Goal: Task Accomplishment & Management: Use online tool/utility

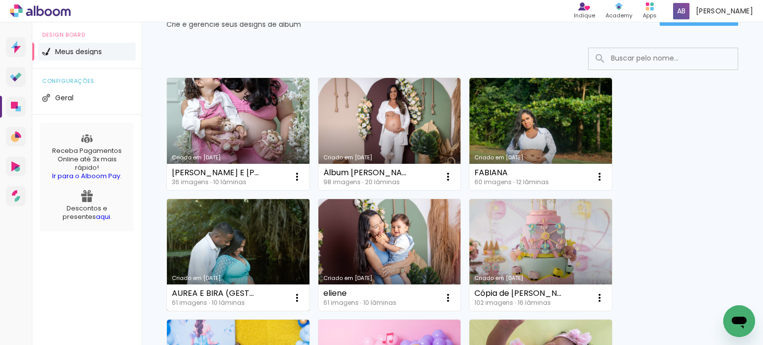
scroll to position [50, 0]
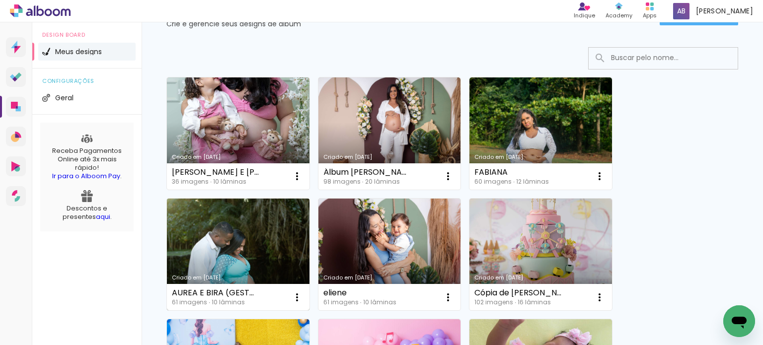
click at [270, 224] on link "Criado em [DATE]" at bounding box center [238, 255] width 142 height 112
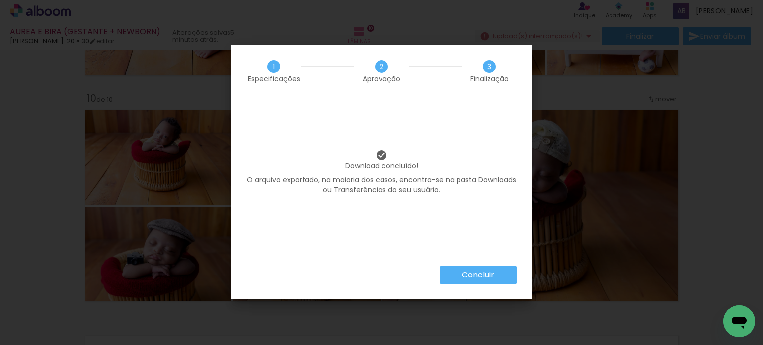
drag, startPoint x: 480, startPoint y: 275, endPoint x: 489, endPoint y: 267, distance: 11.9
click at [0, 0] on slot "Concluir" at bounding box center [0, 0] width 0 height 0
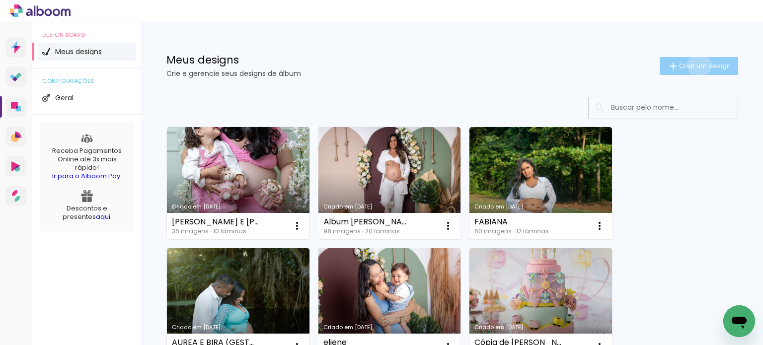
click at [690, 65] on span "Criar um design" at bounding box center [705, 66] width 52 height 6
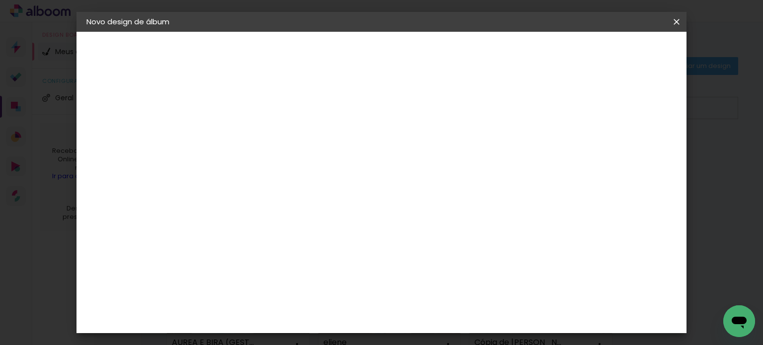
click at [249, 133] on input at bounding box center [249, 133] width 0 height 15
type input "jasminie"
type paper-input "jasminie"
click at [0, 0] on slot "Avançar" at bounding box center [0, 0] width 0 height 0
click at [0, 0] on slot "Tamanho Livre" at bounding box center [0, 0] width 0 height 0
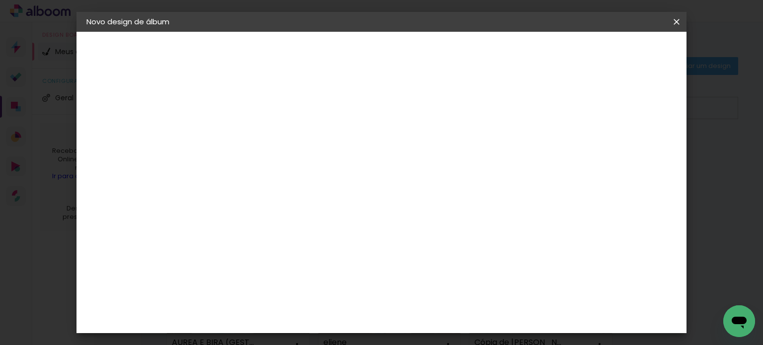
click at [0, 0] on slot "Tamanho Livre" at bounding box center [0, 0] width 0 height 0
click at [0, 0] on slot "Avançar" at bounding box center [0, 0] width 0 height 0
click at [224, 272] on input "30" at bounding box center [218, 273] width 26 height 15
type input "20"
type paper-input "20"
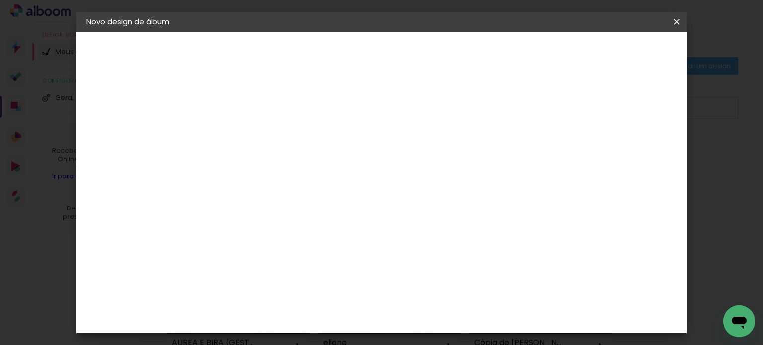
click at [614, 53] on span "Iniciar design" at bounding box center [591, 52] width 45 height 7
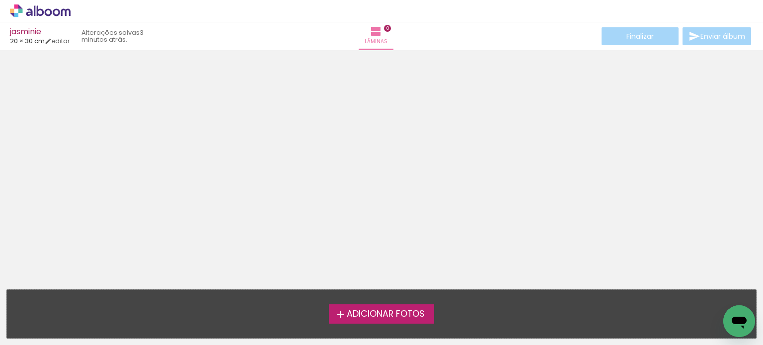
click at [373, 315] on span "Adicionar Fotos" at bounding box center [386, 314] width 78 height 9
click at [0, 0] on input "file" at bounding box center [0, 0] width 0 height 0
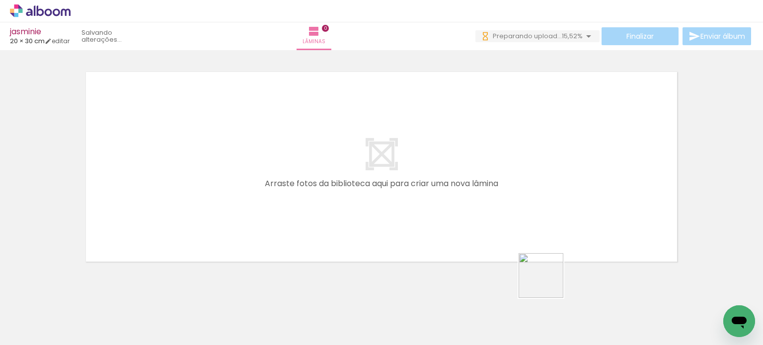
drag, startPoint x: 558, startPoint y: 313, endPoint x: 505, endPoint y: 196, distance: 128.9
click at [505, 196] on quentale-workspace at bounding box center [381, 172] width 763 height 345
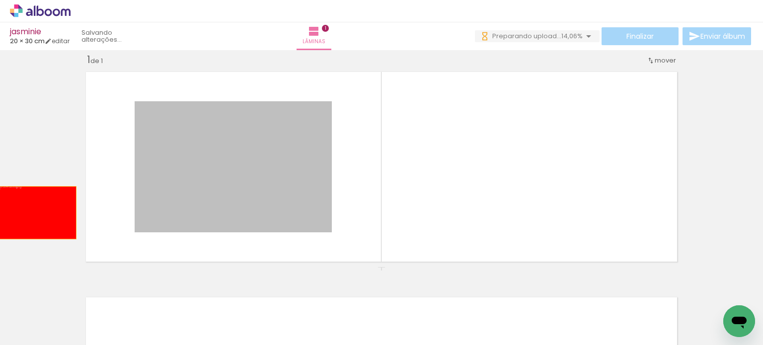
drag, startPoint x: 257, startPoint y: 158, endPoint x: 19, endPoint y: 215, distance: 244.5
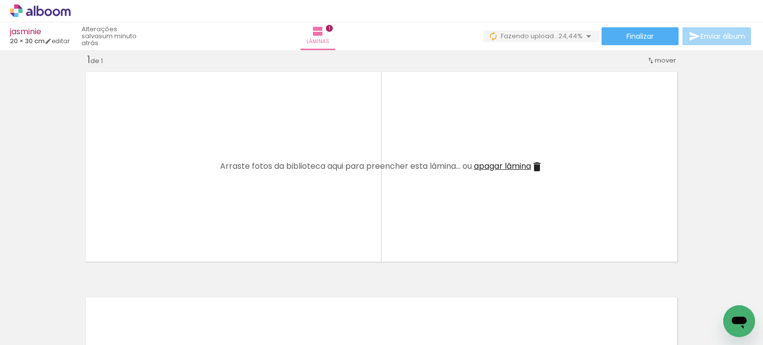
scroll to position [0, 1762]
click at [495, 163] on span "apagar lâmina" at bounding box center [502, 165] width 57 height 11
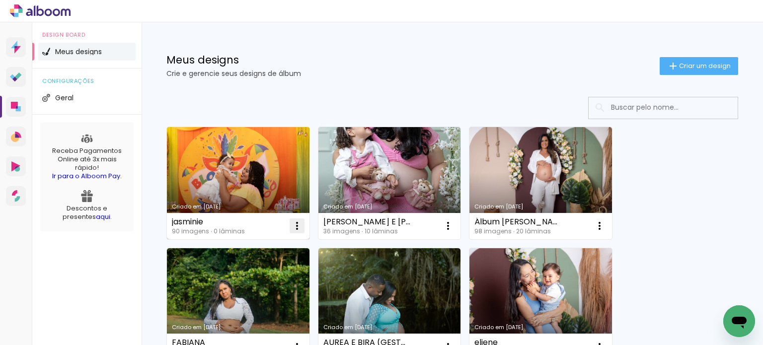
click at [298, 225] on iron-icon at bounding box center [297, 226] width 12 height 12
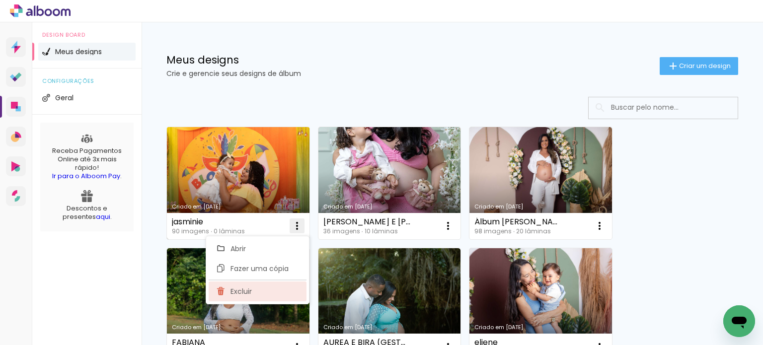
click at [240, 293] on span "Excluir" at bounding box center [240, 291] width 21 height 7
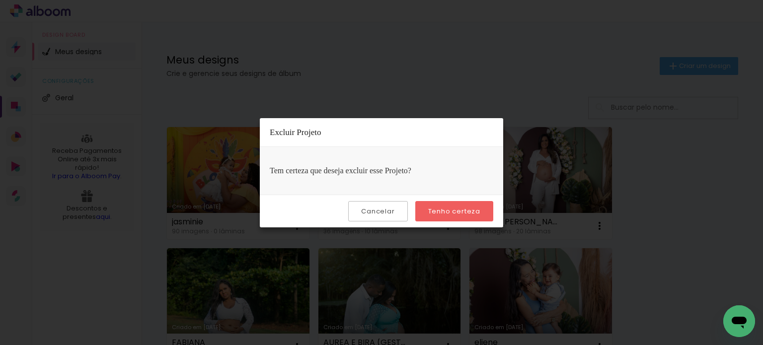
click at [0, 0] on slot "Tenho certeza" at bounding box center [0, 0] width 0 height 0
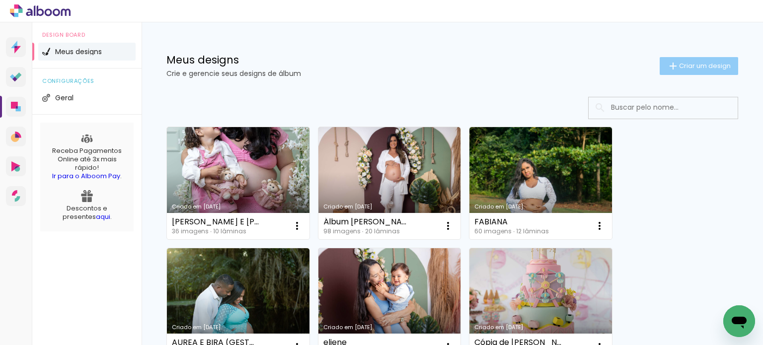
click at [684, 66] on span "Criar um design" at bounding box center [705, 66] width 52 height 6
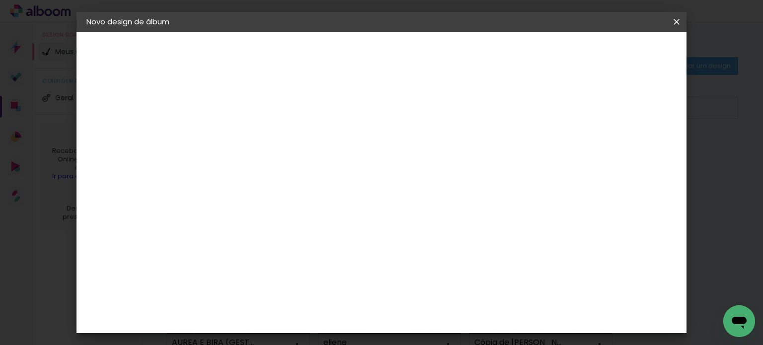
click at [249, 129] on input at bounding box center [249, 133] width 0 height 15
type input "jasminie"
type paper-input "jasminie"
click at [0, 0] on slot "Avançar" at bounding box center [0, 0] width 0 height 0
click at [0, 0] on slot "Tamanho Livre" at bounding box center [0, 0] width 0 height 0
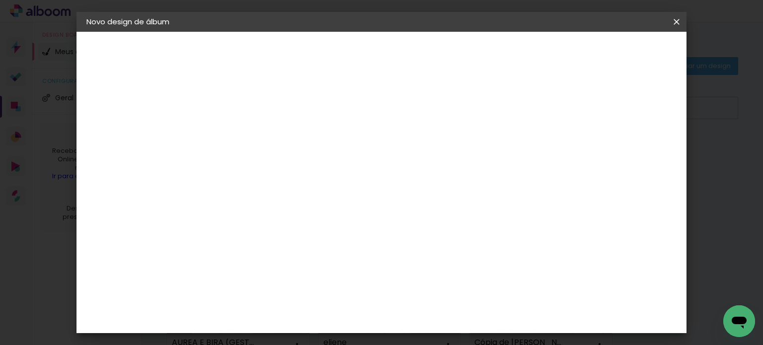
click at [0, 0] on slot "Avançar" at bounding box center [0, 0] width 0 height 0
click at [224, 270] on input "30" at bounding box center [218, 273] width 26 height 15
type input "20"
type paper-input "20"
click at [614, 51] on span "Iniciar design" at bounding box center [591, 52] width 45 height 7
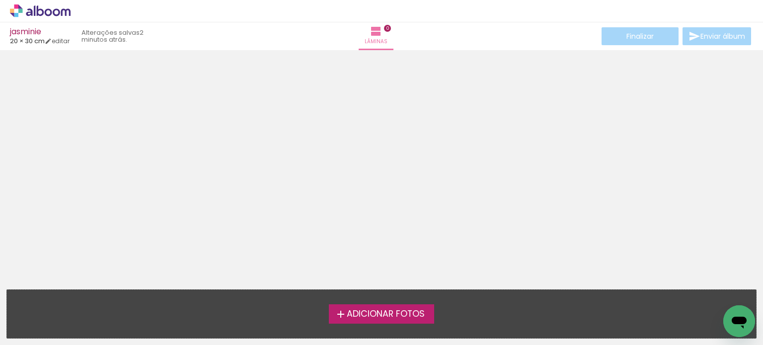
click at [408, 306] on label "Adicionar Fotos" at bounding box center [382, 313] width 106 height 19
click at [0, 0] on input "file" at bounding box center [0, 0] width 0 height 0
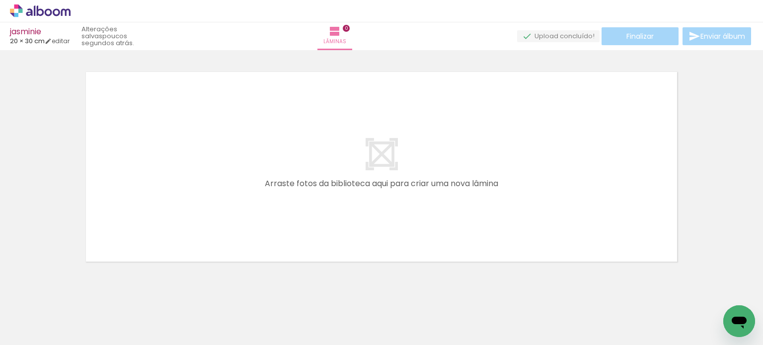
scroll to position [0, 1845]
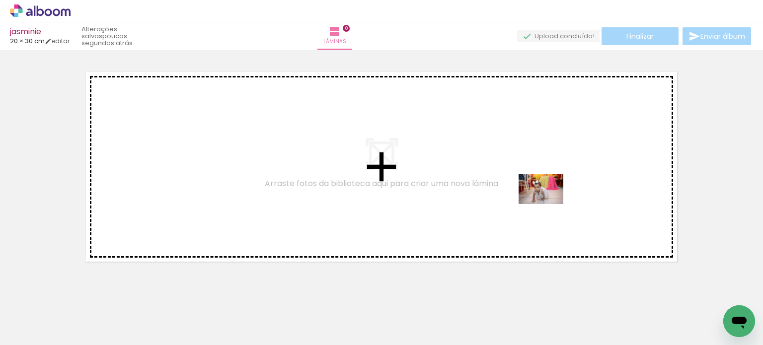
drag, startPoint x: 528, startPoint y: 321, endPoint x: 548, endPoint y: 204, distance: 118.8
click at [548, 204] on quentale-workspace at bounding box center [381, 172] width 763 height 345
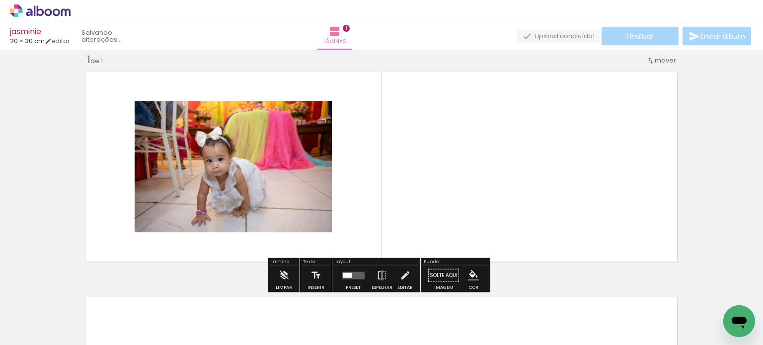
scroll to position [12, 0]
click at [355, 271] on div at bounding box center [353, 276] width 27 height 20
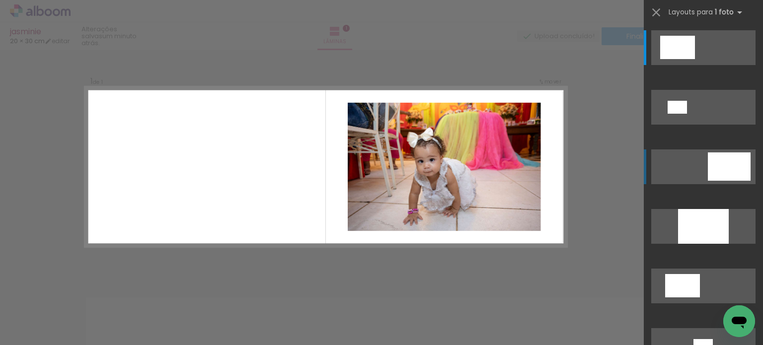
click at [725, 162] on div at bounding box center [729, 166] width 43 height 28
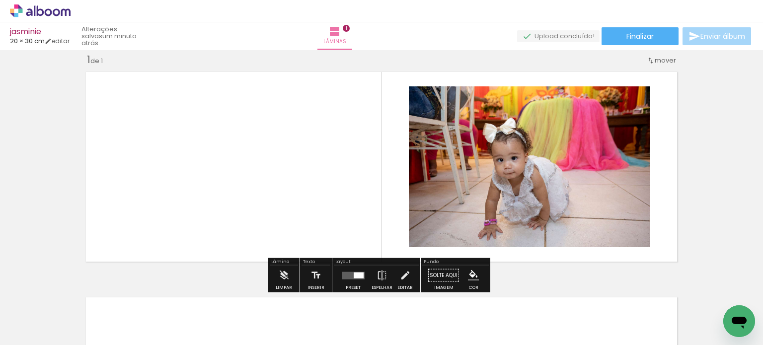
click at [732, 121] on div "Inserir lâmina 1 de 1" at bounding box center [381, 266] width 763 height 451
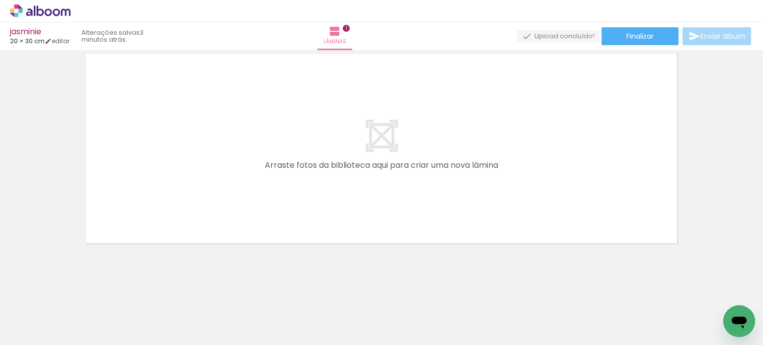
scroll to position [0, 0]
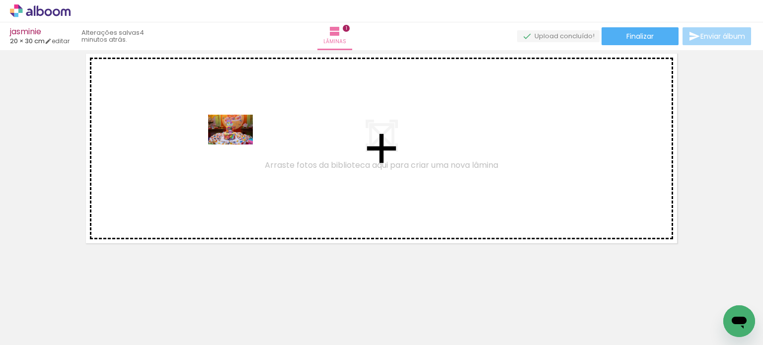
drag, startPoint x: 329, startPoint y: 308, endPoint x: 238, endPoint y: 144, distance: 187.4
click at [238, 144] on quentale-workspace at bounding box center [381, 172] width 763 height 345
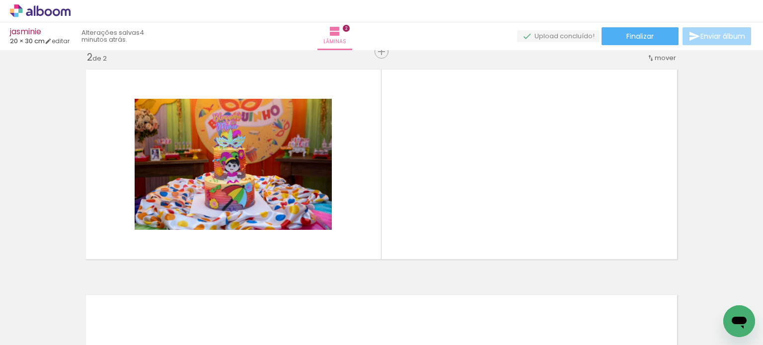
scroll to position [238, 0]
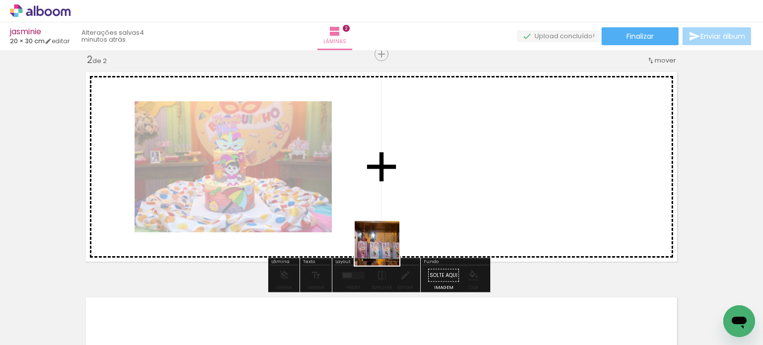
drag, startPoint x: 386, startPoint y: 271, endPoint x: 376, endPoint y: 187, distance: 84.6
click at [376, 187] on quentale-workspace at bounding box center [381, 172] width 763 height 345
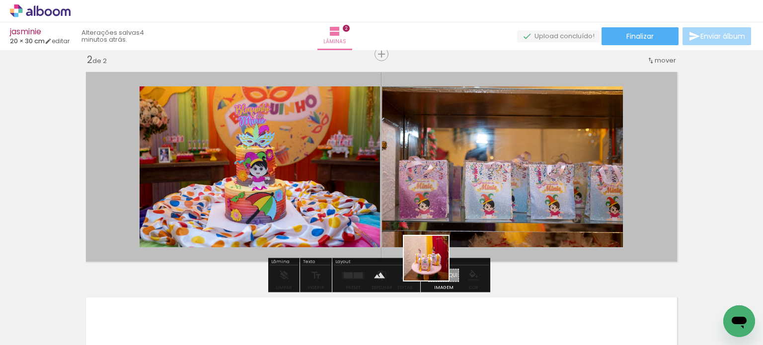
drag, startPoint x: 433, startPoint y: 266, endPoint x: 421, endPoint y: 193, distance: 73.6
click at [421, 193] on quentale-workspace at bounding box center [381, 172] width 763 height 345
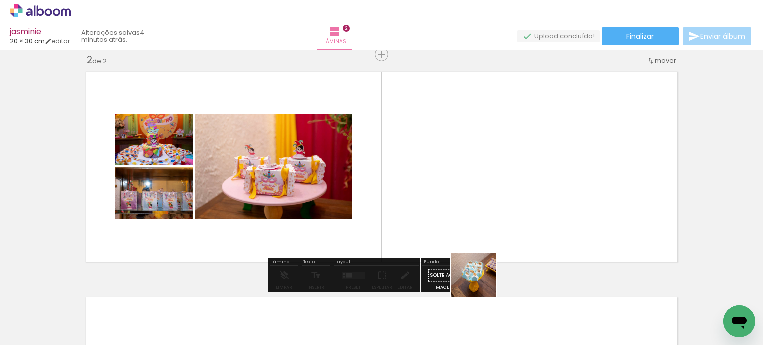
drag, startPoint x: 490, startPoint y: 304, endPoint x: 538, endPoint y: 287, distance: 51.5
click at [411, 157] on quentale-workspace at bounding box center [381, 172] width 763 height 345
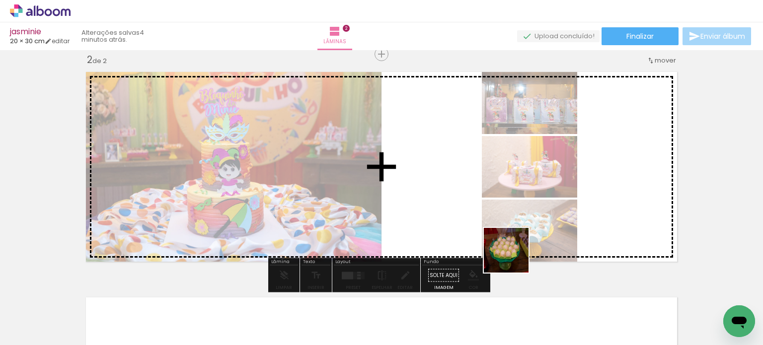
drag, startPoint x: 513, startPoint y: 258, endPoint x: 583, endPoint y: 311, distance: 87.8
click at [456, 172] on quentale-workspace at bounding box center [381, 172] width 763 height 345
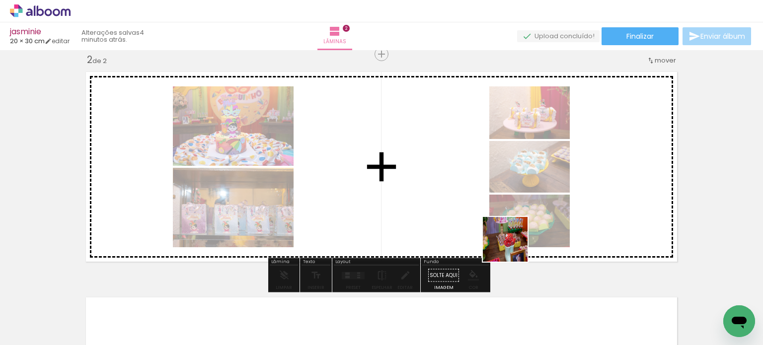
drag, startPoint x: 598, startPoint y: 313, endPoint x: 613, endPoint y: 292, distance: 26.3
click at [435, 181] on quentale-workspace at bounding box center [381, 172] width 763 height 345
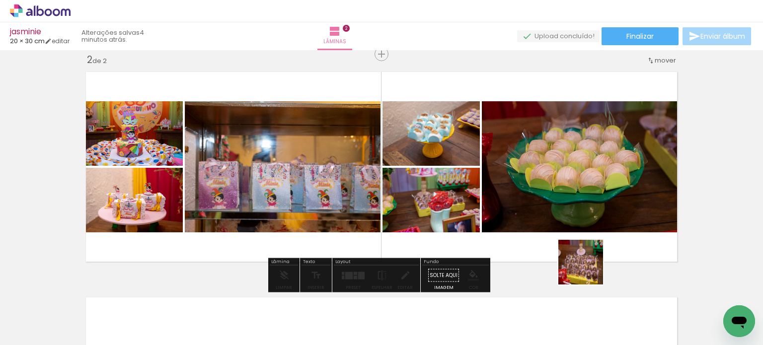
drag, startPoint x: 588, startPoint y: 270, endPoint x: 647, endPoint y: 275, distance: 59.8
click at [477, 177] on quentale-workspace at bounding box center [381, 172] width 763 height 345
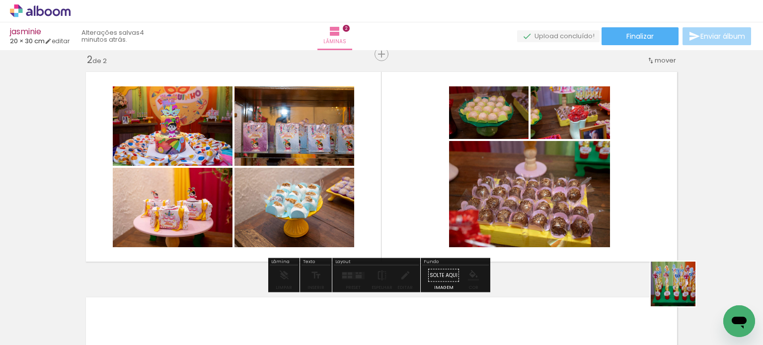
drag, startPoint x: 680, startPoint y: 291, endPoint x: 487, endPoint y: 240, distance: 200.4
click at [504, 188] on quentale-workspace at bounding box center [381, 172] width 763 height 345
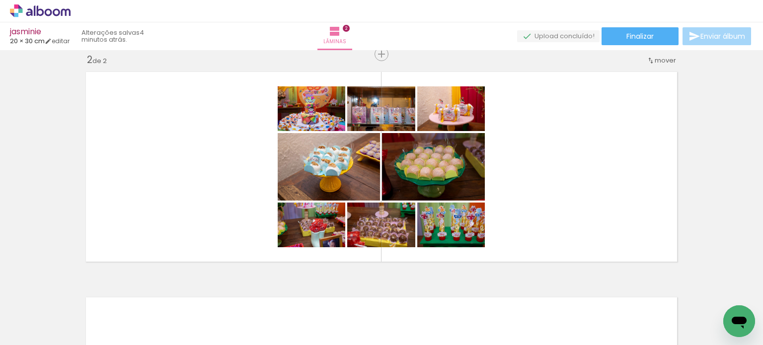
scroll to position [0, 482]
drag, startPoint x: 284, startPoint y: 313, endPoint x: 268, endPoint y: 190, distance: 123.7
click at [268, 190] on quentale-workspace at bounding box center [381, 172] width 763 height 345
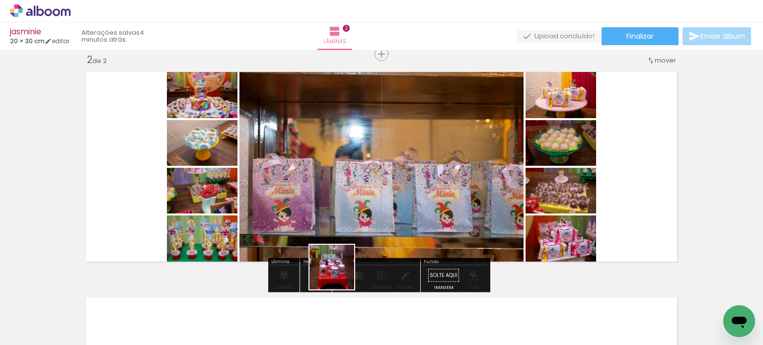
drag, startPoint x: 339, startPoint y: 275, endPoint x: 379, endPoint y: 263, distance: 41.5
click at [312, 173] on quentale-workspace at bounding box center [381, 172] width 763 height 345
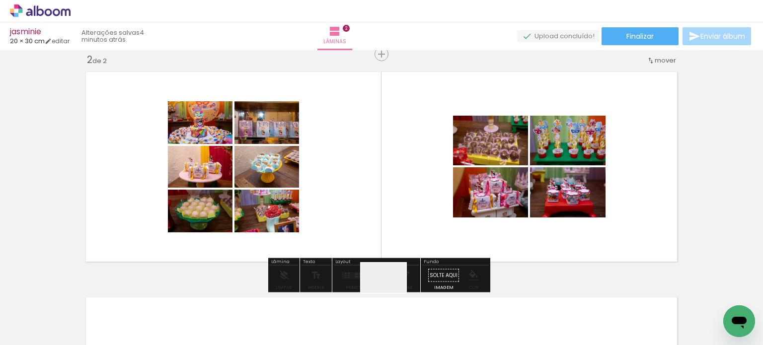
drag, startPoint x: 391, startPoint y: 293, endPoint x: 359, endPoint y: 159, distance: 137.3
click at [359, 159] on quentale-workspace at bounding box center [381, 172] width 763 height 345
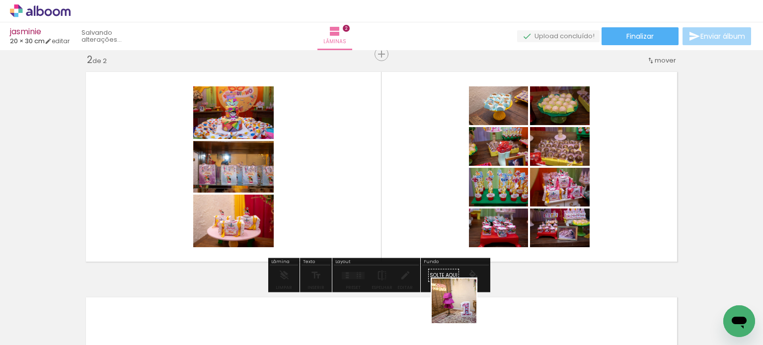
drag, startPoint x: 461, startPoint y: 308, endPoint x: 478, endPoint y: 284, distance: 29.2
click at [380, 154] on quentale-workspace at bounding box center [381, 172] width 763 height 345
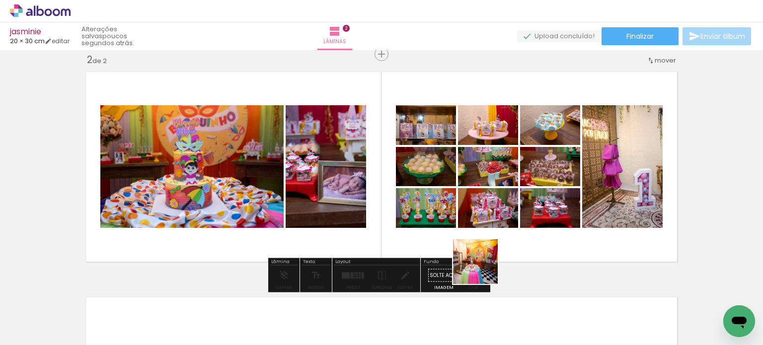
drag, startPoint x: 496, startPoint y: 295, endPoint x: 434, endPoint y: 182, distance: 128.9
click at [434, 182] on quentale-workspace at bounding box center [381, 172] width 763 height 345
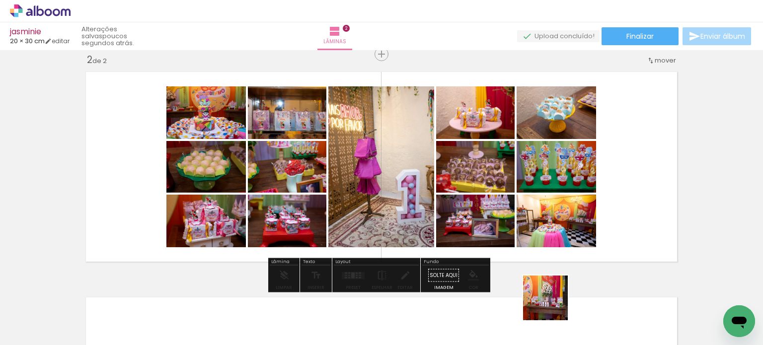
drag, startPoint x: 553, startPoint y: 305, endPoint x: 586, endPoint y: 295, distance: 34.9
click at [462, 170] on quentale-workspace at bounding box center [381, 172] width 763 height 345
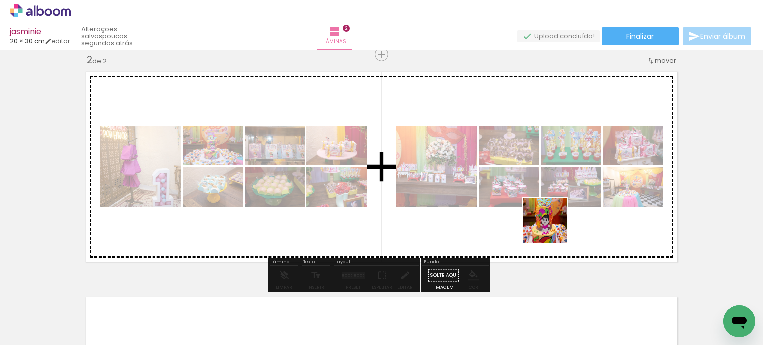
drag, startPoint x: 602, startPoint y: 312, endPoint x: 540, endPoint y: 224, distance: 107.3
click at [520, 186] on quentale-workspace at bounding box center [381, 172] width 763 height 345
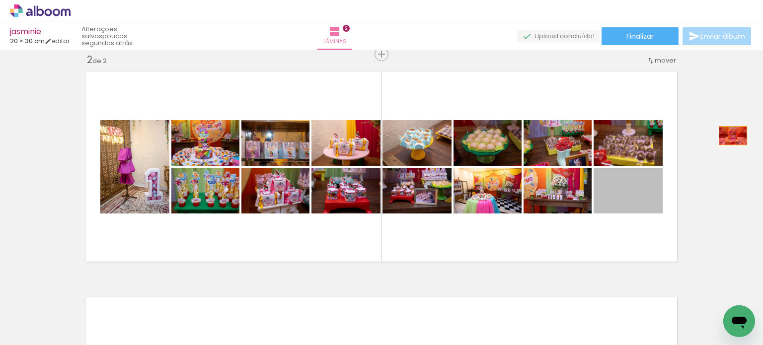
drag, startPoint x: 645, startPoint y: 198, endPoint x: 730, endPoint y: 135, distance: 105.4
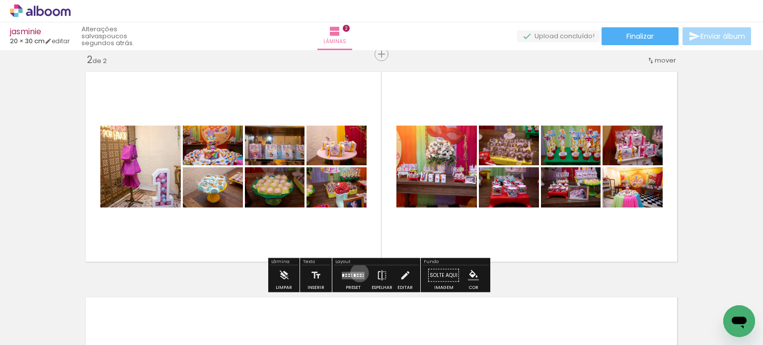
click at [357, 273] on quentale-layouter at bounding box center [353, 275] width 23 height 7
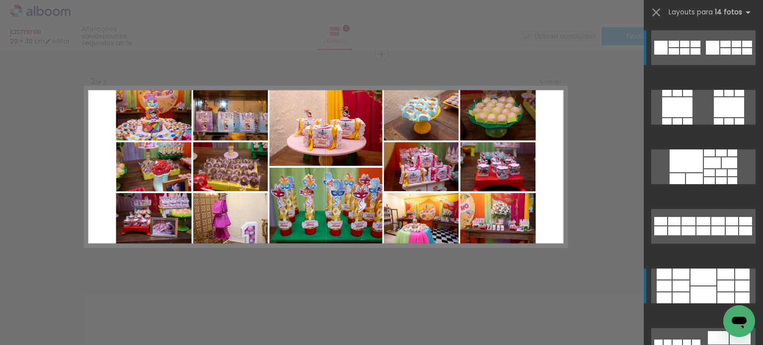
click at [698, 284] on div at bounding box center [703, 277] width 26 height 17
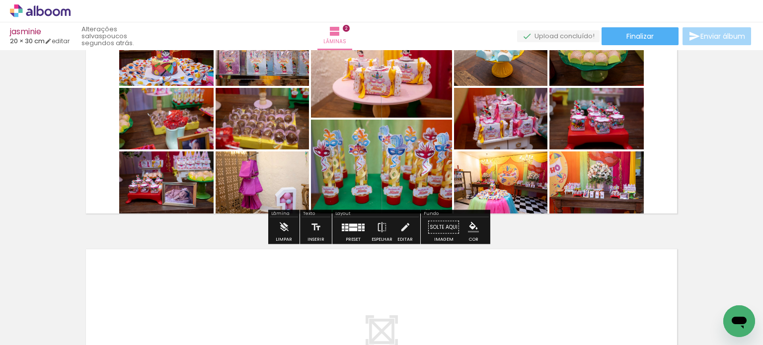
scroll to position [287, 0]
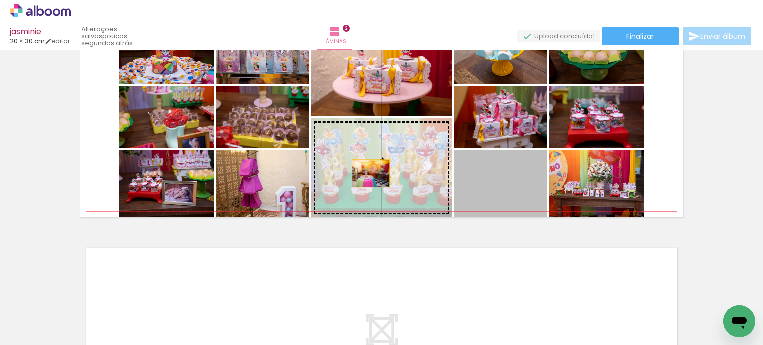
drag, startPoint x: 432, startPoint y: 182, endPoint x: 376, endPoint y: 176, distance: 56.4
click at [0, 0] on slot at bounding box center [0, 0] width 0 height 0
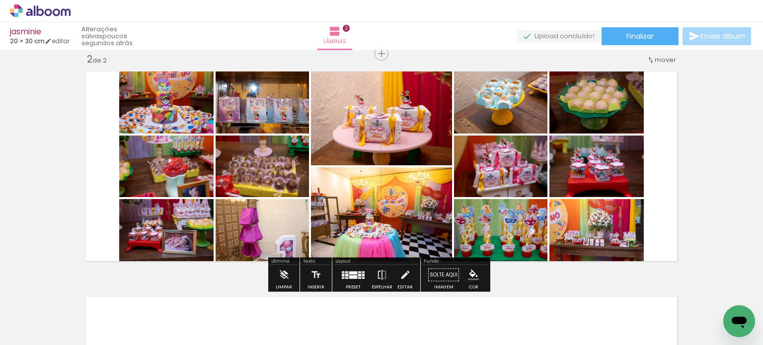
scroll to position [238, 0]
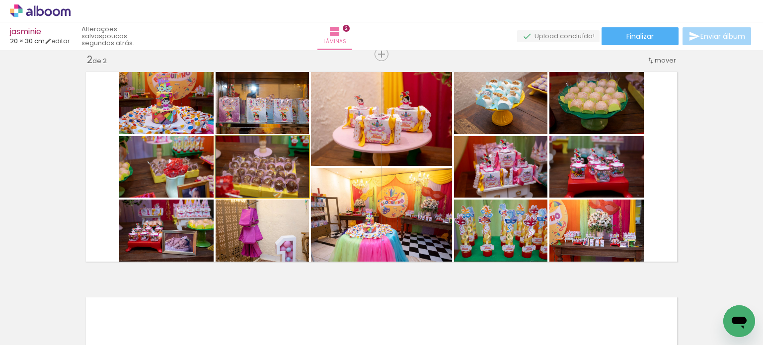
click at [263, 168] on quentale-photo at bounding box center [261, 167] width 93 height 62
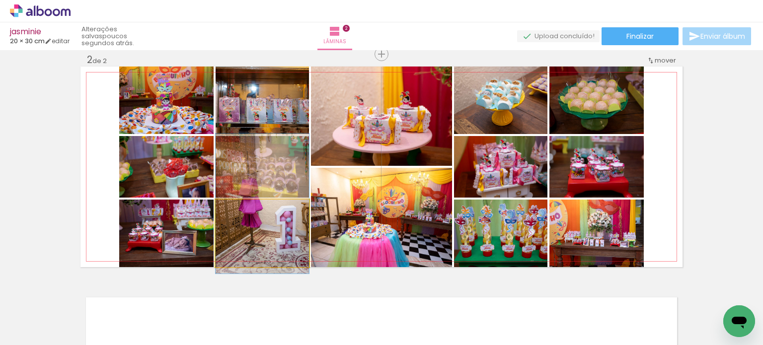
drag, startPoint x: 273, startPoint y: 245, endPoint x: 272, endPoint y: 215, distance: 29.8
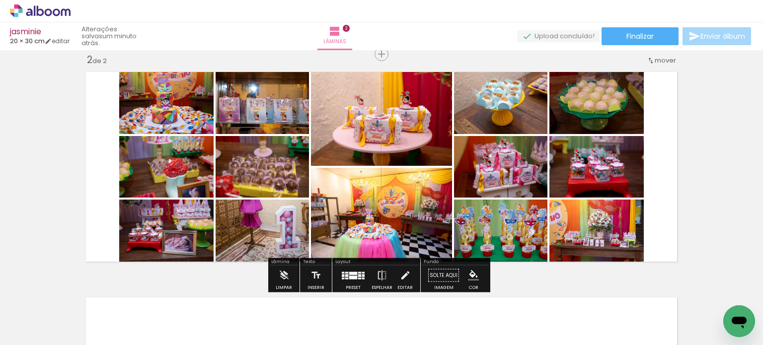
click at [520, 236] on quentale-photo at bounding box center [500, 234] width 93 height 68
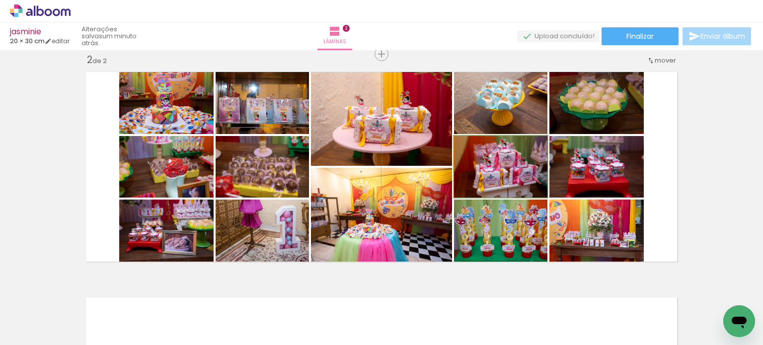
click at [516, 172] on quentale-photo at bounding box center [500, 167] width 93 height 62
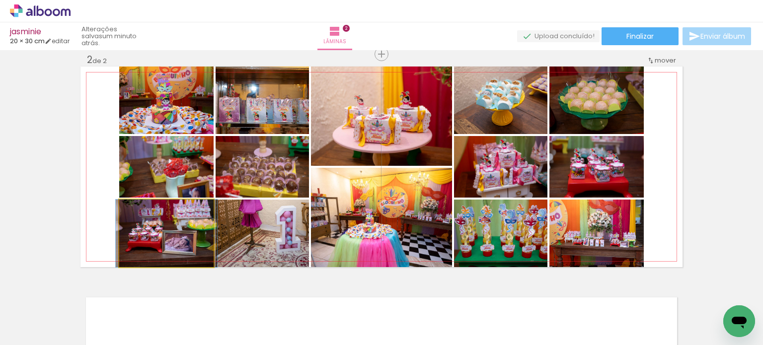
click at [169, 237] on quentale-photo at bounding box center [166, 234] width 94 height 68
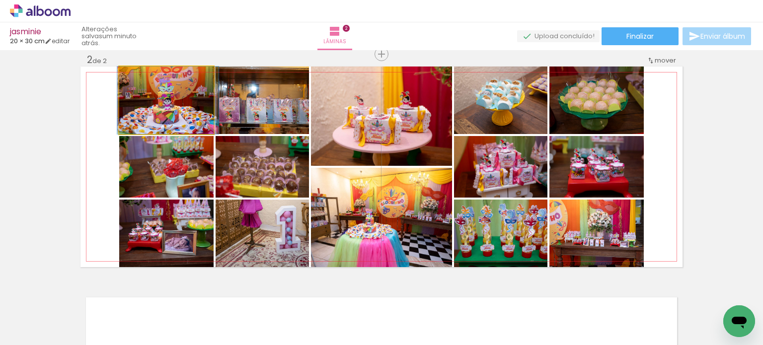
drag, startPoint x: 179, startPoint y: 112, endPoint x: 181, endPoint y: 121, distance: 9.6
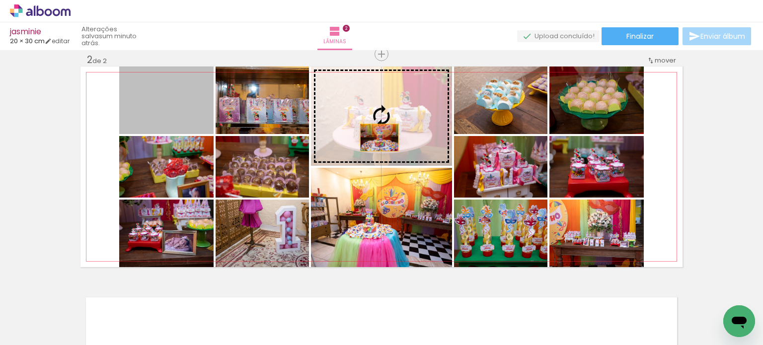
drag, startPoint x: 174, startPoint y: 111, endPoint x: 375, endPoint y: 138, distance: 203.4
click at [0, 0] on slot at bounding box center [0, 0] width 0 height 0
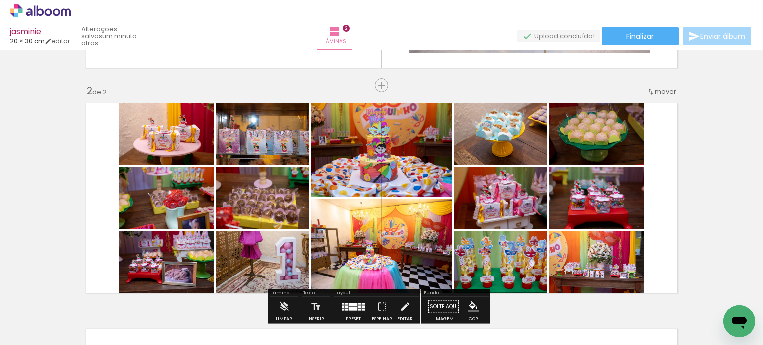
scroll to position [188, 0]
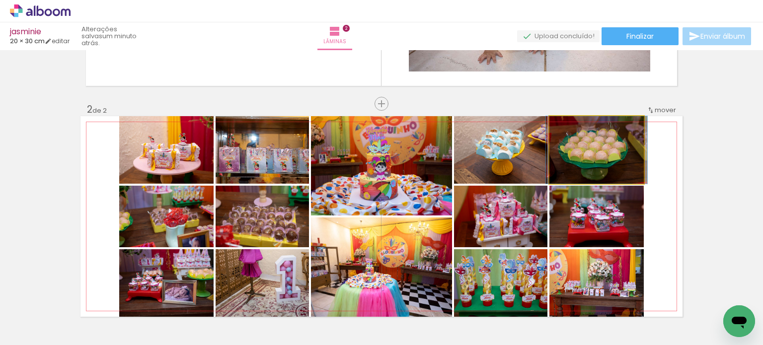
click at [622, 152] on quentale-photo at bounding box center [596, 150] width 94 height 68
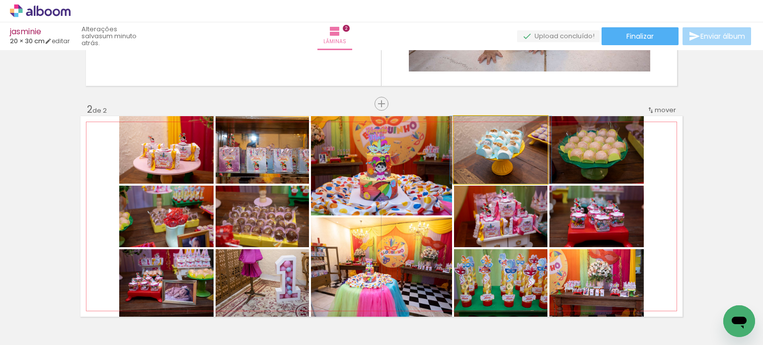
click at [531, 162] on quentale-photo at bounding box center [500, 150] width 93 height 68
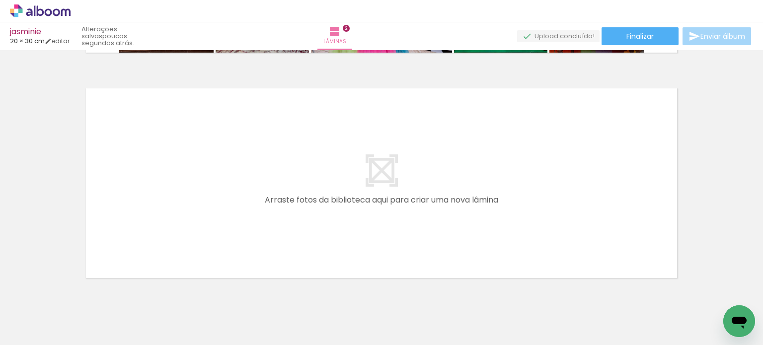
scroll to position [0, 992]
drag, startPoint x: 227, startPoint y: 315, endPoint x: 230, endPoint y: 196, distance: 119.7
click at [230, 196] on quentale-workspace at bounding box center [381, 172] width 763 height 345
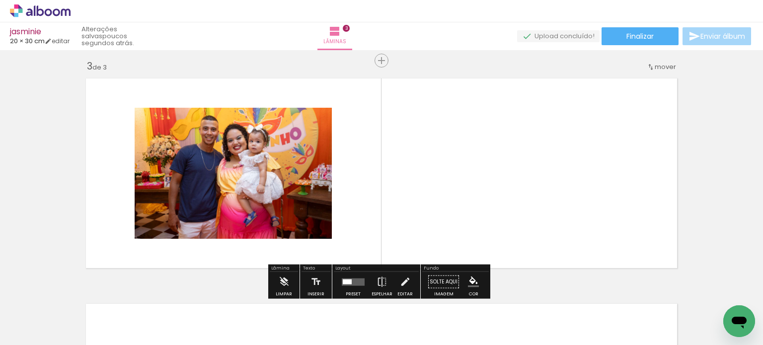
scroll to position [463, 0]
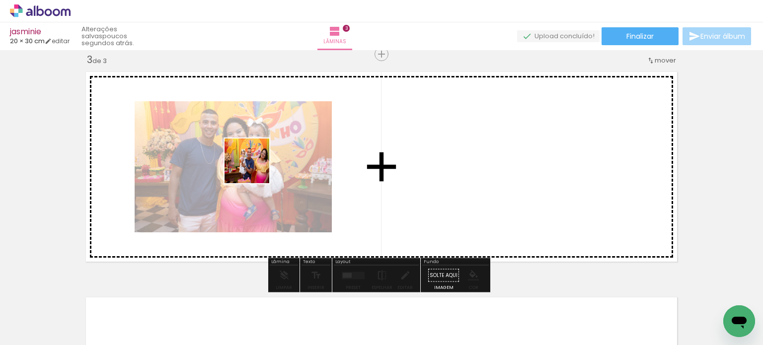
drag, startPoint x: 281, startPoint y: 312, endPoint x: 298, endPoint y: 251, distance: 64.0
click at [254, 167] on quentale-workspace at bounding box center [381, 172] width 763 height 345
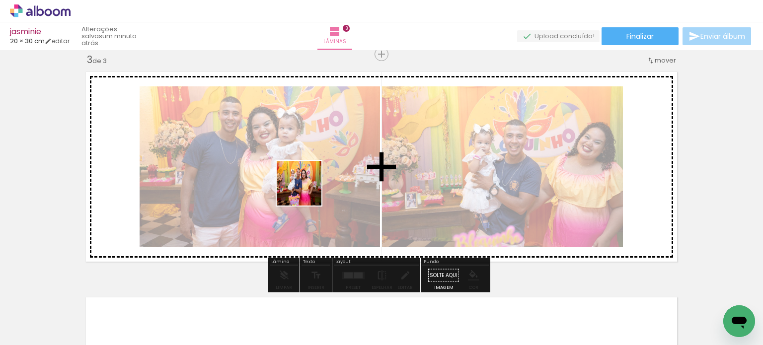
drag, startPoint x: 335, startPoint y: 285, endPoint x: 344, endPoint y: 235, distance: 51.5
click at [298, 153] on quentale-workspace at bounding box center [381, 172] width 763 height 345
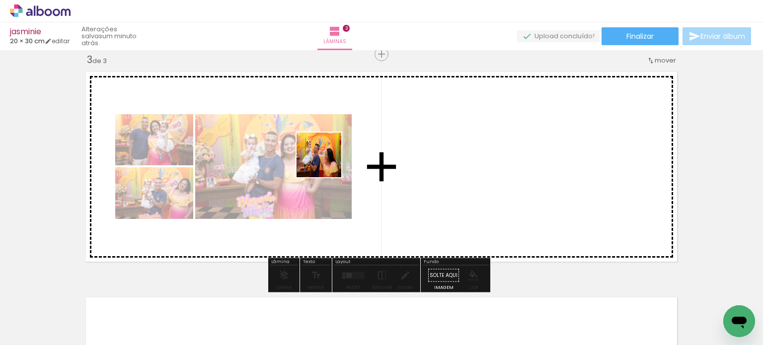
drag, startPoint x: 326, startPoint y: 162, endPoint x: 372, endPoint y: 233, distance: 84.3
click at [321, 141] on quentale-workspace at bounding box center [381, 172] width 763 height 345
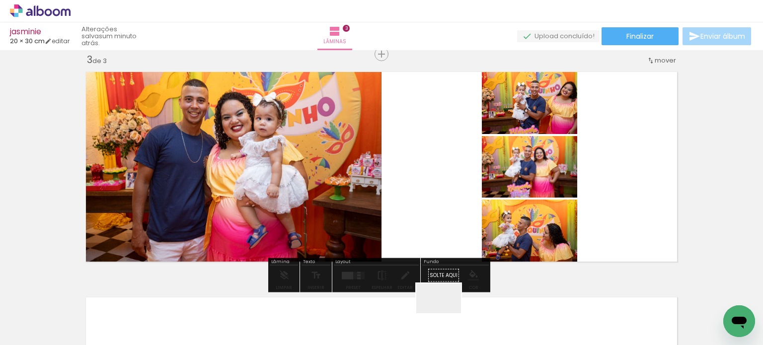
drag, startPoint x: 446, startPoint y: 313, endPoint x: 490, endPoint y: 287, distance: 51.0
click at [423, 184] on quentale-workspace at bounding box center [381, 172] width 763 height 345
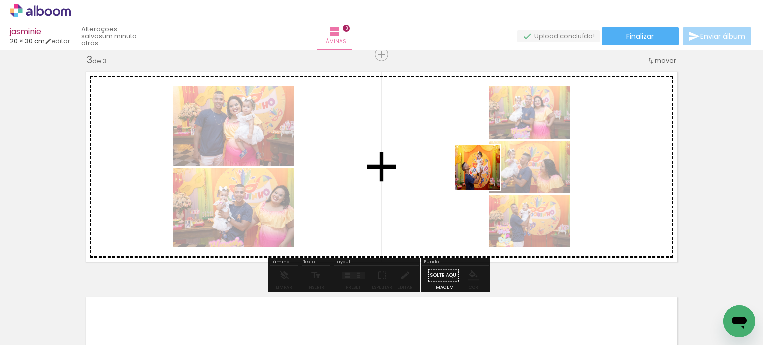
drag, startPoint x: 483, startPoint y: 195, endPoint x: 485, endPoint y: 175, distance: 20.5
click at [485, 175] on quentale-workspace at bounding box center [381, 172] width 763 height 345
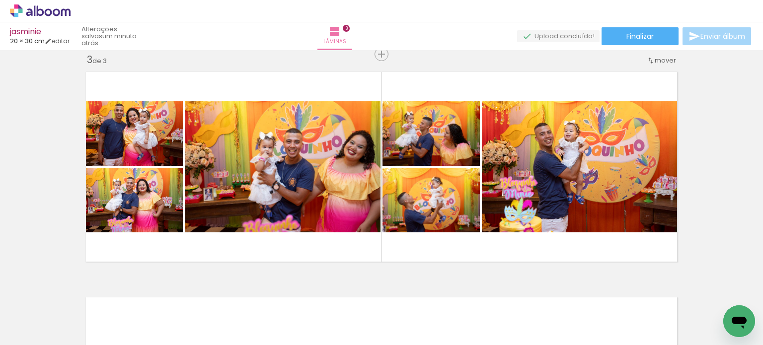
scroll to position [0, 992]
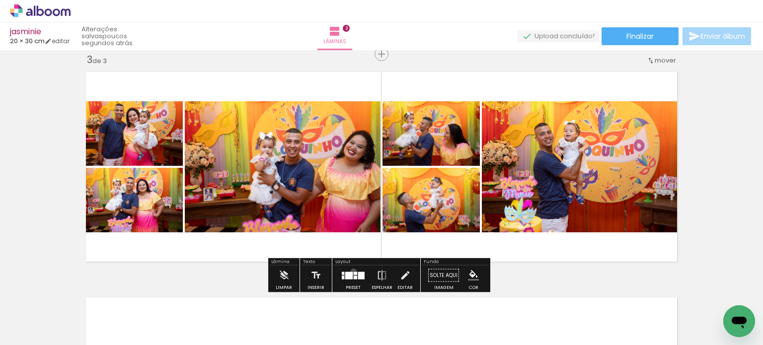
click at [354, 272] on div at bounding box center [355, 273] width 3 height 3
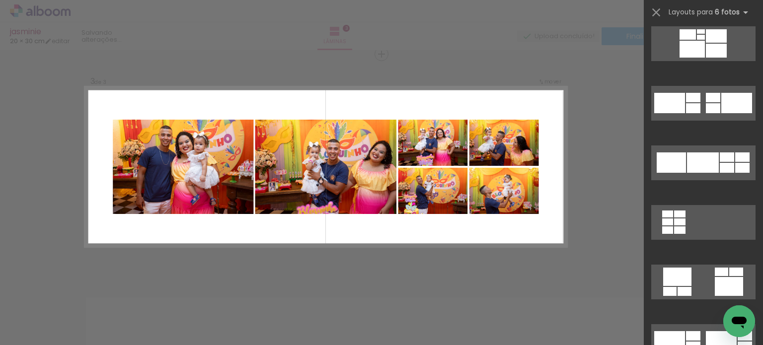
scroll to position [3684, 0]
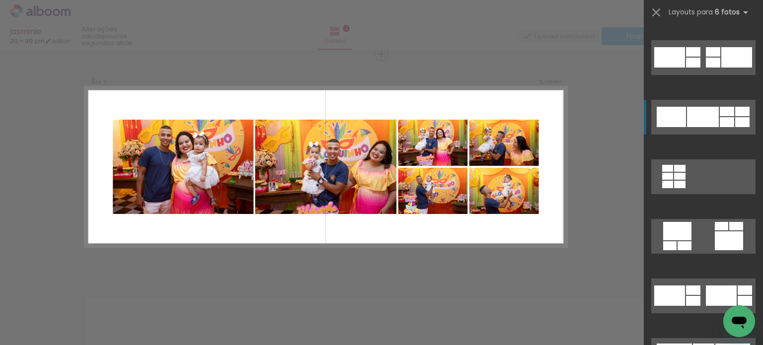
click at [725, 117] on div at bounding box center [726, 122] width 14 height 10
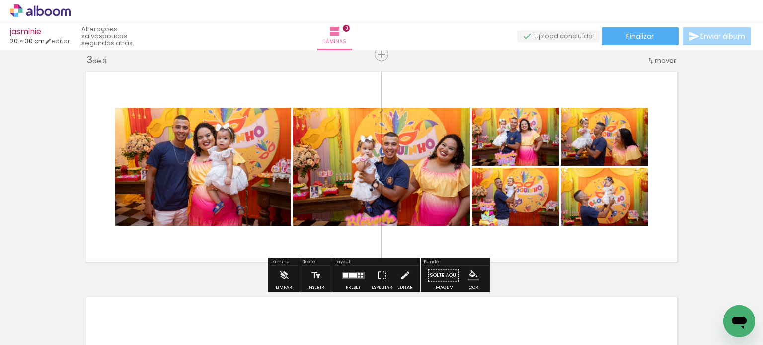
click at [380, 272] on iron-icon at bounding box center [381, 276] width 11 height 20
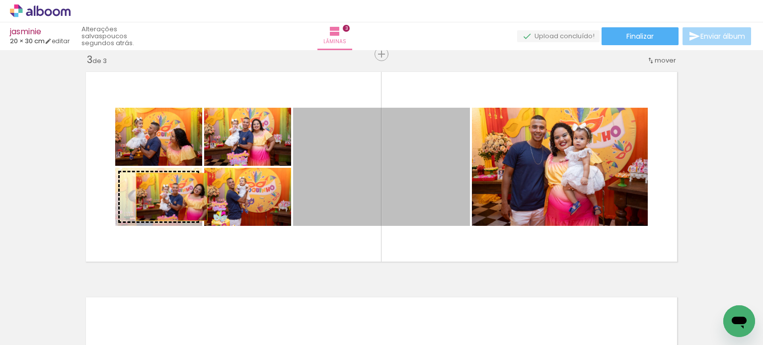
drag, startPoint x: 421, startPoint y: 170, endPoint x: 167, endPoint y: 197, distance: 255.6
click at [0, 0] on slot at bounding box center [0, 0] width 0 height 0
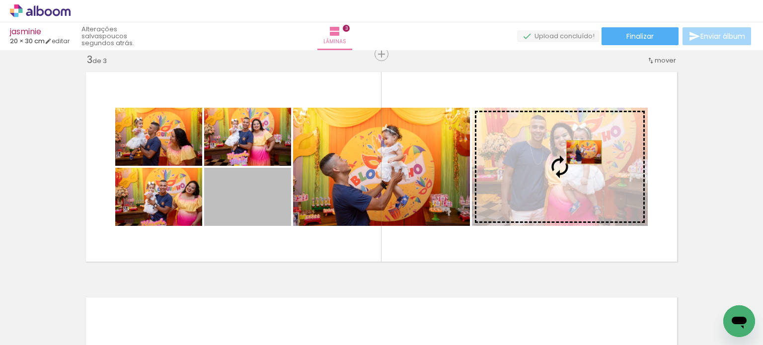
drag, startPoint x: 256, startPoint y: 213, endPoint x: 580, endPoint y: 152, distance: 329.5
click at [0, 0] on slot at bounding box center [0, 0] width 0 height 0
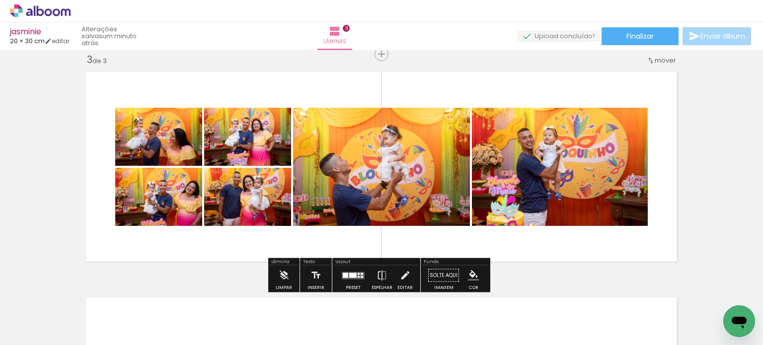
click at [432, 172] on quentale-photo at bounding box center [381, 167] width 177 height 118
click at [441, 168] on quentale-photo at bounding box center [381, 167] width 177 height 118
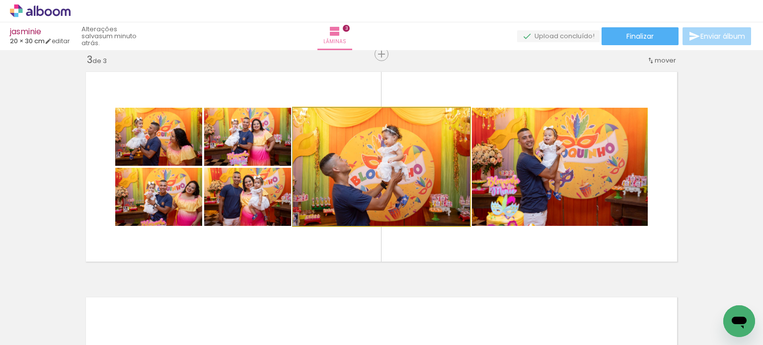
click at [441, 168] on quentale-photo at bounding box center [381, 167] width 177 height 118
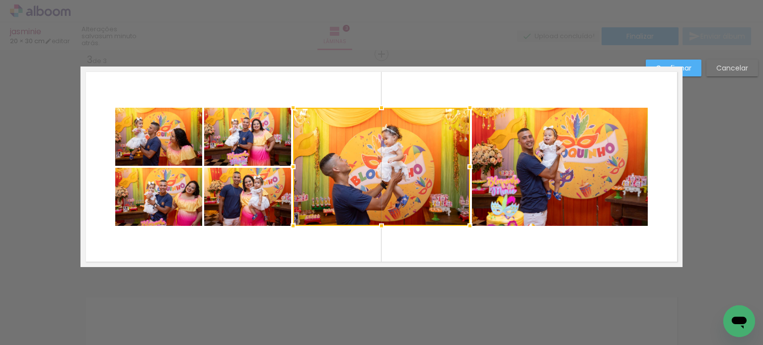
click at [539, 171] on quentale-photo at bounding box center [560, 167] width 176 height 118
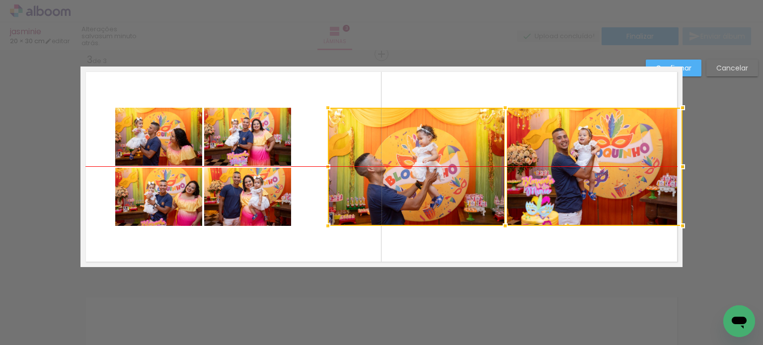
drag, startPoint x: 412, startPoint y: 171, endPoint x: 478, endPoint y: 172, distance: 66.5
click at [478, 172] on div at bounding box center [505, 167] width 355 height 118
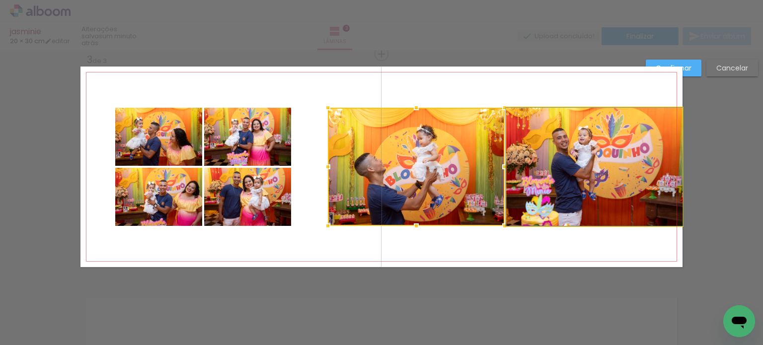
click at [600, 164] on quentale-photo at bounding box center [594, 167] width 176 height 118
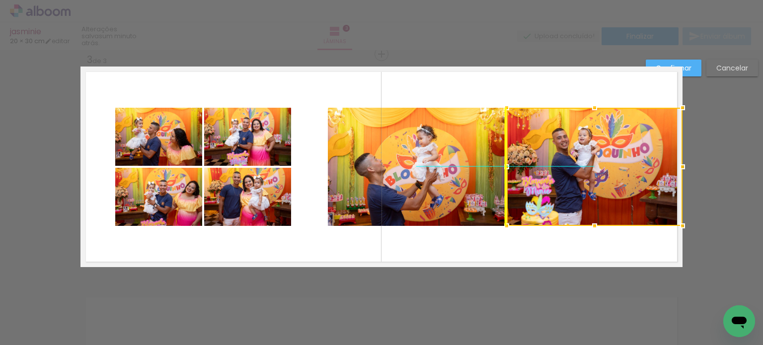
click at [604, 166] on div at bounding box center [594, 167] width 176 height 118
click at [0, 0] on slot "Confirmar" at bounding box center [0, 0] width 0 height 0
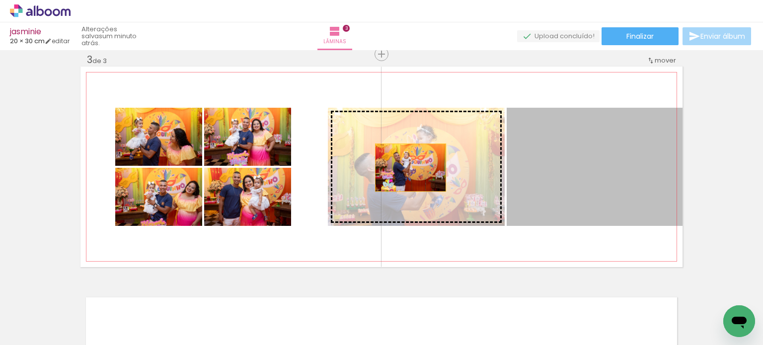
drag, startPoint x: 457, startPoint y: 167, endPoint x: 402, endPoint y: 167, distance: 55.1
click at [0, 0] on slot at bounding box center [0, 0] width 0 height 0
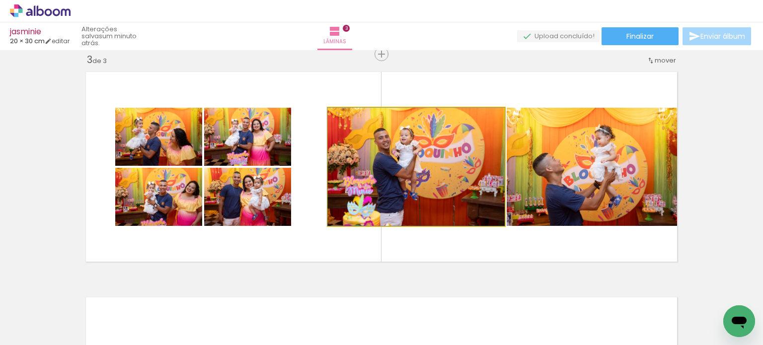
click at [427, 181] on quentale-photo at bounding box center [416, 167] width 177 height 118
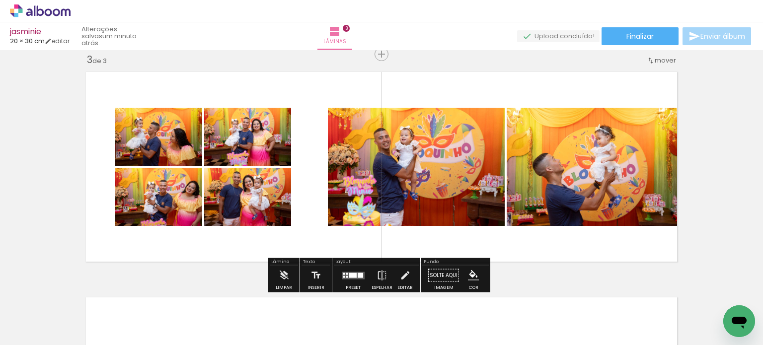
click at [434, 178] on quentale-photo at bounding box center [416, 167] width 177 height 118
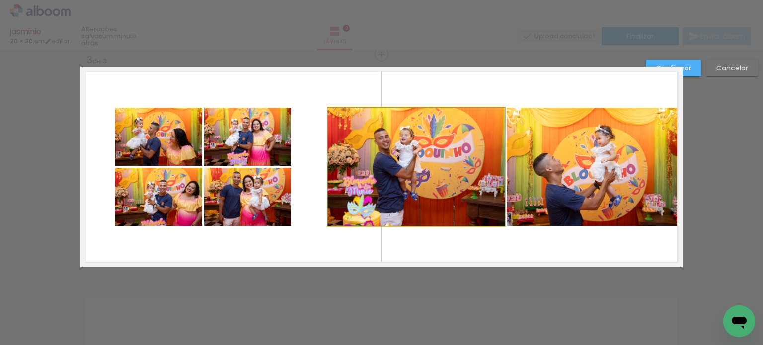
click at [347, 174] on quentale-photo at bounding box center [416, 167] width 177 height 118
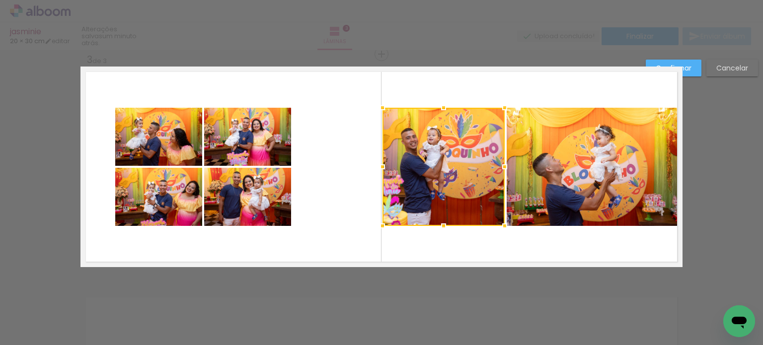
drag, startPoint x: 328, startPoint y: 167, endPoint x: 385, endPoint y: 160, distance: 57.5
click at [385, 160] on div at bounding box center [382, 167] width 20 height 20
click at [458, 162] on div at bounding box center [443, 167] width 122 height 118
click at [0, 0] on slot "Confirmar" at bounding box center [0, 0] width 0 height 0
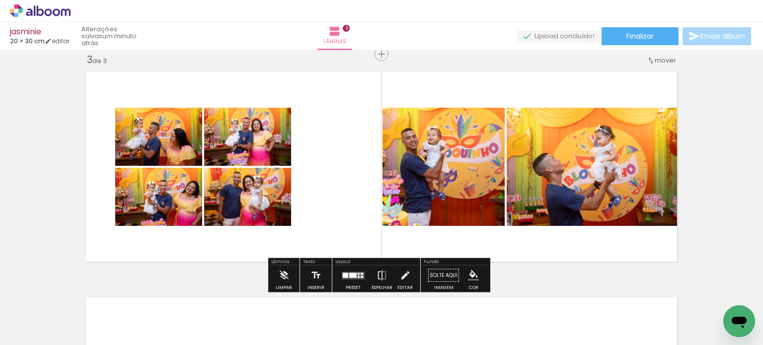
click at [490, 146] on quentale-photo at bounding box center [443, 167] width 122 height 118
click at [474, 150] on quentale-photo at bounding box center [443, 167] width 122 height 118
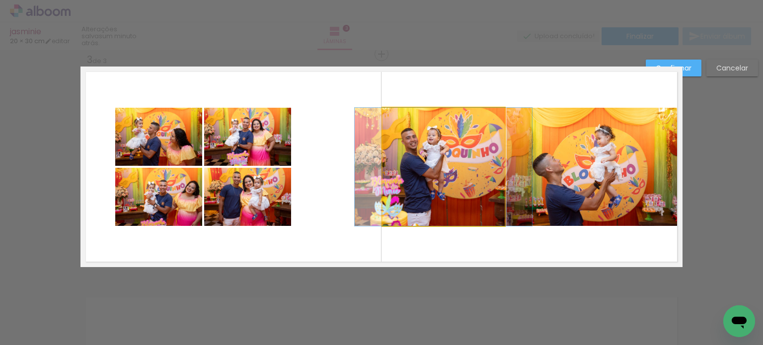
click at [474, 150] on quentale-photo at bounding box center [443, 167] width 122 height 118
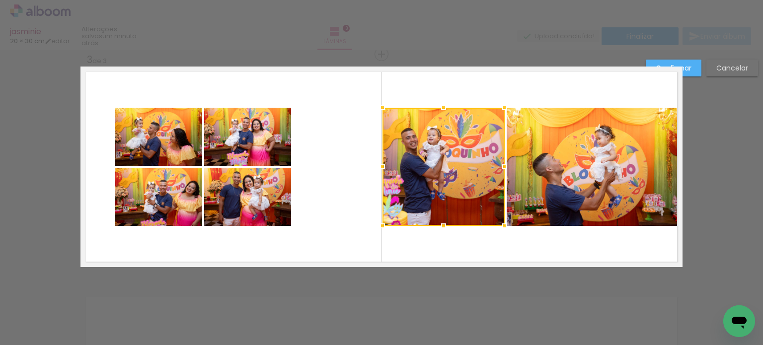
click at [560, 160] on quentale-photo at bounding box center [594, 167] width 176 height 118
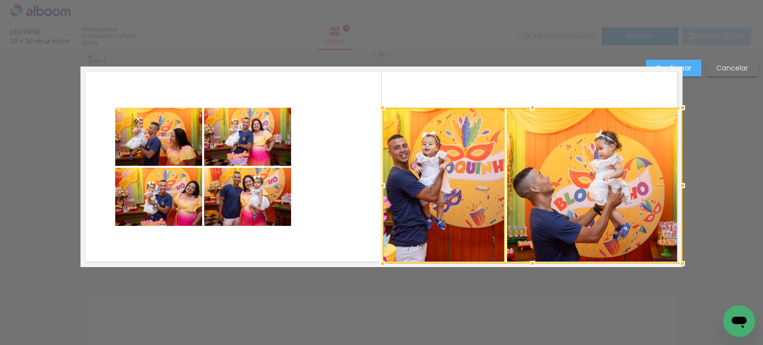
drag, startPoint x: 529, startPoint y: 229, endPoint x: 526, endPoint y: 272, distance: 42.8
click at [526, 272] on div at bounding box center [532, 264] width 20 height 20
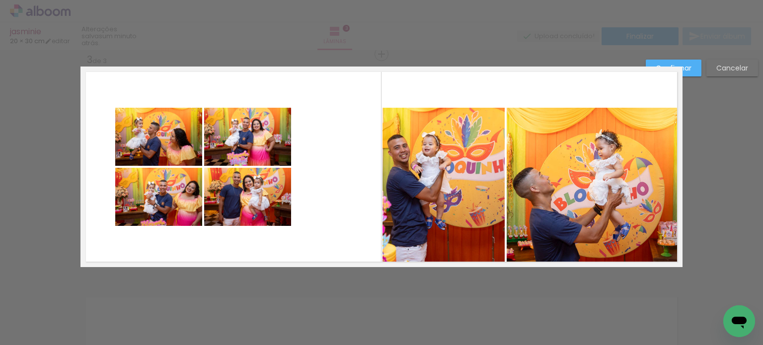
click at [0, 0] on slot "Confirmar" at bounding box center [0, 0] width 0 height 0
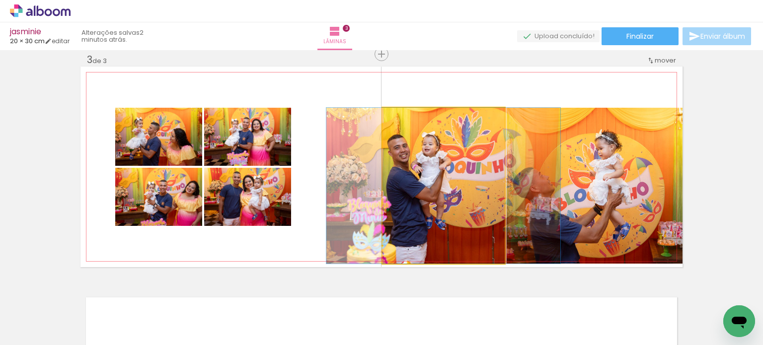
click at [437, 168] on quentale-photo at bounding box center [443, 186] width 122 height 156
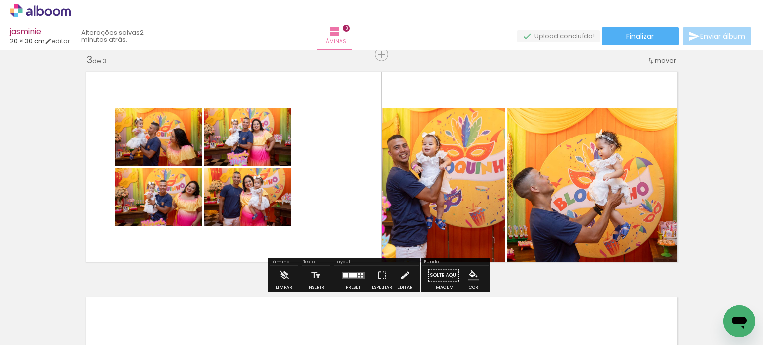
click at [447, 169] on quentale-photo at bounding box center [443, 186] width 122 height 156
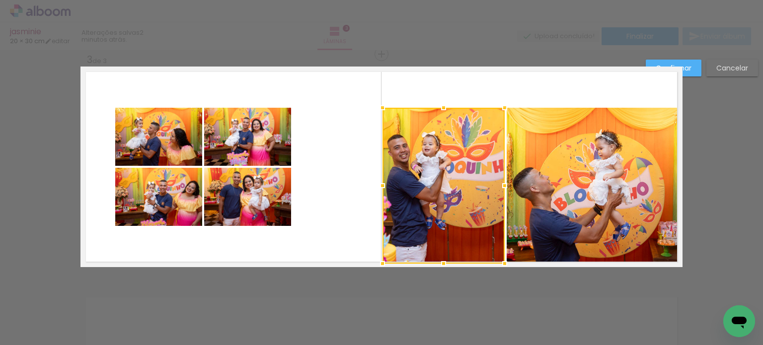
click at [533, 166] on quentale-photo at bounding box center [594, 186] width 176 height 156
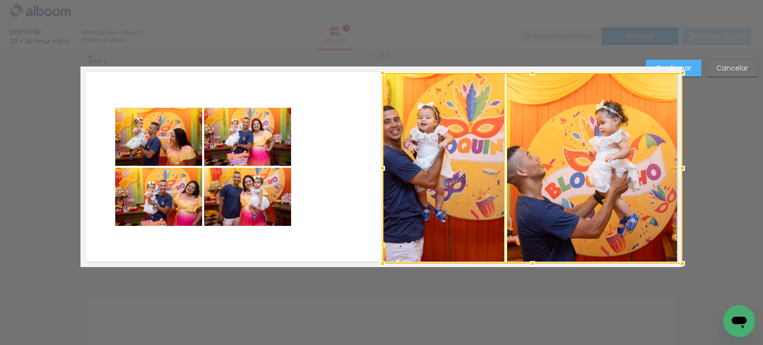
drag, startPoint x: 529, startPoint y: 106, endPoint x: 530, endPoint y: 54, distance: 52.2
click at [530, 54] on div "Inserir lâmina 1 de 3 Inserir lâmina 2 de 3 Inserir lâmina 3 de 3 Confirmar Can…" at bounding box center [381, 49] width 763 height 925
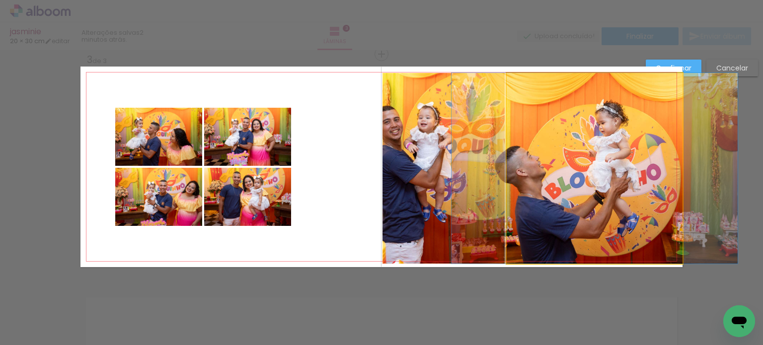
drag, startPoint x: 601, startPoint y: 109, endPoint x: 526, endPoint y: 109, distance: 74.5
click at [600, 109] on quentale-photo at bounding box center [594, 168] width 176 height 191
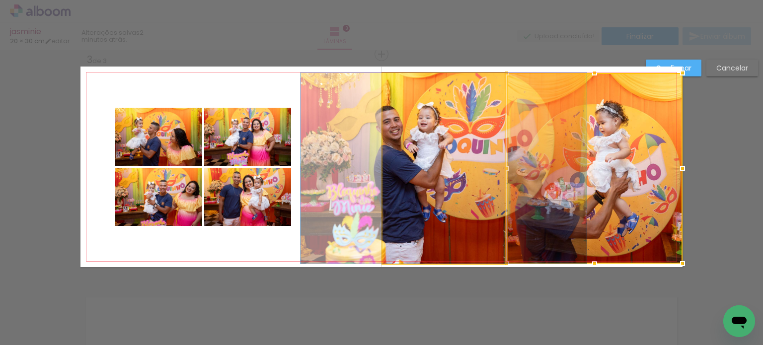
click at [472, 112] on quentale-photo at bounding box center [443, 168] width 122 height 191
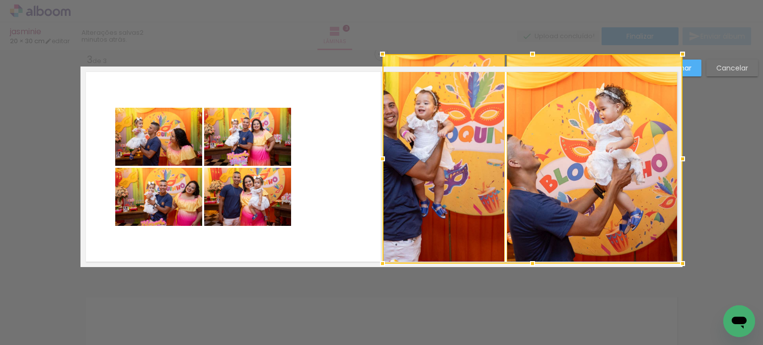
click at [529, 69] on div at bounding box center [532, 159] width 300 height 210
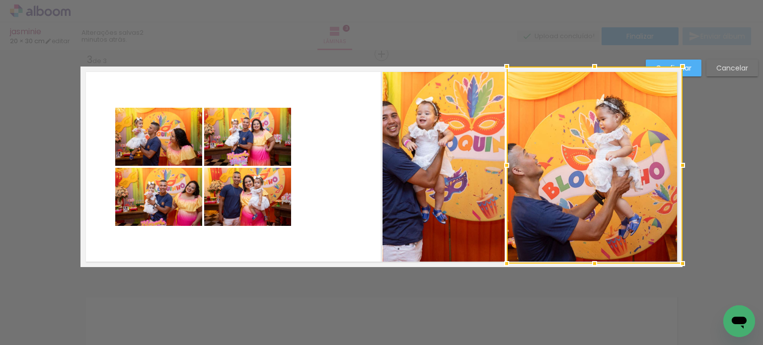
click at [685, 69] on div at bounding box center [682, 67] width 20 height 20
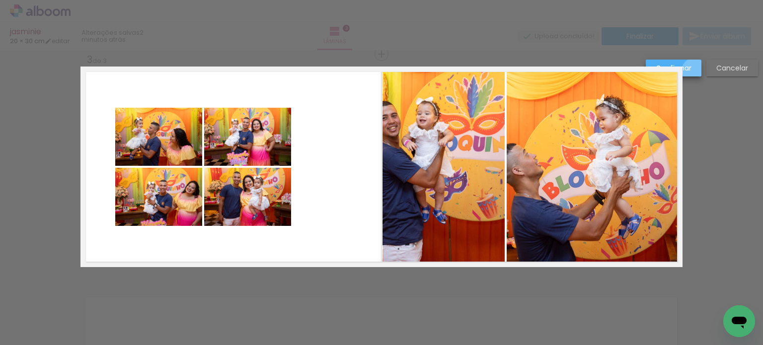
click at [694, 71] on paper-button "Confirmar" at bounding box center [673, 68] width 56 height 17
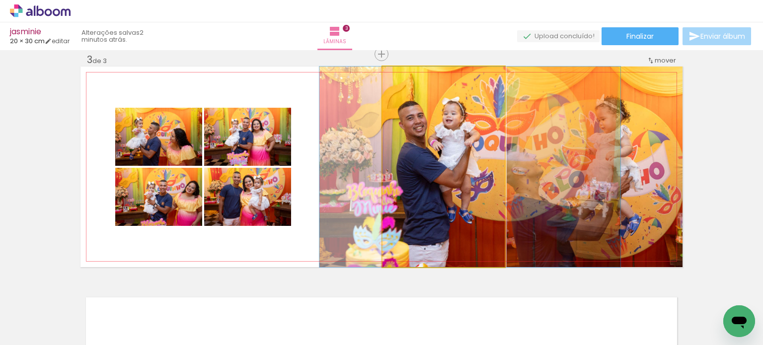
drag, startPoint x: 427, startPoint y: 150, endPoint x: 454, endPoint y: 152, distance: 26.4
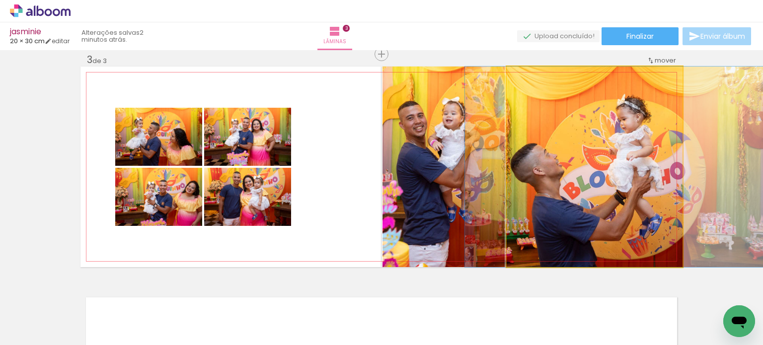
drag, startPoint x: 547, startPoint y: 162, endPoint x: 568, endPoint y: 166, distance: 21.2
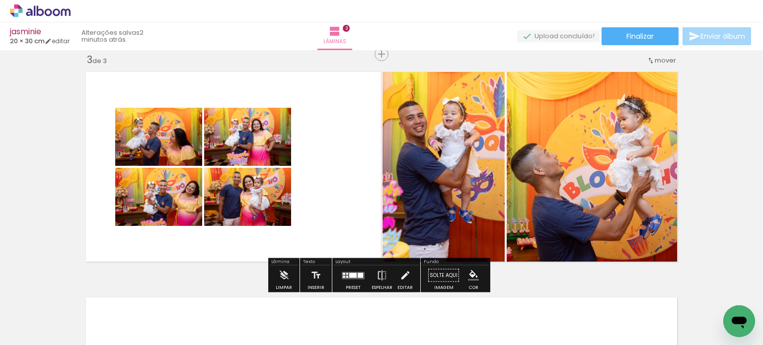
click at [703, 154] on div "Inserir lâmina 1 de 3 Inserir lâmina 2 de 3 Inserir lâmina 3 de 3" at bounding box center [381, 41] width 763 height 902
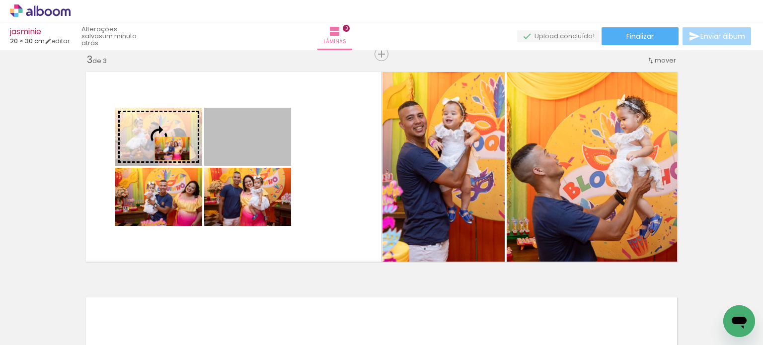
drag, startPoint x: 260, startPoint y: 145, endPoint x: 168, endPoint y: 148, distance: 91.9
click at [0, 0] on slot at bounding box center [0, 0] width 0 height 0
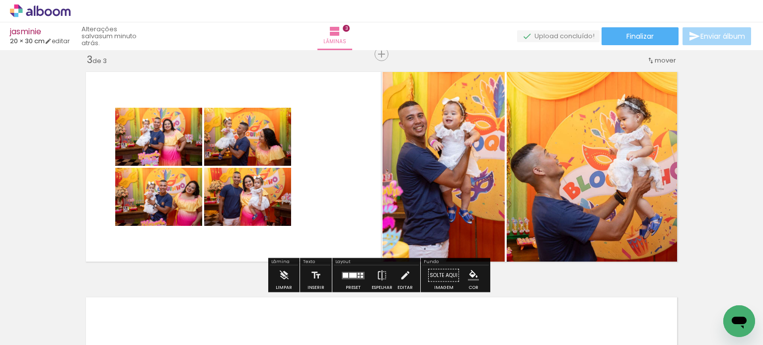
click at [178, 149] on quentale-photo at bounding box center [158, 137] width 87 height 58
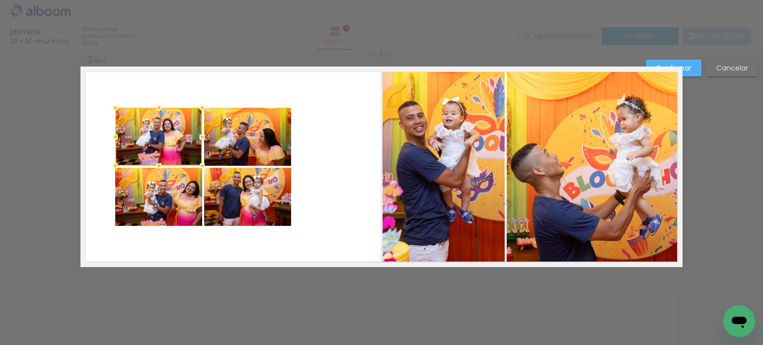
click at [228, 146] on quentale-photo at bounding box center [247, 137] width 87 height 58
click at [233, 200] on quentale-photo at bounding box center [247, 197] width 87 height 58
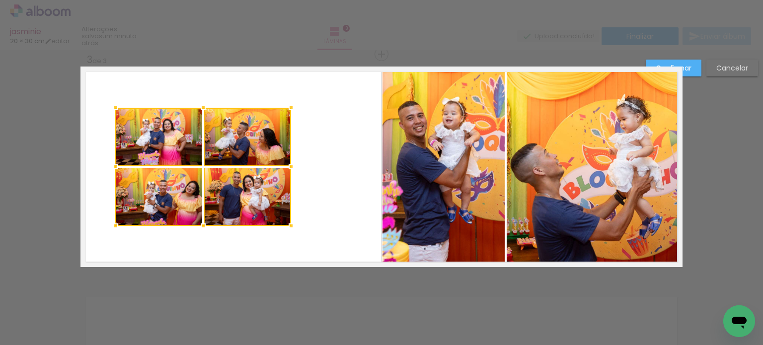
click at [149, 208] on div at bounding box center [203, 167] width 176 height 118
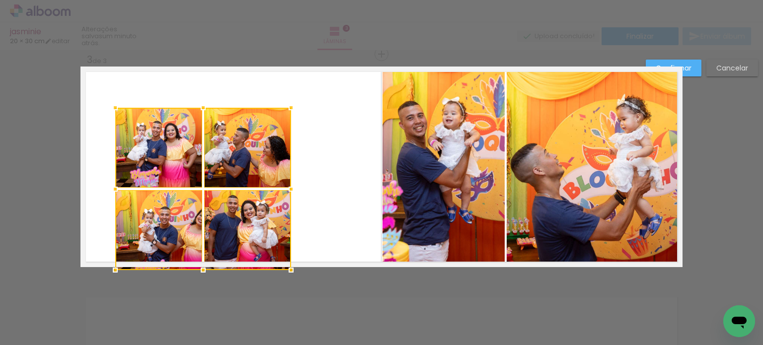
drag, startPoint x: 202, startPoint y: 226, endPoint x: 200, endPoint y: 267, distance: 41.2
click at [200, 267] on div at bounding box center [203, 270] width 20 height 20
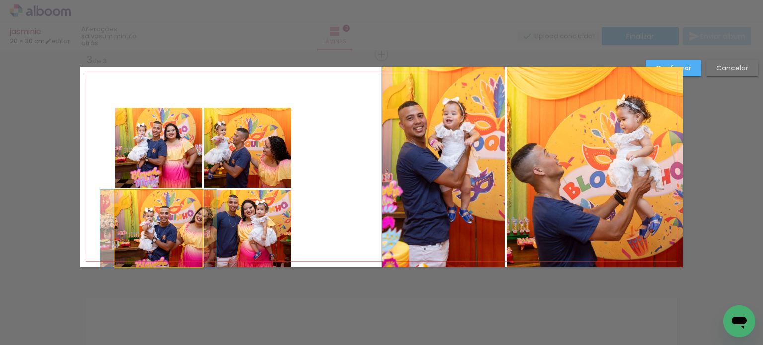
click at [162, 235] on quentale-photo at bounding box center [158, 228] width 87 height 77
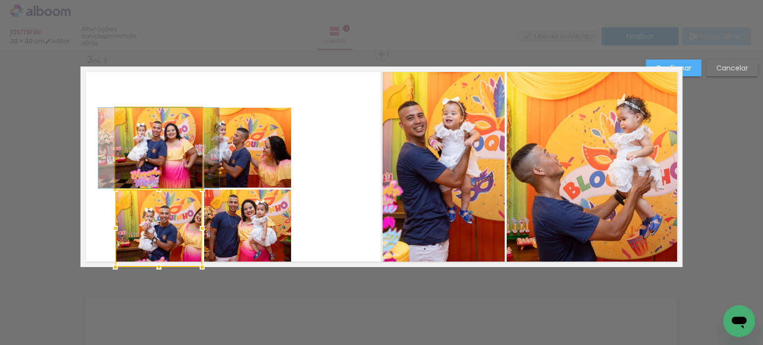
click at [164, 167] on quentale-photo at bounding box center [158, 148] width 87 height 80
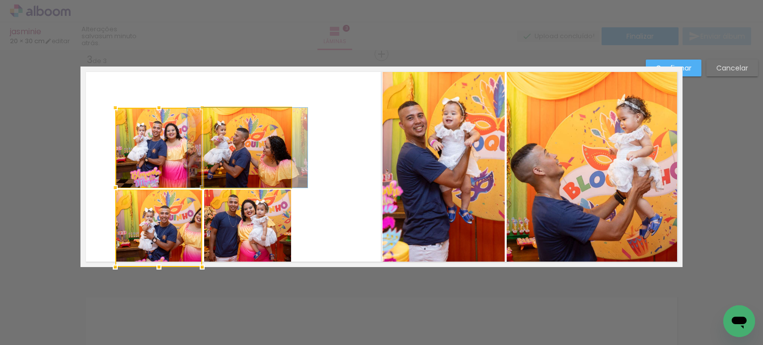
click at [239, 159] on quentale-photo at bounding box center [247, 148] width 87 height 80
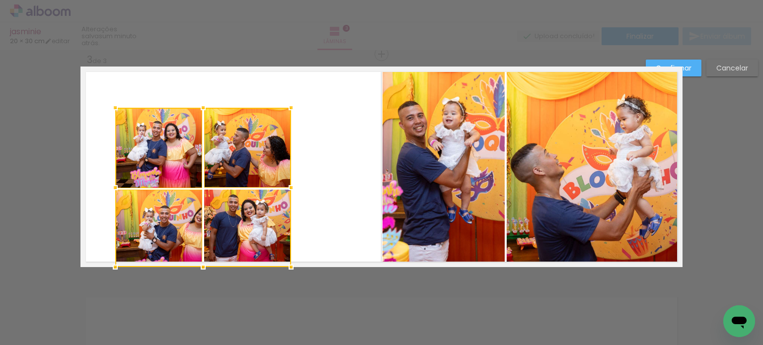
click at [240, 227] on div at bounding box center [203, 187] width 176 height 159
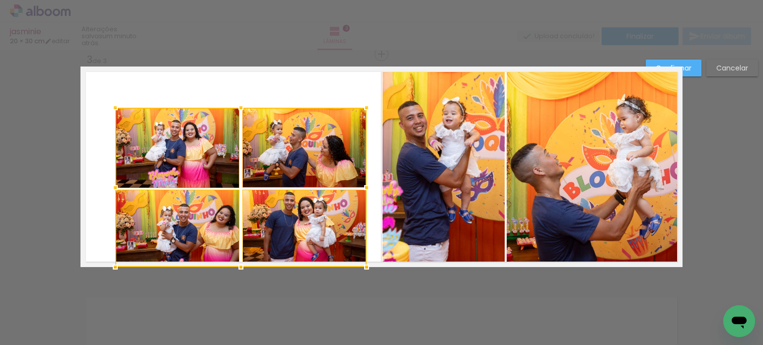
drag, startPoint x: 287, startPoint y: 188, endPoint x: 361, endPoint y: 187, distance: 73.5
click at [362, 188] on div at bounding box center [366, 188] width 20 height 20
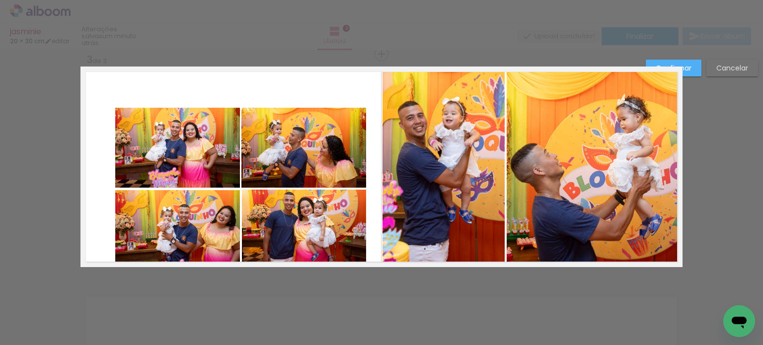
click at [695, 67] on paper-button "Confirmar" at bounding box center [673, 68] width 56 height 17
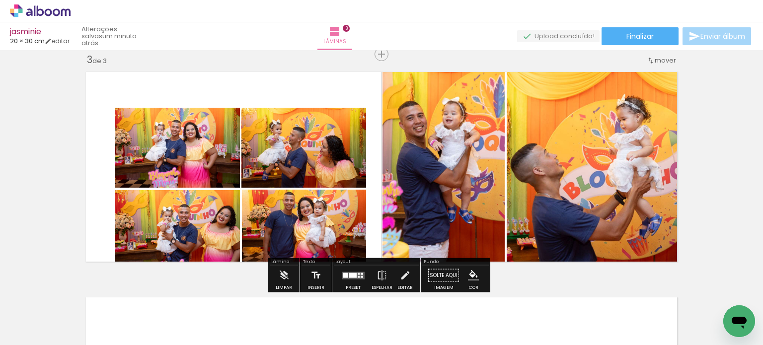
click at [191, 164] on quentale-photo at bounding box center [177, 148] width 125 height 80
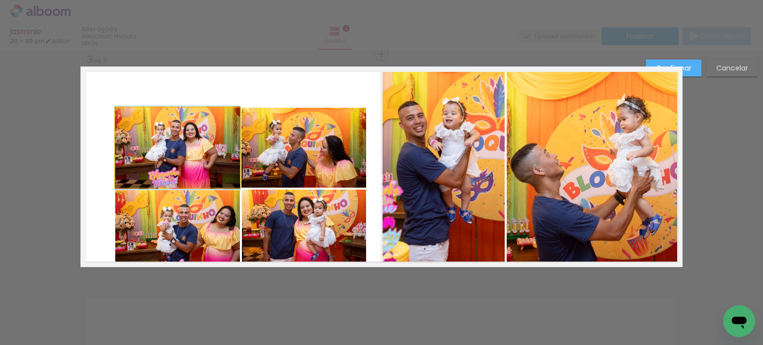
click at [191, 164] on quentale-photo at bounding box center [177, 148] width 125 height 80
click at [278, 152] on quentale-photo at bounding box center [303, 148] width 125 height 80
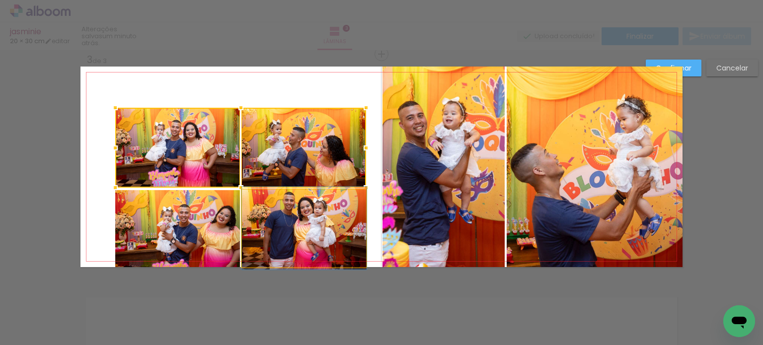
click at [290, 213] on quentale-photo at bounding box center [304, 228] width 125 height 77
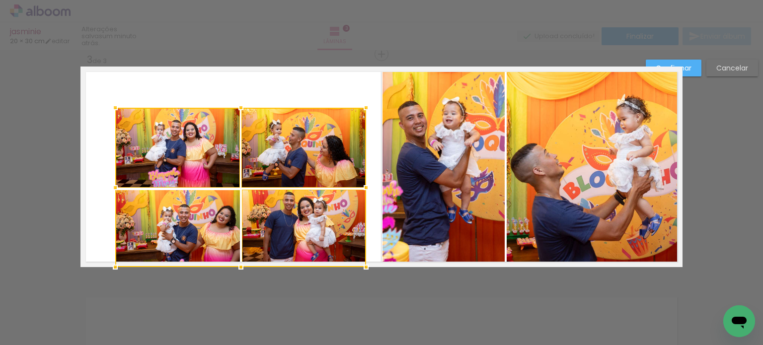
click at [127, 228] on div at bounding box center [240, 187] width 251 height 159
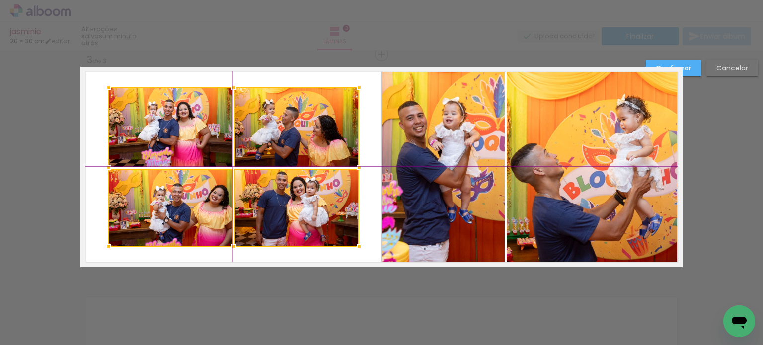
drag, startPoint x: 189, startPoint y: 168, endPoint x: 192, endPoint y: 160, distance: 9.0
click at [192, 160] on div at bounding box center [233, 166] width 251 height 159
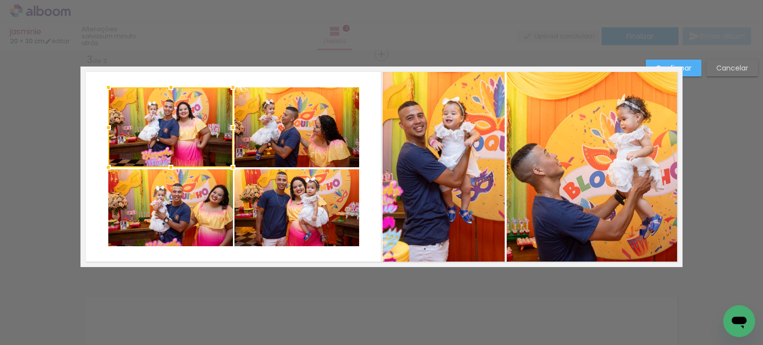
click at [685, 74] on paper-button "Confirmar" at bounding box center [673, 68] width 56 height 17
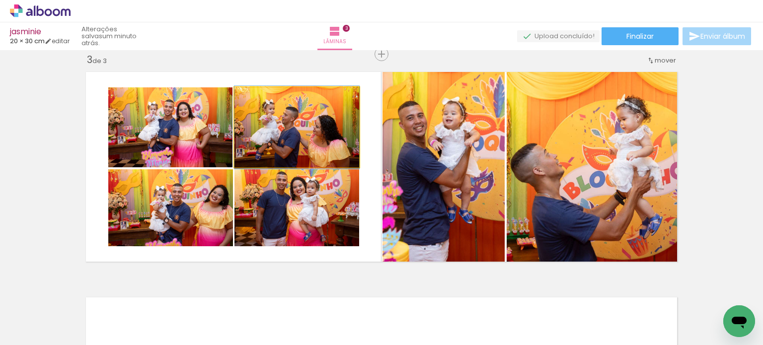
click at [291, 147] on quentale-photo at bounding box center [296, 127] width 125 height 80
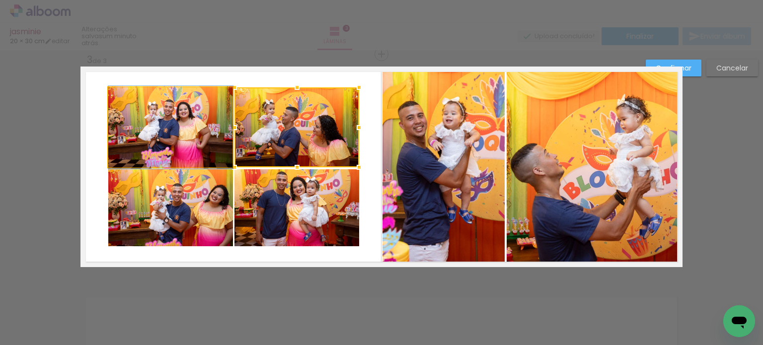
click at [187, 133] on quentale-photo at bounding box center [170, 127] width 125 height 80
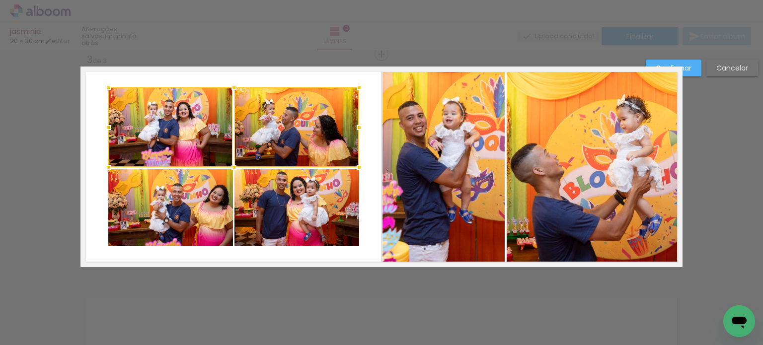
click at [186, 202] on quentale-photo at bounding box center [170, 207] width 125 height 77
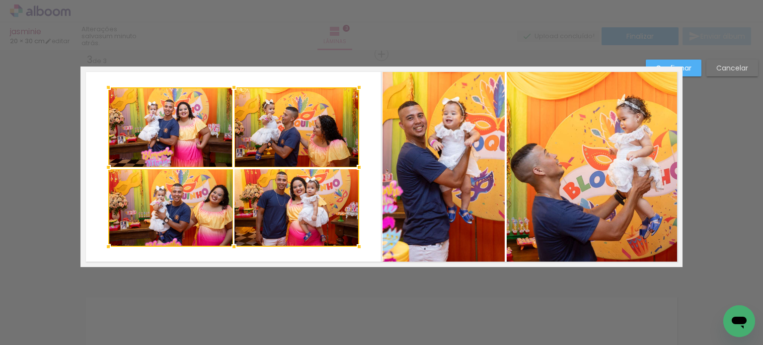
click at [296, 200] on div at bounding box center [233, 166] width 251 height 159
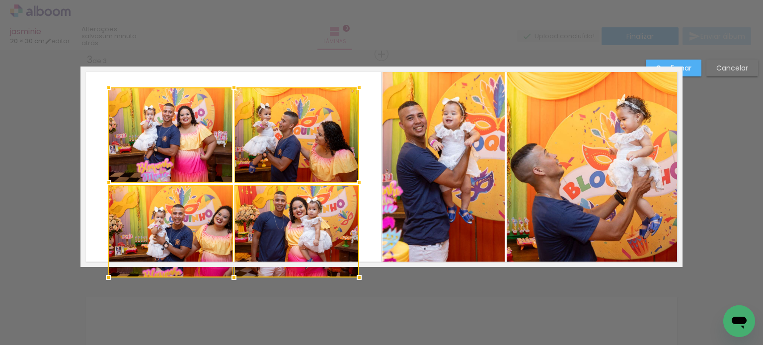
drag, startPoint x: 232, startPoint y: 248, endPoint x: 231, endPoint y: 264, distance: 15.9
click at [231, 264] on div at bounding box center [233, 182] width 251 height 190
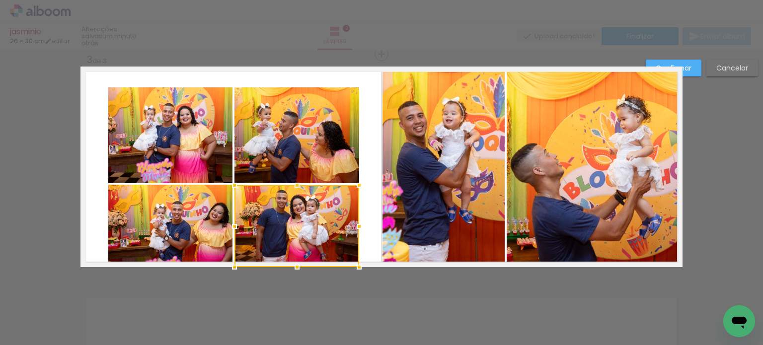
click at [186, 238] on quentale-photo at bounding box center [170, 226] width 125 height 82
click at [274, 228] on quentale-photo at bounding box center [296, 226] width 125 height 82
click at [290, 139] on quentale-photo at bounding box center [296, 135] width 124 height 96
click at [149, 139] on div at bounding box center [233, 177] width 251 height 180
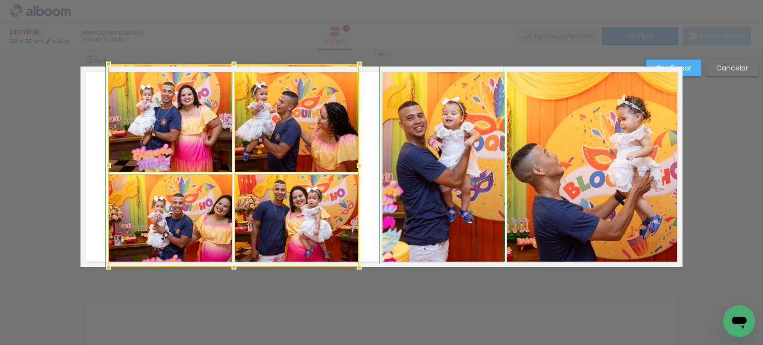
drag, startPoint x: 230, startPoint y: 89, endPoint x: 233, endPoint y: 68, distance: 21.5
click at [233, 68] on div at bounding box center [234, 64] width 20 height 20
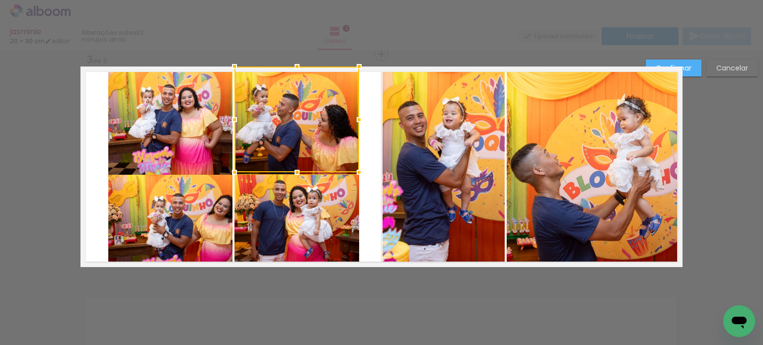
click at [201, 134] on quentale-photo at bounding box center [170, 121] width 125 height 108
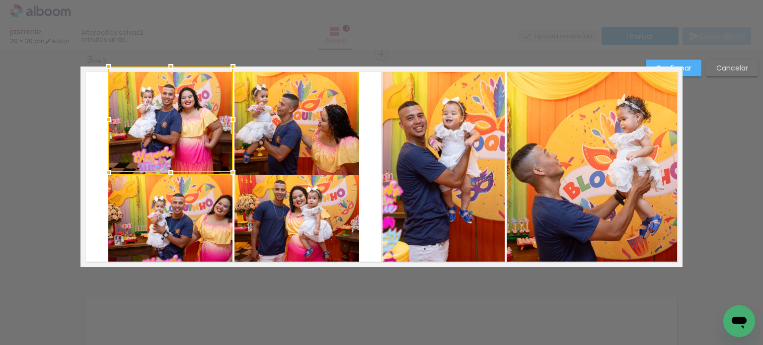
click at [278, 125] on quentale-photo at bounding box center [296, 121] width 125 height 108
click at [281, 218] on quentale-photo at bounding box center [296, 220] width 125 height 93
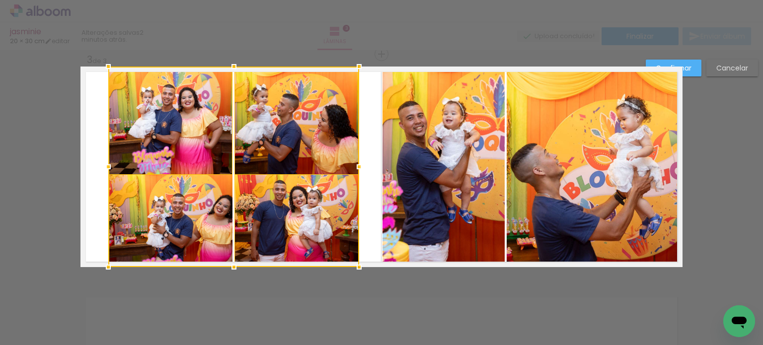
click at [174, 219] on div at bounding box center [233, 167] width 251 height 201
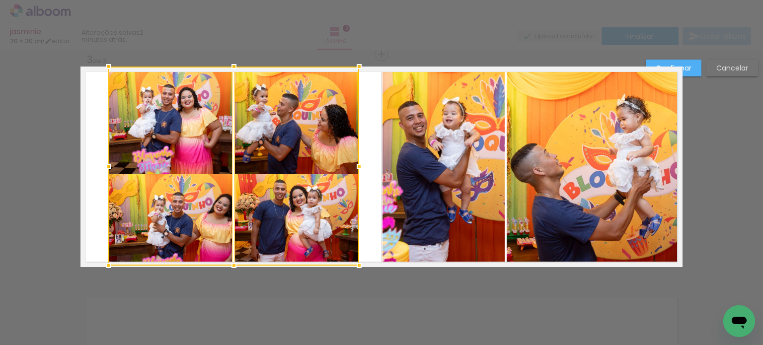
drag, startPoint x: 232, startPoint y: 268, endPoint x: 233, endPoint y: 282, distance: 14.5
click at [233, 282] on div "Inserir lâmina 1 de 3 Inserir lâmina 2 de 3 Inserir lâmina 3 de 3 Confirmar Can…" at bounding box center [381, 49] width 763 height 925
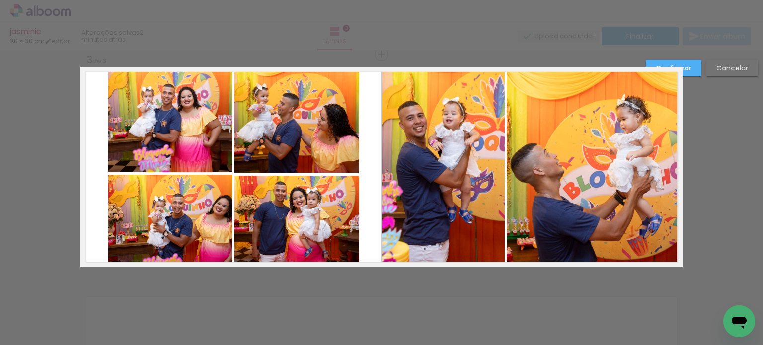
click at [198, 143] on quentale-photo at bounding box center [170, 120] width 125 height 106
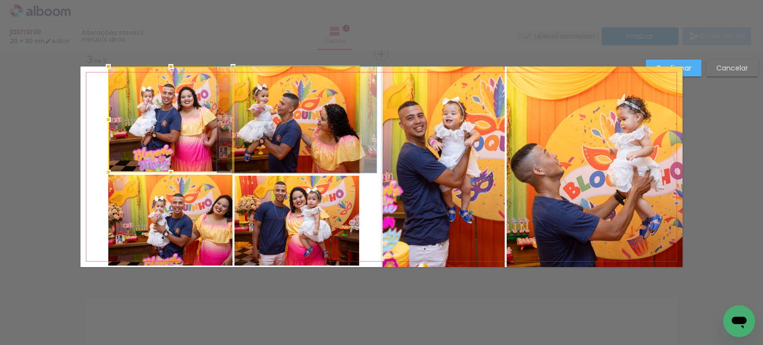
click at [277, 131] on quentale-photo at bounding box center [296, 120] width 125 height 106
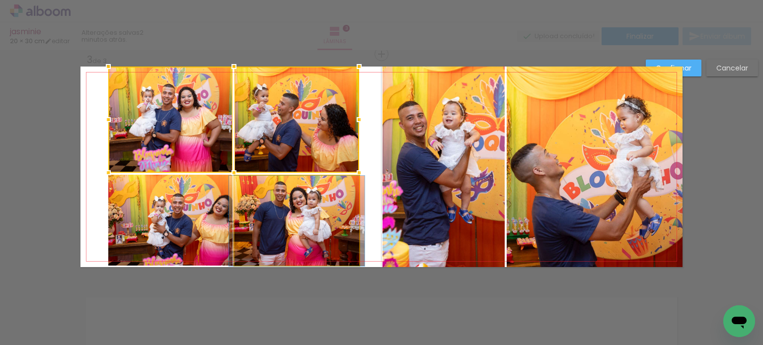
click at [280, 209] on quentale-photo at bounding box center [296, 221] width 125 height 90
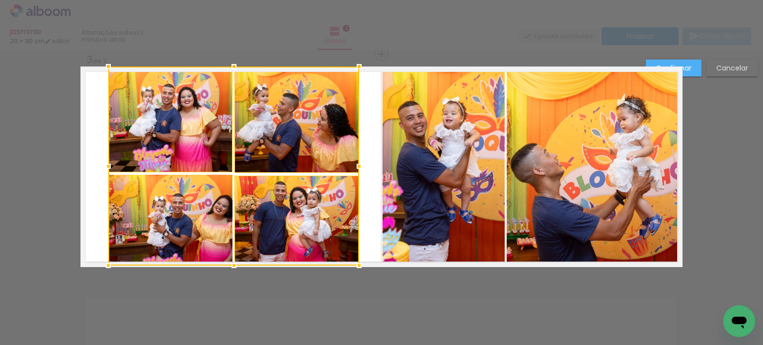
click at [185, 211] on div at bounding box center [233, 166] width 251 height 199
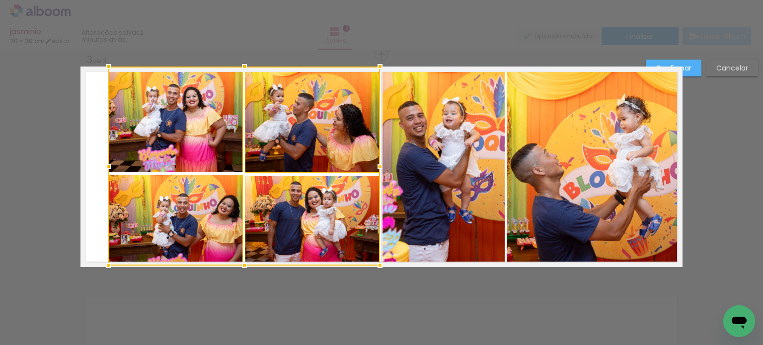
drag, startPoint x: 355, startPoint y: 163, endPoint x: 375, endPoint y: 164, distance: 20.4
click at [375, 164] on div at bounding box center [380, 166] width 20 height 20
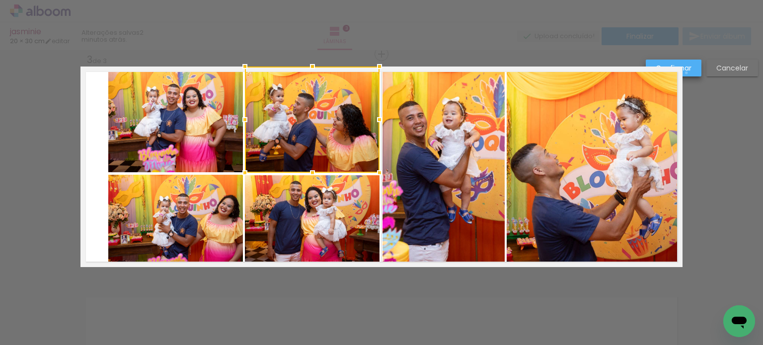
click at [686, 72] on paper-button "Confirmar" at bounding box center [673, 68] width 56 height 17
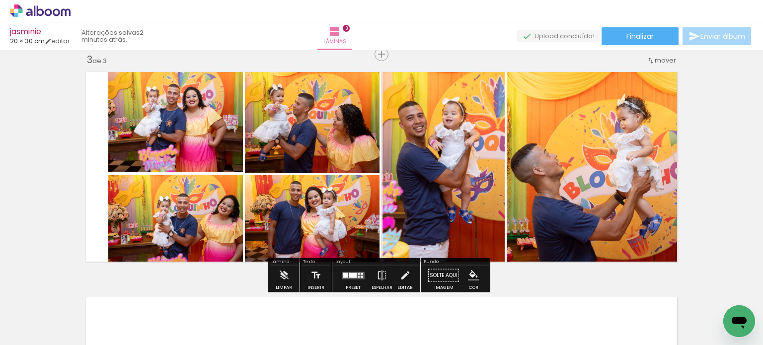
click at [299, 135] on quentale-photo at bounding box center [312, 120] width 135 height 106
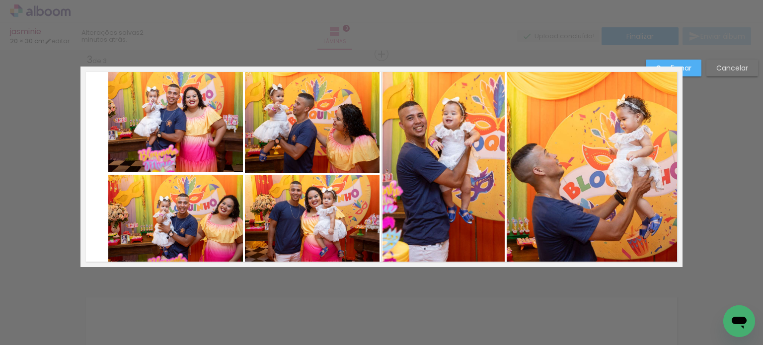
click at [302, 131] on quentale-photo at bounding box center [312, 120] width 135 height 106
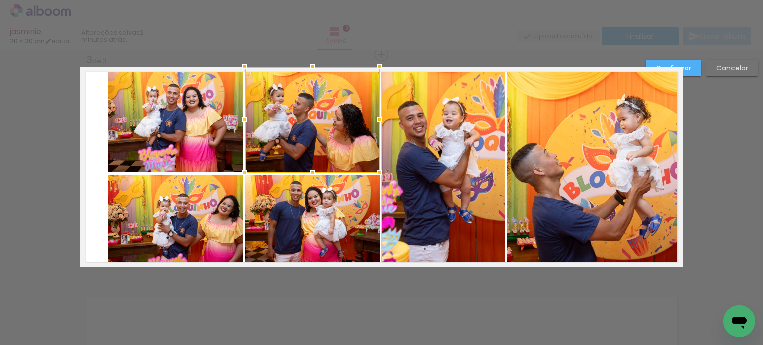
click at [308, 217] on quentale-photo at bounding box center [312, 220] width 135 height 90
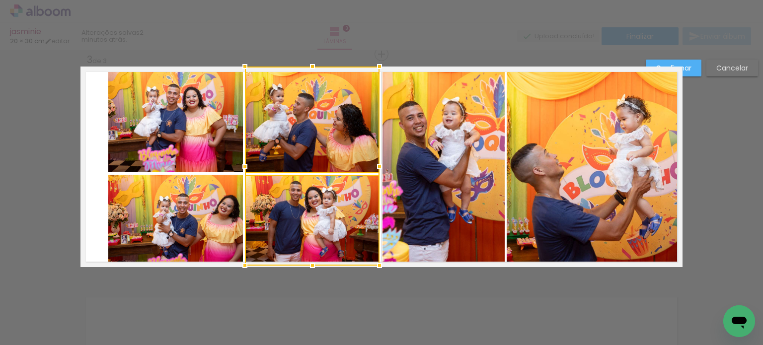
click at [195, 219] on quentale-photo at bounding box center [175, 220] width 135 height 91
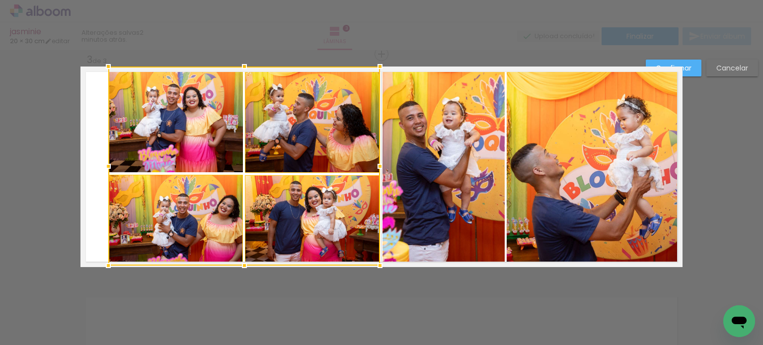
click at [180, 129] on div at bounding box center [244, 166] width 272 height 199
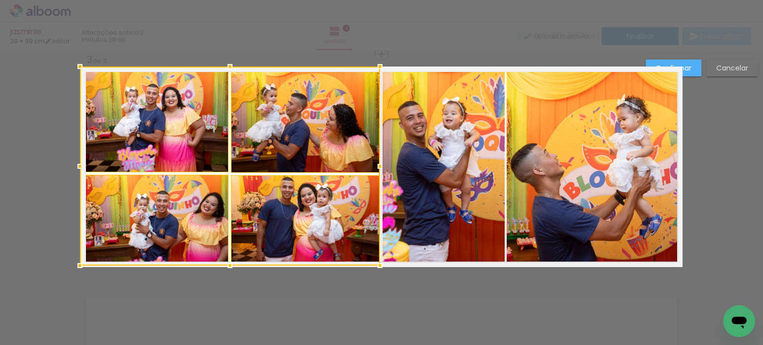
drag, startPoint x: 105, startPoint y: 164, endPoint x: 78, endPoint y: 158, distance: 27.0
click at [78, 158] on div at bounding box center [80, 166] width 20 height 20
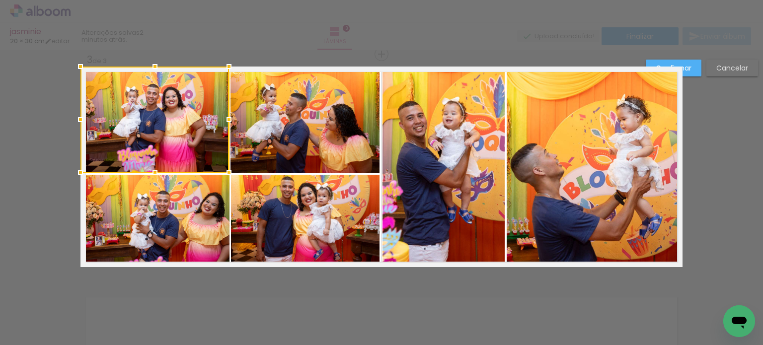
click at [179, 137] on div at bounding box center [154, 120] width 148 height 106
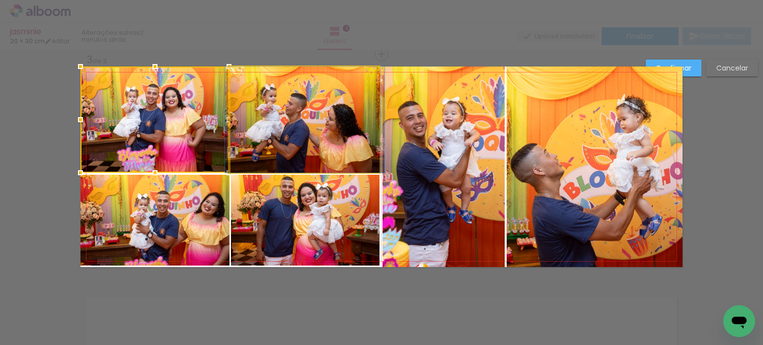
click at [296, 135] on quentale-photo at bounding box center [304, 120] width 149 height 106
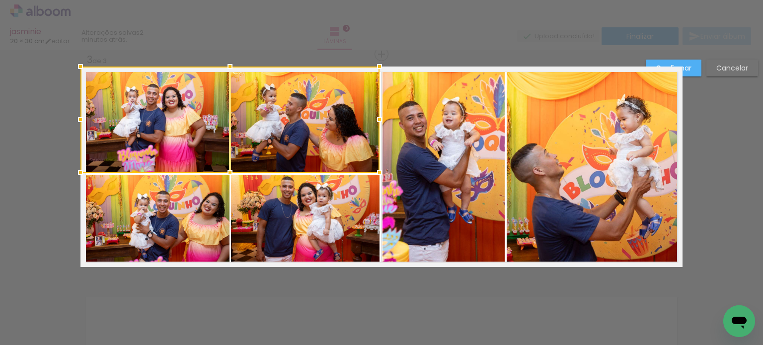
click at [291, 220] on quentale-photo at bounding box center [305, 220] width 149 height 91
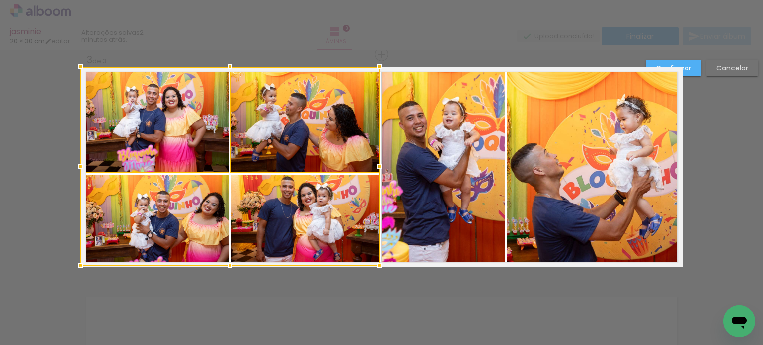
click at [162, 220] on div at bounding box center [229, 166] width 299 height 199
drag, startPoint x: 228, startPoint y: 267, endPoint x: 228, endPoint y: 277, distance: 10.4
click at [228, 277] on div "Inserir lâmina 1 de 3 Inserir lâmina 2 de 3 Inserir lâmina 3 de 3 Confirmar Can…" at bounding box center [381, 49] width 763 height 925
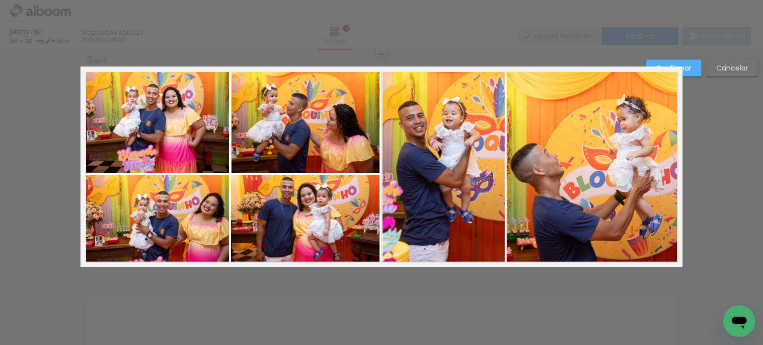
click at [0, 0] on slot "Confirmar" at bounding box center [0, 0] width 0 height 0
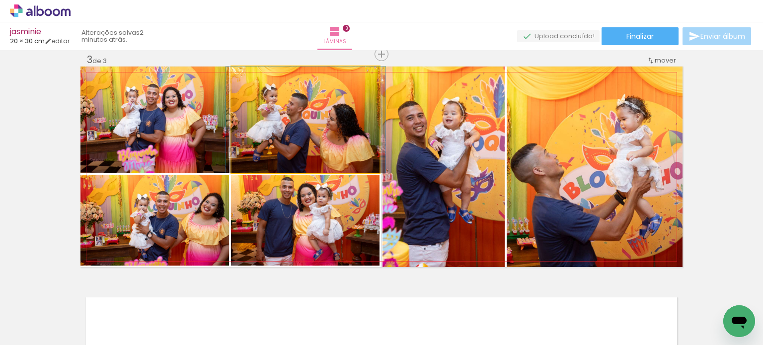
click at [308, 132] on quentale-photo at bounding box center [305, 120] width 148 height 106
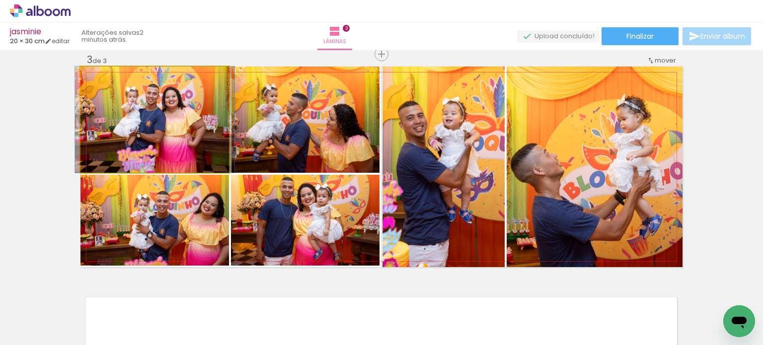
click at [163, 147] on quentale-photo at bounding box center [154, 120] width 148 height 106
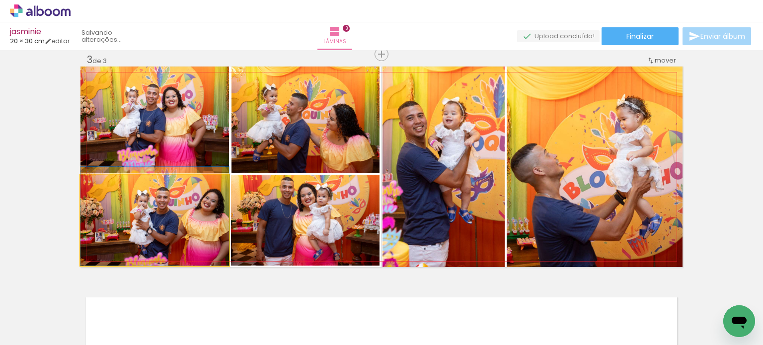
drag, startPoint x: 203, startPoint y: 221, endPoint x: 203, endPoint y: 212, distance: 8.9
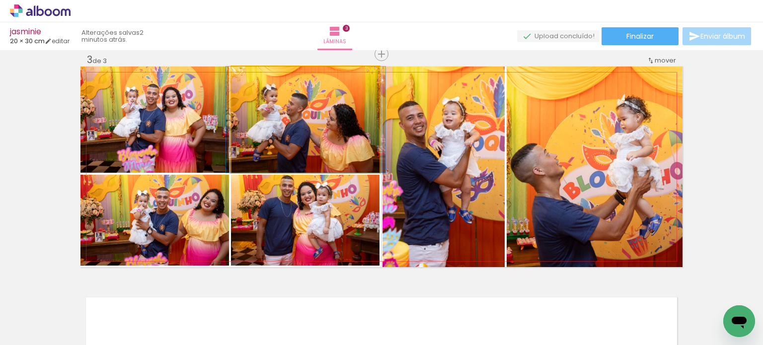
click at [288, 119] on quentale-photo at bounding box center [305, 120] width 148 height 106
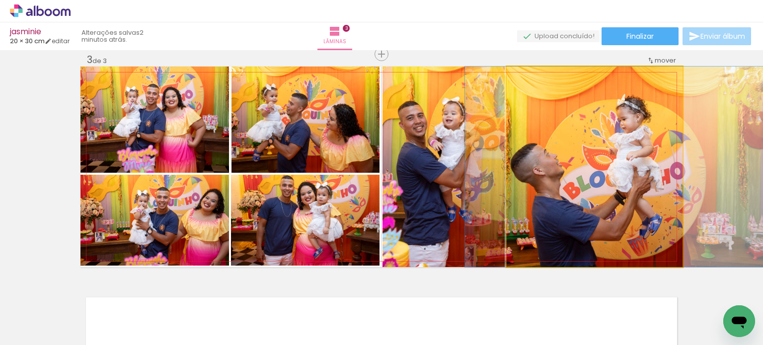
click at [649, 152] on quentale-photo at bounding box center [594, 167] width 176 height 201
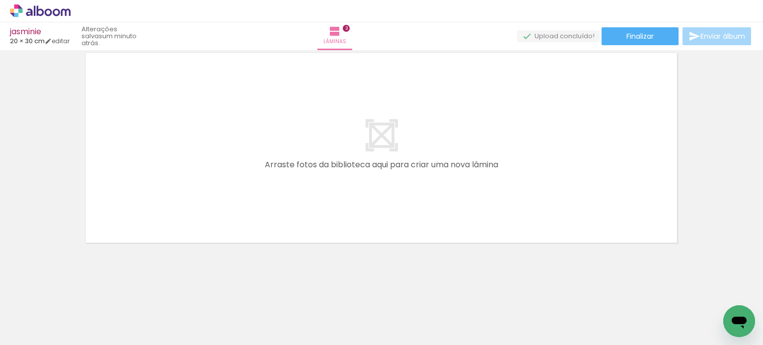
scroll to position [0, 0]
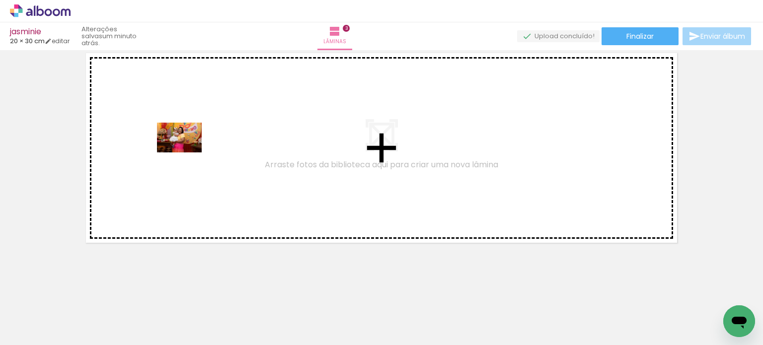
drag, startPoint x: 110, startPoint y: 320, endPoint x: 187, endPoint y: 152, distance: 184.0
click at [187, 152] on quentale-workspace at bounding box center [381, 172] width 763 height 345
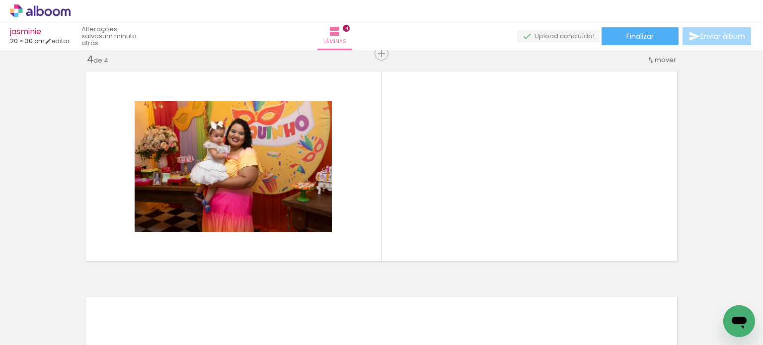
scroll to position [689, 0]
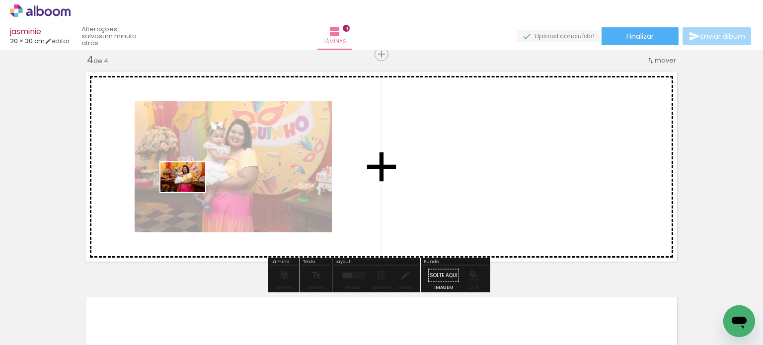
drag, startPoint x: 165, startPoint y: 309, endPoint x: 217, endPoint y: 232, distance: 93.6
click at [191, 191] on quentale-workspace at bounding box center [381, 172] width 763 height 345
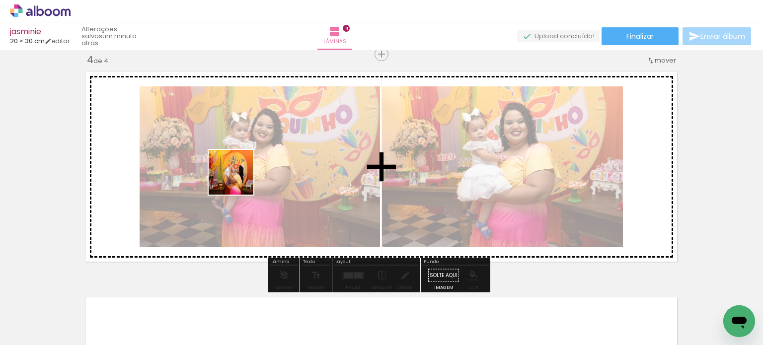
drag, startPoint x: 219, startPoint y: 313, endPoint x: 255, endPoint y: 264, distance: 60.4
click at [240, 177] on quentale-workspace at bounding box center [381, 172] width 763 height 345
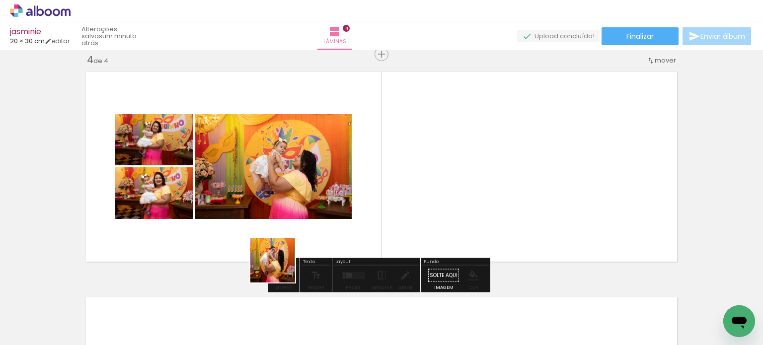
drag, startPoint x: 278, startPoint y: 275, endPoint x: 314, endPoint y: 189, distance: 93.4
click at [314, 189] on quentale-workspace at bounding box center [381, 172] width 763 height 345
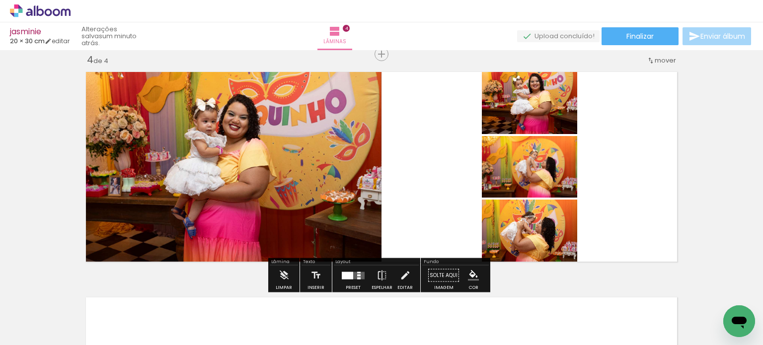
scroll to position [3684, 0]
click at [347, 277] on div at bounding box center [347, 275] width 11 height 7
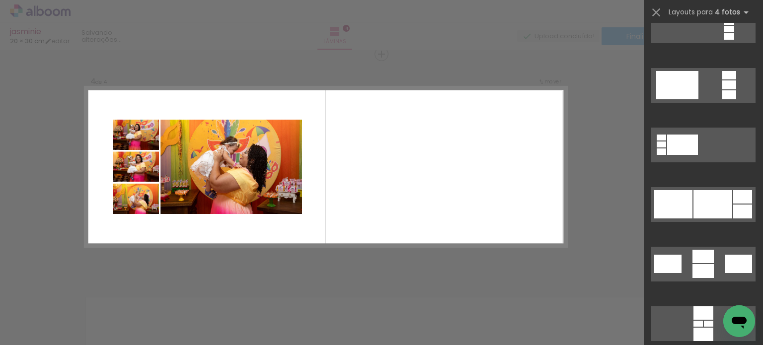
scroll to position [3724, 0]
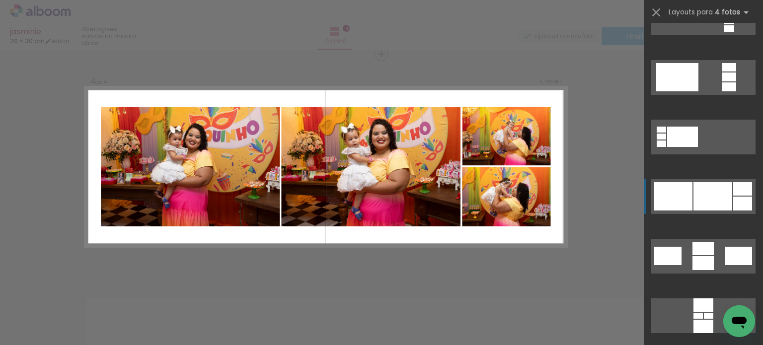
click at [715, 192] on div at bounding box center [712, 196] width 39 height 28
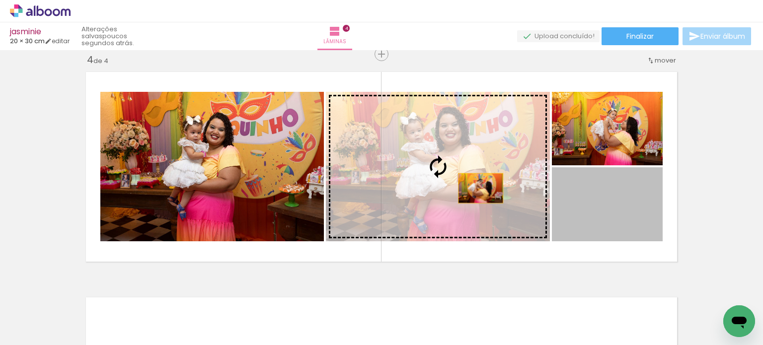
drag, startPoint x: 602, startPoint y: 218, endPoint x: 459, endPoint y: 183, distance: 147.3
click at [0, 0] on slot at bounding box center [0, 0] width 0 height 0
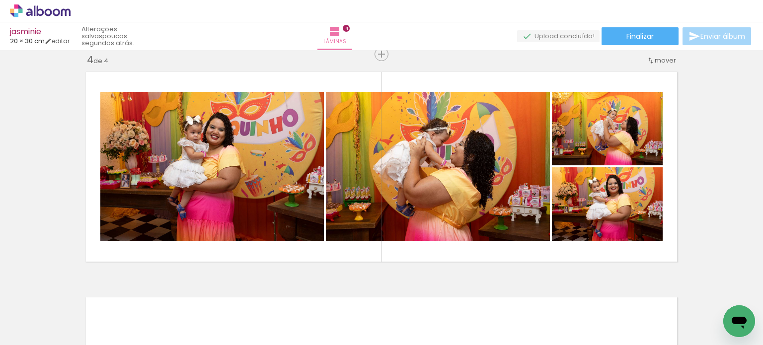
scroll to position [3724, 0]
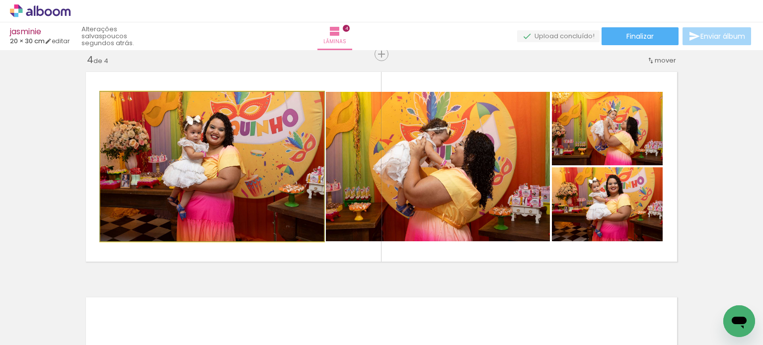
click at [269, 159] on quentale-photo at bounding box center [211, 166] width 223 height 149
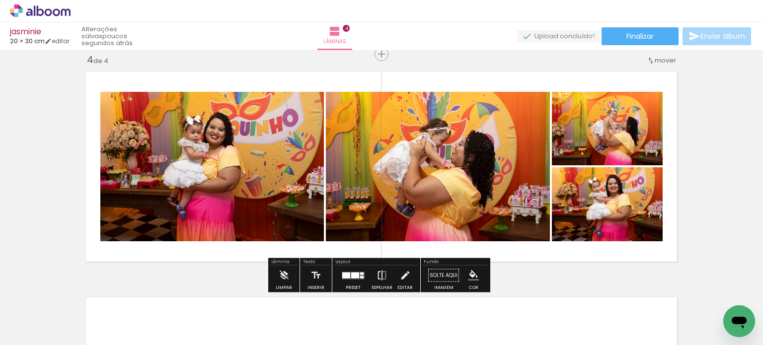
click at [382, 275] on iron-icon at bounding box center [381, 276] width 11 height 20
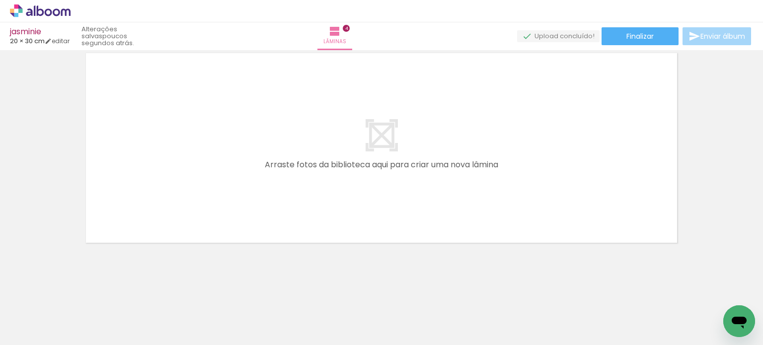
scroll to position [0, 1223]
drag, startPoint x: 328, startPoint y: 318, endPoint x: 279, endPoint y: 208, distance: 120.0
click at [203, 127] on quentale-workspace at bounding box center [381, 172] width 763 height 345
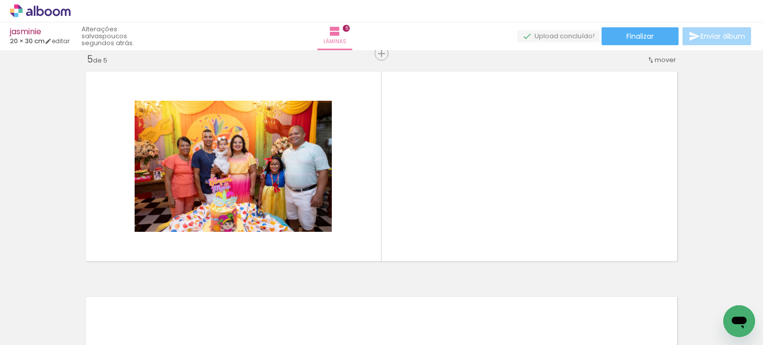
scroll to position [914, 0]
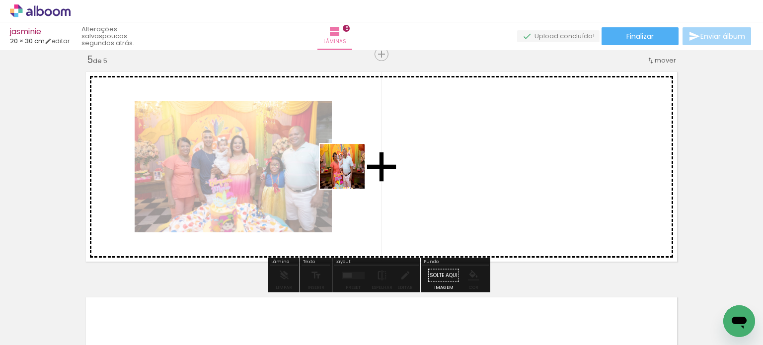
drag, startPoint x: 350, startPoint y: 174, endPoint x: 415, endPoint y: 250, distance: 100.3
click at [350, 164] on quentale-workspace at bounding box center [381, 172] width 763 height 345
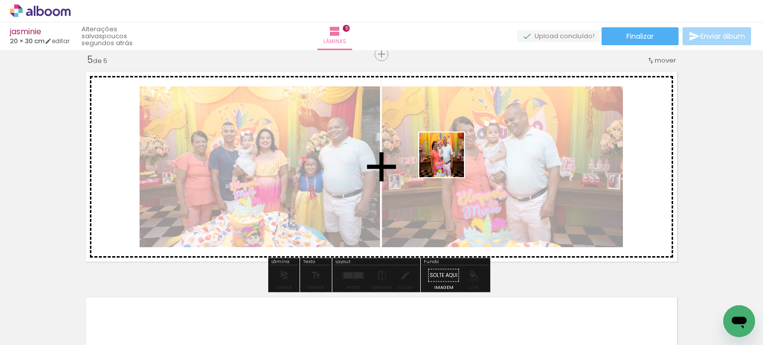
drag, startPoint x: 447, startPoint y: 171, endPoint x: 486, endPoint y: 230, distance: 70.6
click at [449, 160] on quentale-workspace at bounding box center [381, 172] width 763 height 345
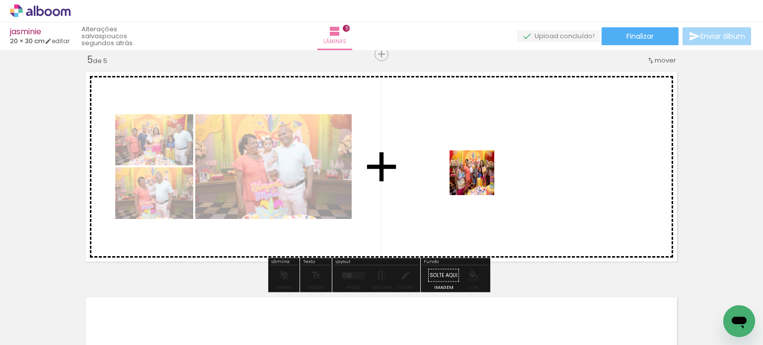
drag, startPoint x: 500, startPoint y: 308, endPoint x: 479, endPoint y: 165, distance: 144.5
click at [479, 165] on quentale-workspace at bounding box center [381, 172] width 763 height 345
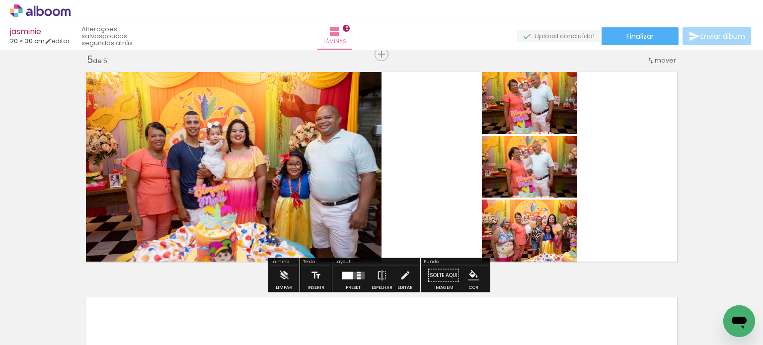
scroll to position [0, 1223]
click at [357, 270] on div at bounding box center [353, 276] width 27 height 20
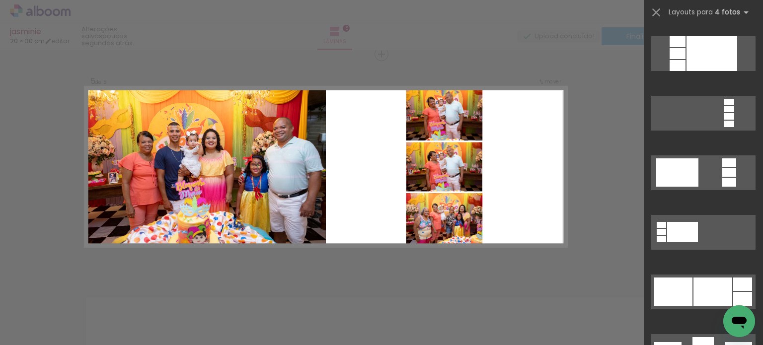
scroll to position [3716, 0]
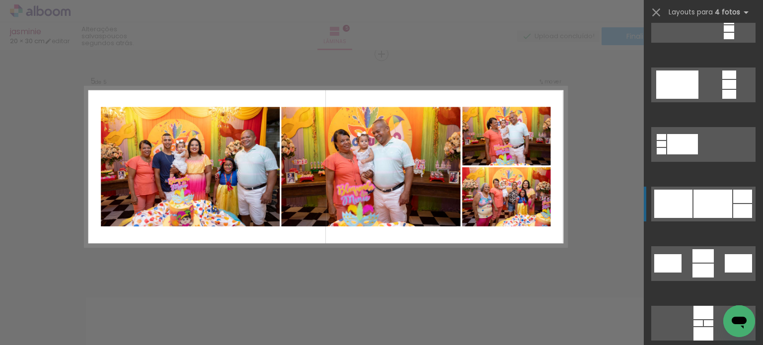
click at [699, 203] on div at bounding box center [712, 204] width 39 height 28
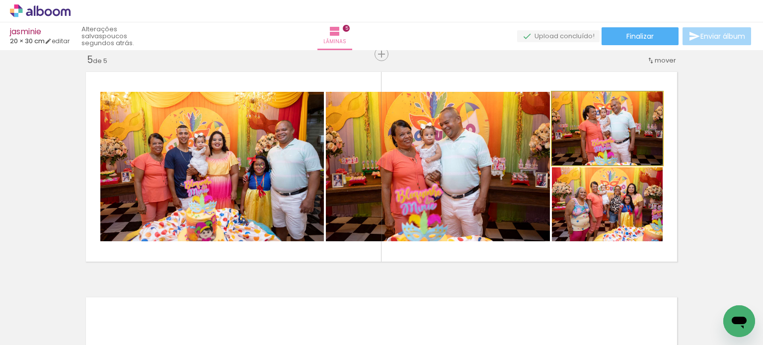
click at [604, 150] on quentale-photo at bounding box center [607, 128] width 111 height 73
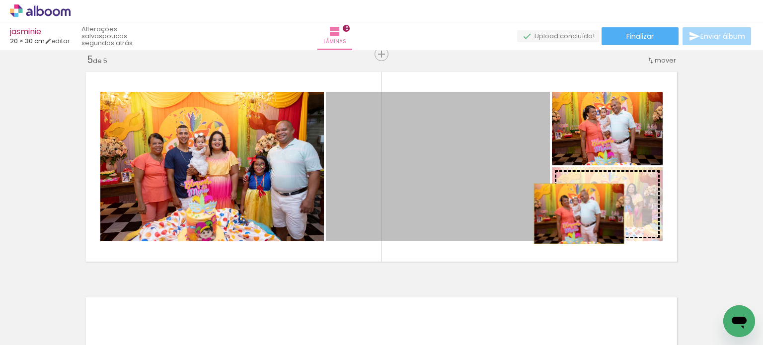
drag, startPoint x: 456, startPoint y: 191, endPoint x: 575, endPoint y: 213, distance: 120.8
click at [0, 0] on slot at bounding box center [0, 0] width 0 height 0
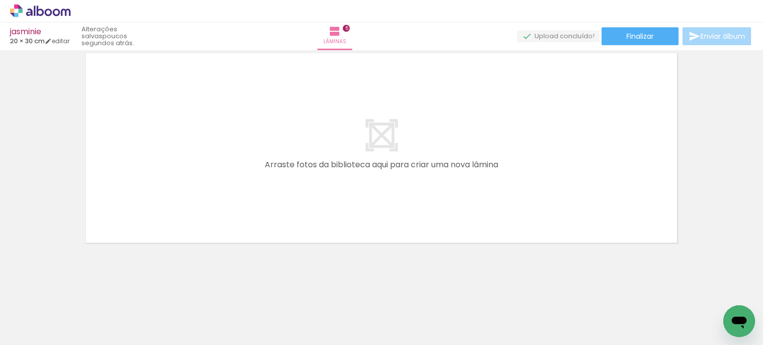
scroll to position [1162, 0]
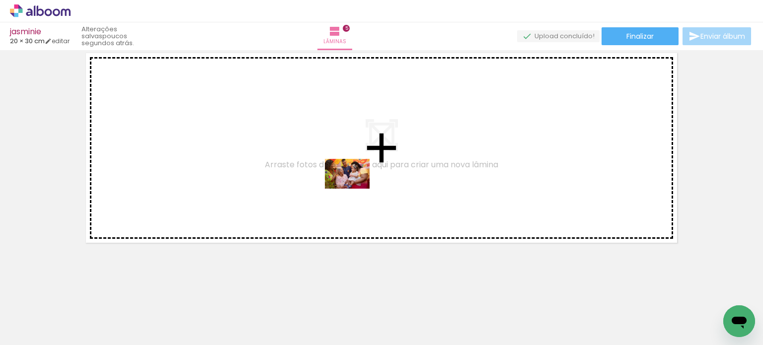
drag, startPoint x: 403, startPoint y: 324, endPoint x: 410, endPoint y: 257, distance: 67.8
click at [355, 188] on quentale-workspace at bounding box center [381, 172] width 763 height 345
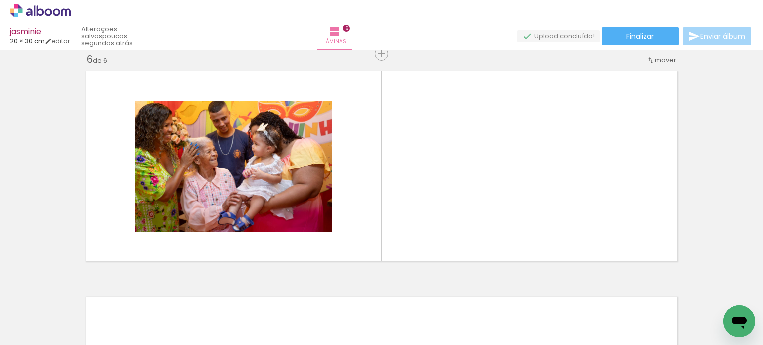
scroll to position [1139, 0]
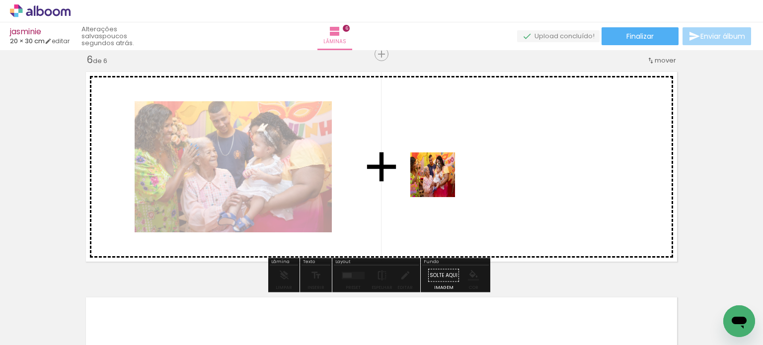
drag, startPoint x: 438, startPoint y: 194, endPoint x: 440, endPoint y: 179, distance: 15.0
click at [440, 179] on quentale-workspace at bounding box center [381, 172] width 763 height 345
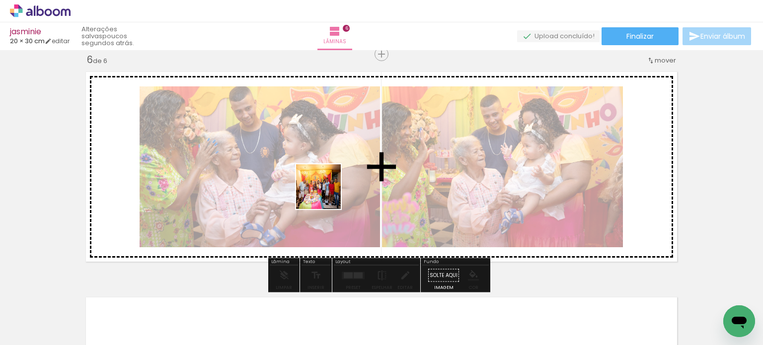
drag, startPoint x: 301, startPoint y: 322, endPoint x: 333, endPoint y: 177, distance: 147.8
click at [328, 159] on quentale-workspace at bounding box center [381, 172] width 763 height 345
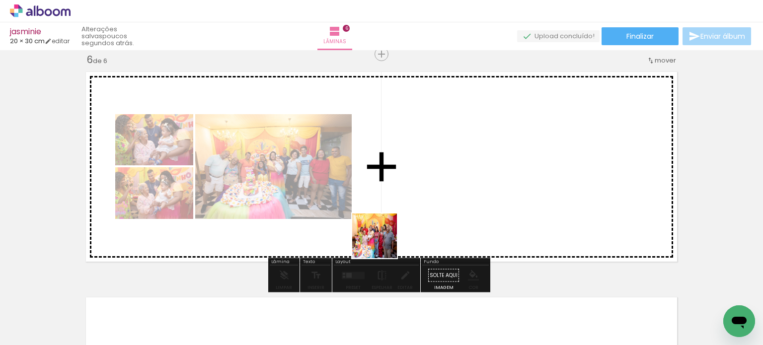
drag, startPoint x: 354, startPoint y: 313, endPoint x: 437, endPoint y: 162, distance: 172.5
click at [431, 153] on quentale-workspace at bounding box center [381, 172] width 763 height 345
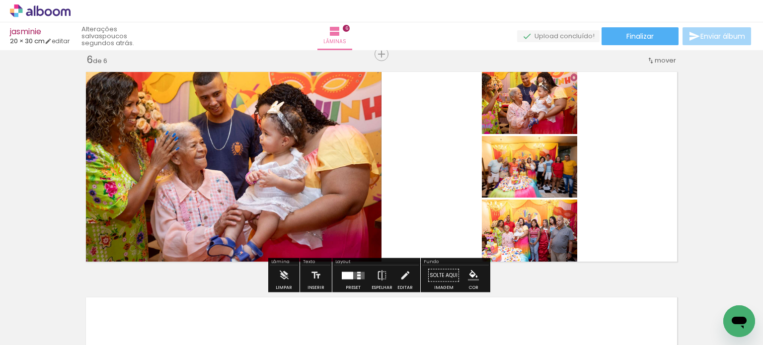
drag, startPoint x: 623, startPoint y: 318, endPoint x: 490, endPoint y: 164, distance: 203.5
click at [490, 164] on quentale-workspace at bounding box center [381, 172] width 763 height 345
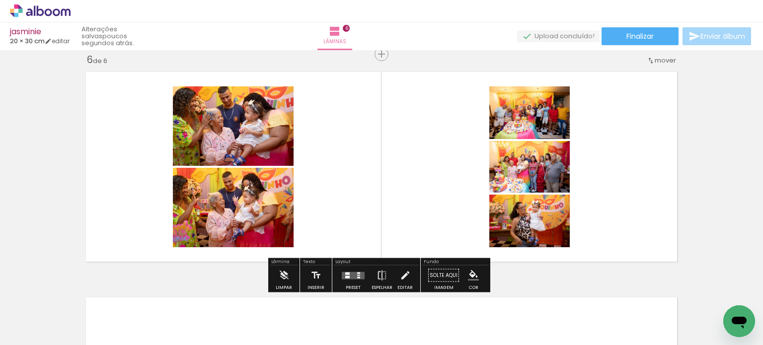
scroll to position [0, 1703]
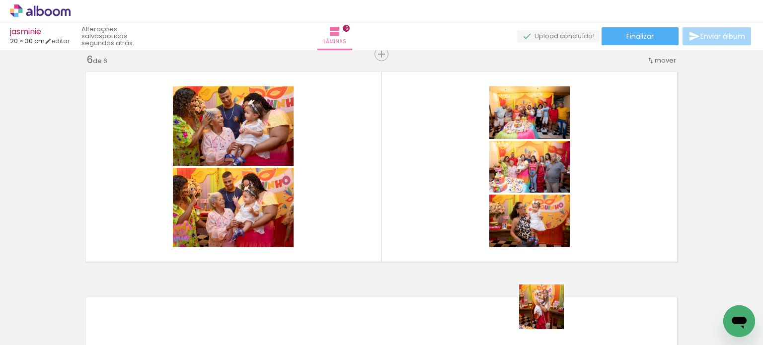
drag, startPoint x: 551, startPoint y: 320, endPoint x: 435, endPoint y: 159, distance: 198.5
click at [435, 159] on quentale-workspace at bounding box center [381, 172] width 763 height 345
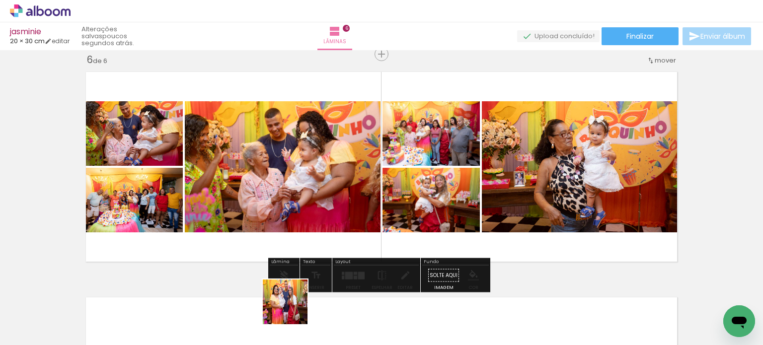
drag, startPoint x: 292, startPoint y: 309, endPoint x: 319, endPoint y: 187, distance: 125.4
click at [319, 187] on quentale-workspace at bounding box center [381, 172] width 763 height 345
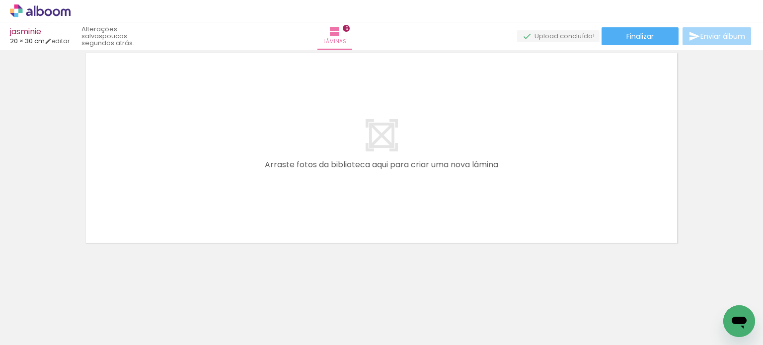
scroll to position [1391, 0]
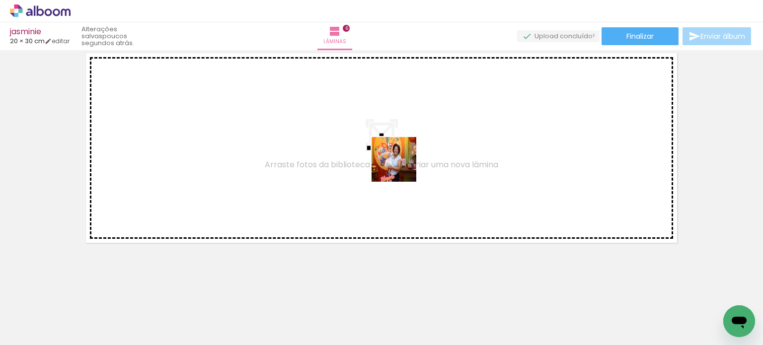
drag, startPoint x: 435, startPoint y: 234, endPoint x: 387, endPoint y: 131, distance: 113.7
click at [387, 131] on quentale-workspace at bounding box center [381, 172] width 763 height 345
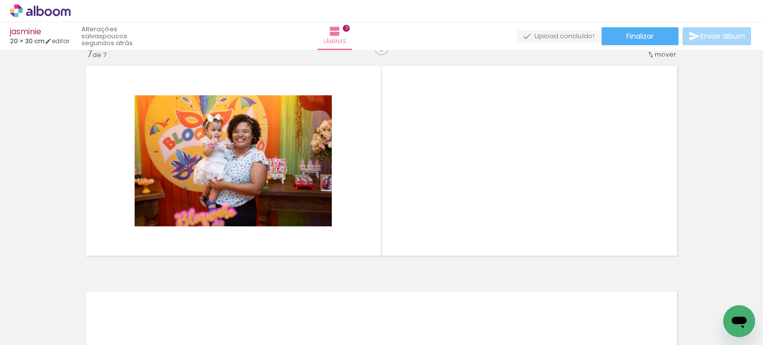
scroll to position [1365, 0]
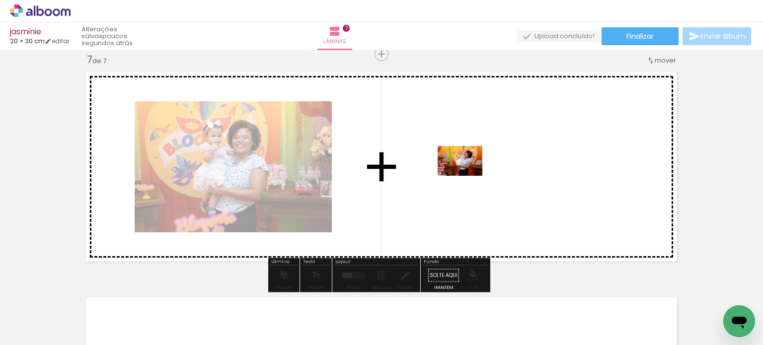
drag, startPoint x: 512, startPoint y: 322, endPoint x: 467, endPoint y: 176, distance: 153.3
click at [467, 176] on quentale-workspace at bounding box center [381, 172] width 763 height 345
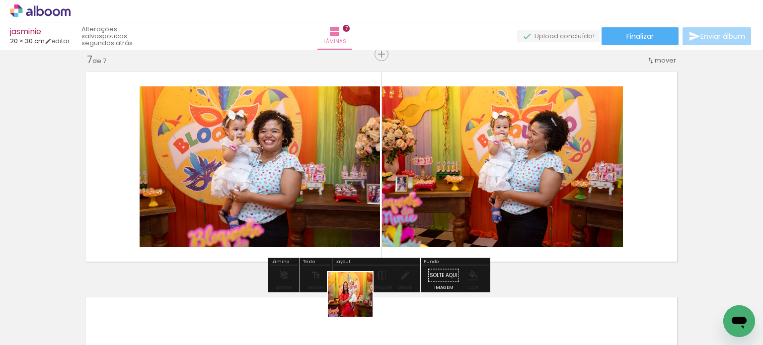
drag, startPoint x: 357, startPoint y: 302, endPoint x: 376, endPoint y: 192, distance: 111.3
click at [376, 192] on quentale-workspace at bounding box center [381, 172] width 763 height 345
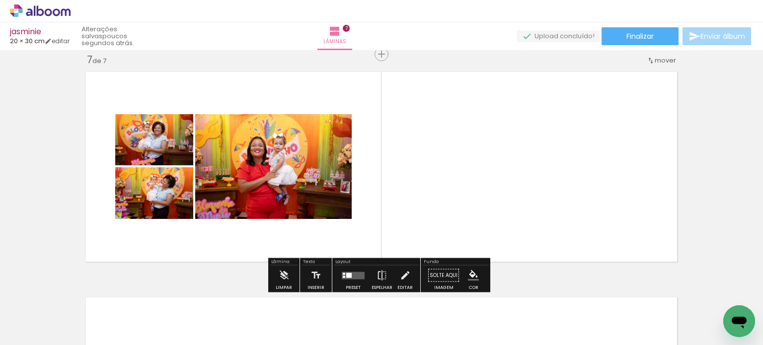
drag, startPoint x: 620, startPoint y: 313, endPoint x: 450, endPoint y: 151, distance: 234.6
click at [448, 148] on quentale-workspace at bounding box center [381, 172] width 763 height 345
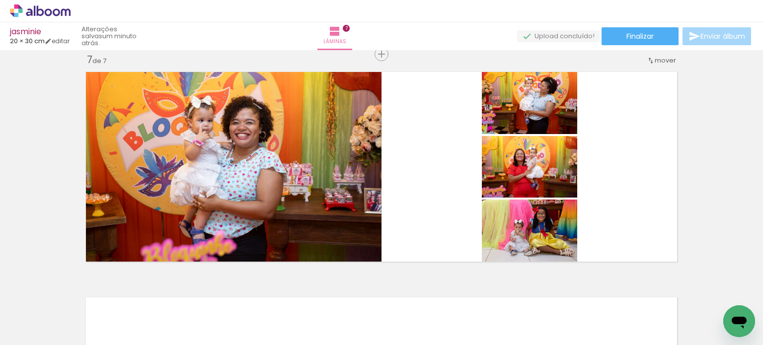
scroll to position [0, 2611]
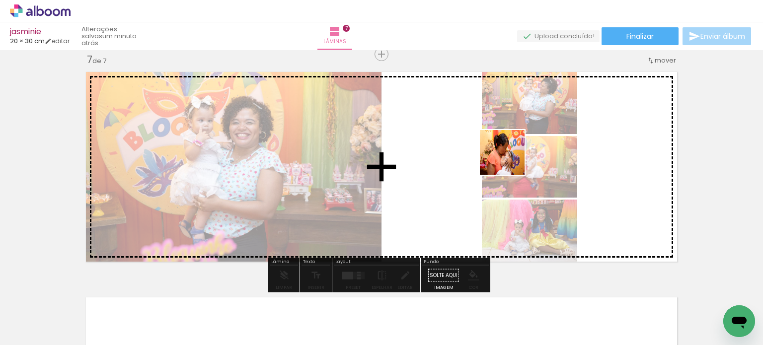
drag, startPoint x: 543, startPoint y: 321, endPoint x: 513, endPoint y: 272, distance: 57.7
click at [509, 159] on quentale-workspace at bounding box center [381, 172] width 763 height 345
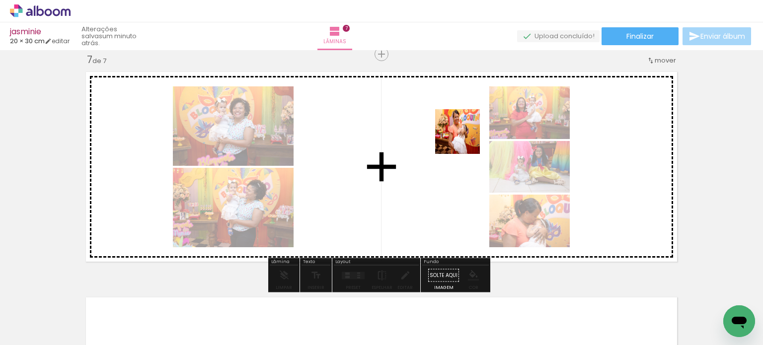
drag, startPoint x: 498, startPoint y: 307, endPoint x: 461, endPoint y: 135, distance: 175.8
click at [461, 135] on quentale-workspace at bounding box center [381, 172] width 763 height 345
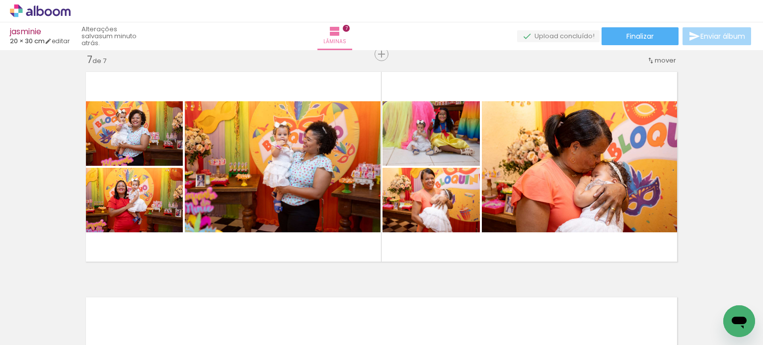
scroll to position [0, 2611]
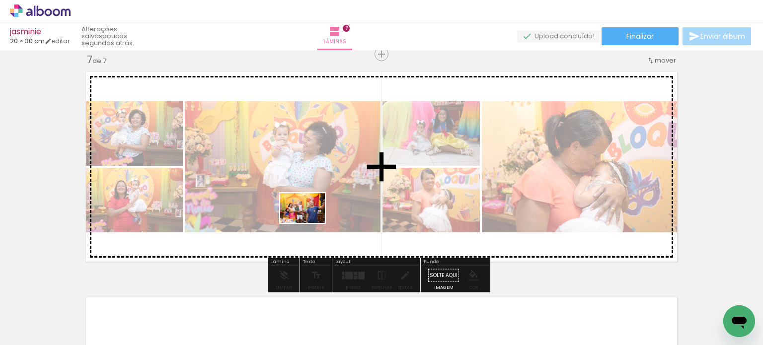
drag, startPoint x: 280, startPoint y: 319, endPoint x: 310, endPoint y: 223, distance: 100.3
click at [310, 223] on quentale-workspace at bounding box center [381, 172] width 763 height 345
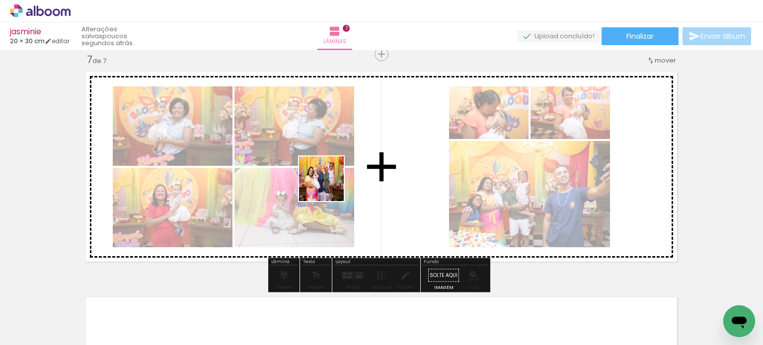
drag, startPoint x: 215, startPoint y: 312, endPoint x: 342, endPoint y: 170, distance: 189.9
click at [342, 170] on quentale-workspace at bounding box center [381, 172] width 763 height 345
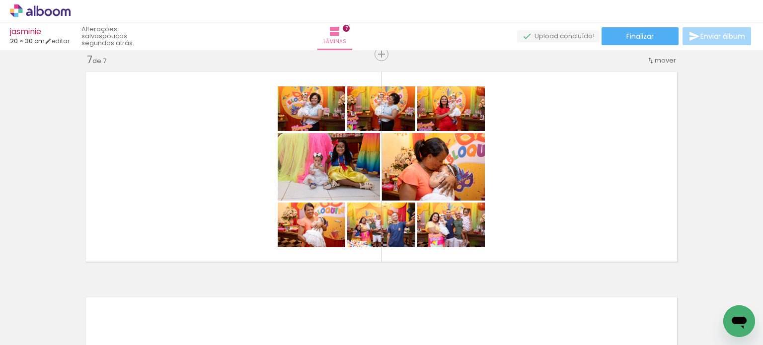
scroll to position [0, 810]
drag, startPoint x: 355, startPoint y: 317, endPoint x: 388, endPoint y: 161, distance: 159.8
click at [388, 161] on quentale-workspace at bounding box center [381, 172] width 763 height 345
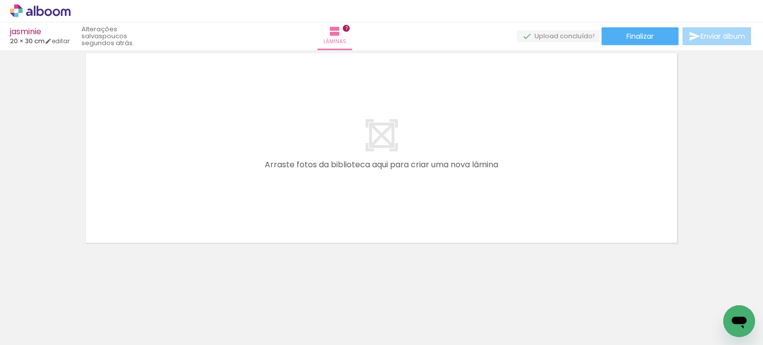
scroll to position [0, 2153]
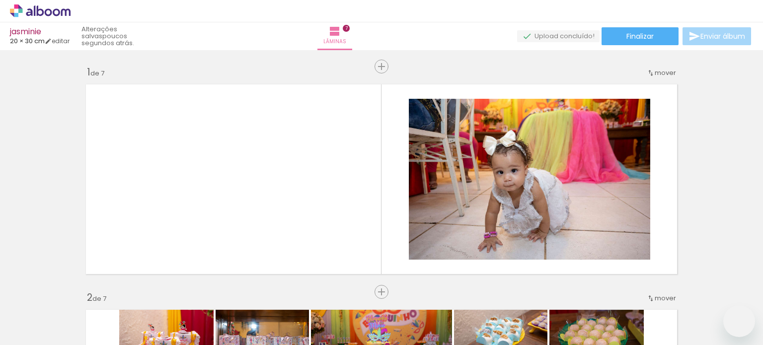
click at [452, 161] on quentale-workspace at bounding box center [381, 172] width 763 height 345
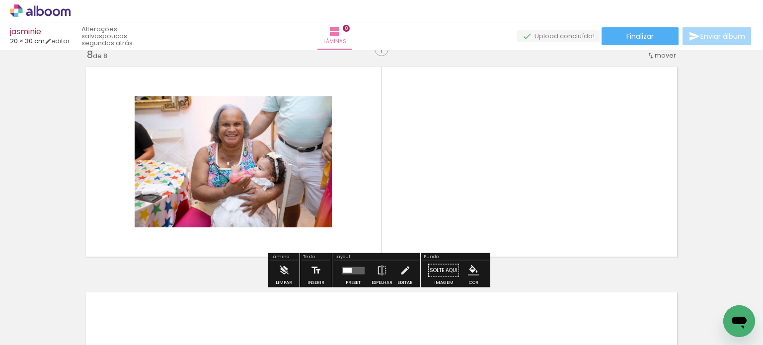
scroll to position [1590, 0]
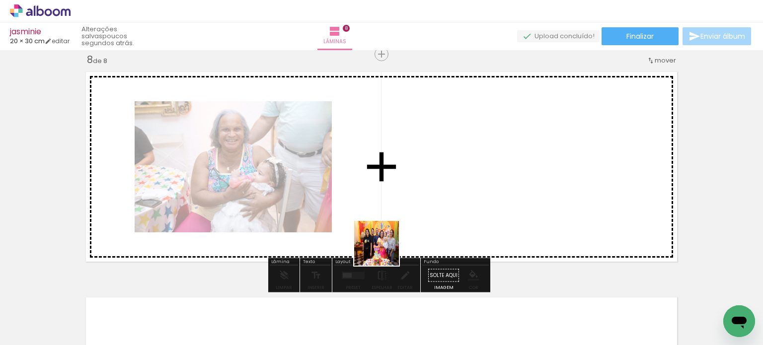
drag, startPoint x: 345, startPoint y: 319, endPoint x: 429, endPoint y: 184, distance: 159.5
click at [429, 184] on quentale-workspace at bounding box center [381, 172] width 763 height 345
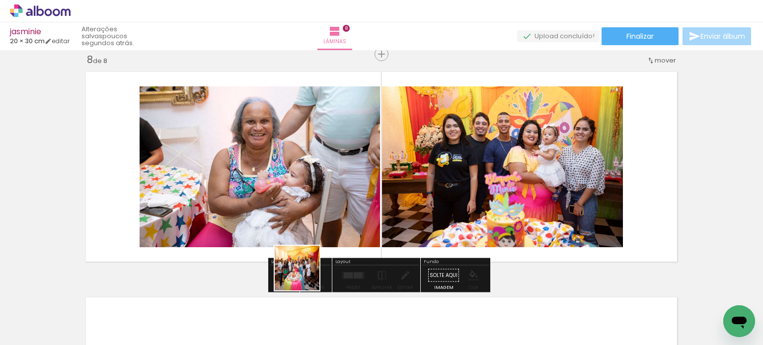
drag, startPoint x: 294, startPoint y: 315, endPoint x: 362, endPoint y: 166, distance: 164.4
click at [344, 166] on quentale-workspace at bounding box center [381, 172] width 763 height 345
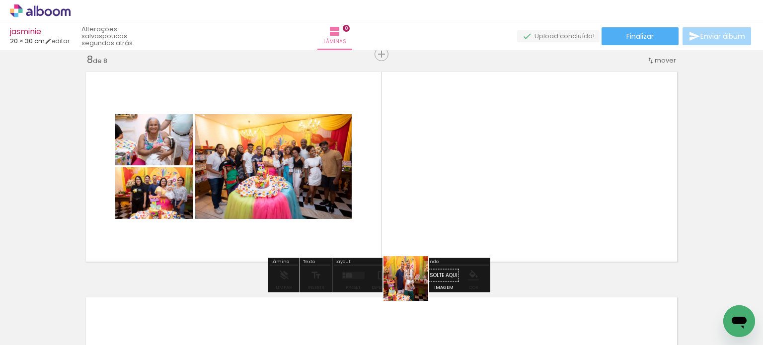
drag, startPoint x: 413, startPoint y: 286, endPoint x: 461, endPoint y: 170, distance: 125.8
click at [462, 167] on quentale-workspace at bounding box center [381, 172] width 763 height 345
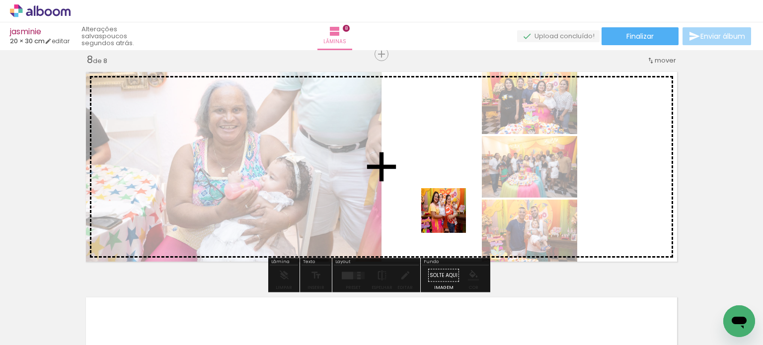
drag, startPoint x: 466, startPoint y: 242, endPoint x: 440, endPoint y: 194, distance: 54.2
click at [440, 194] on quentale-workspace at bounding box center [381, 172] width 763 height 345
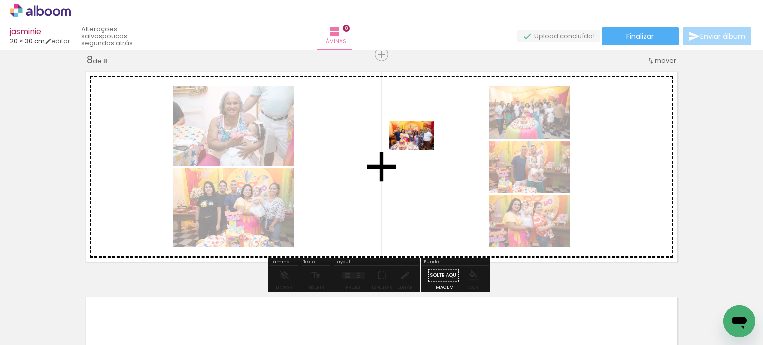
drag, startPoint x: 569, startPoint y: 315, endPoint x: 419, endPoint y: 150, distance: 222.8
click at [419, 150] on quentale-workspace at bounding box center [381, 172] width 763 height 345
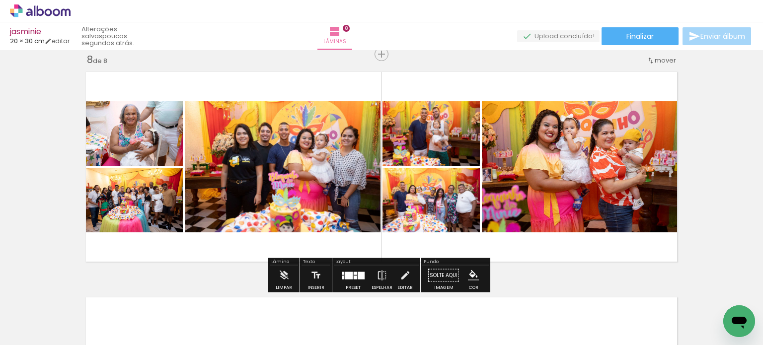
scroll to position [0, 2411]
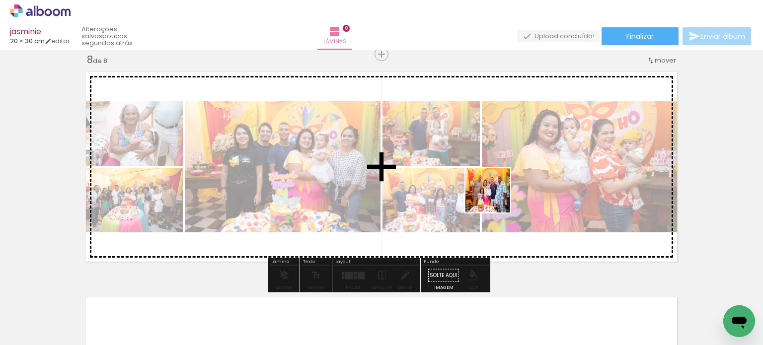
drag, startPoint x: 512, startPoint y: 251, endPoint x: 482, endPoint y: 148, distance: 107.1
click at [482, 148] on quentale-workspace at bounding box center [381, 172] width 763 height 345
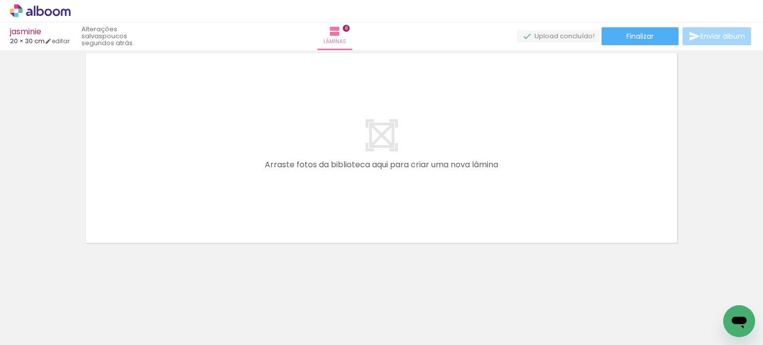
scroll to position [1842, 0]
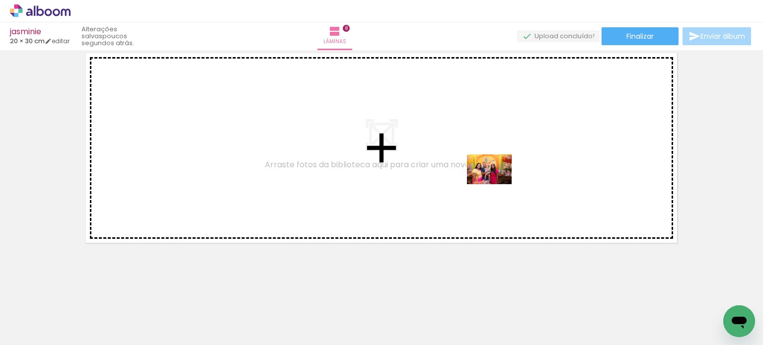
drag, startPoint x: 582, startPoint y: 311, endPoint x: 497, endPoint y: 184, distance: 152.7
click at [497, 184] on quentale-workspace at bounding box center [381, 172] width 763 height 345
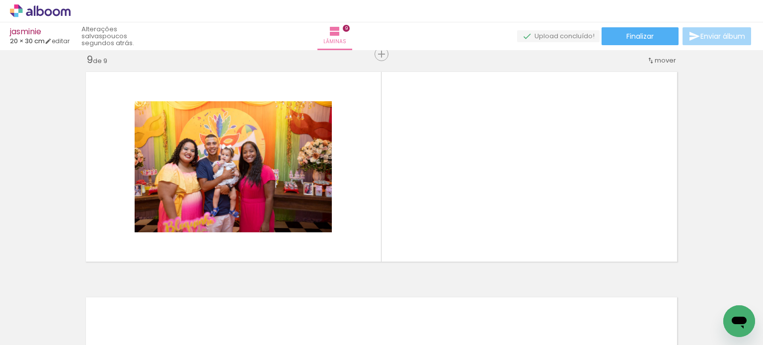
scroll to position [0, 2764]
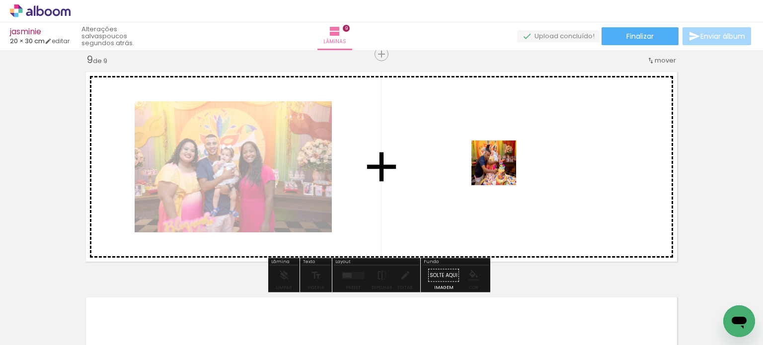
drag, startPoint x: 509, startPoint y: 257, endPoint x: 500, endPoint y: 163, distance: 94.3
click at [500, 163] on quentale-workspace at bounding box center [381, 172] width 763 height 345
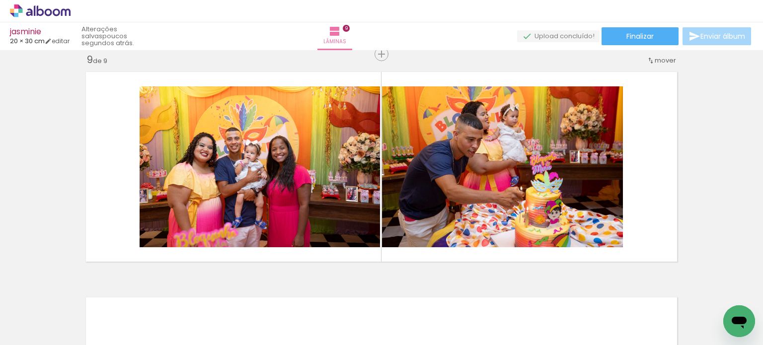
scroll to position [0, 3381]
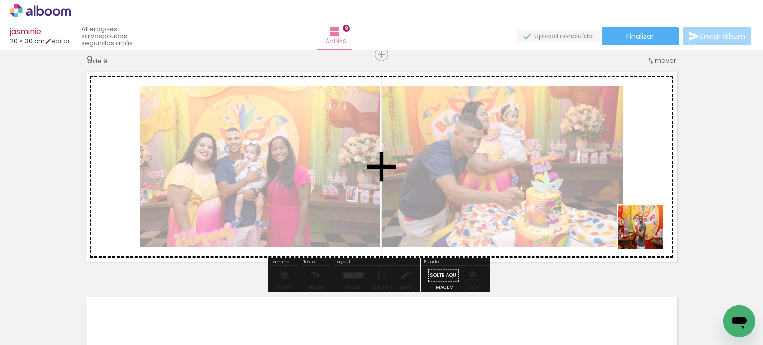
drag, startPoint x: 712, startPoint y: 307, endPoint x: 489, endPoint y: 135, distance: 282.8
click at [489, 135] on quentale-workspace at bounding box center [381, 172] width 763 height 345
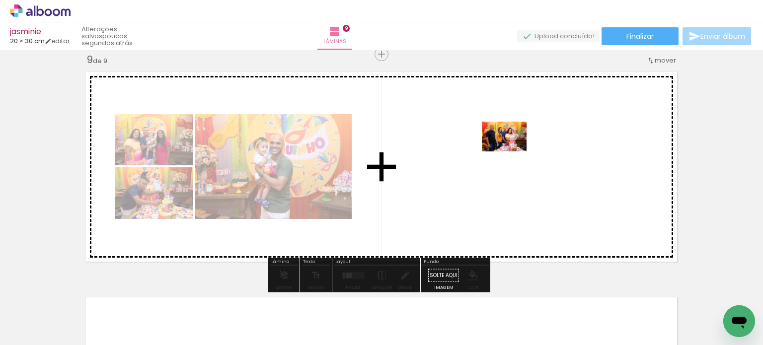
drag, startPoint x: 656, startPoint y: 317, endPoint x: 511, endPoint y: 151, distance: 219.9
click at [511, 151] on quentale-workspace at bounding box center [381, 172] width 763 height 345
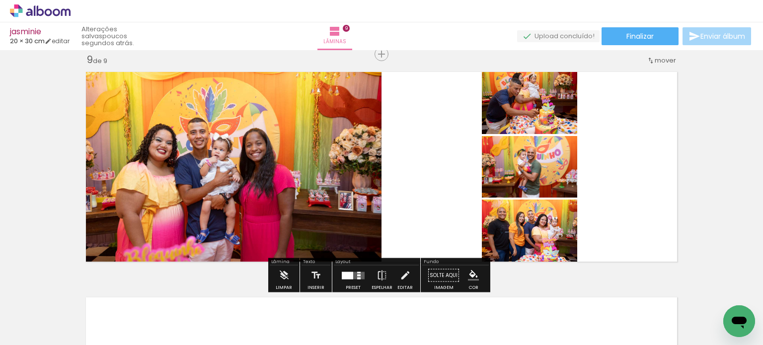
drag, startPoint x: 615, startPoint y: 321, endPoint x: 513, endPoint y: 4, distance: 333.2
click at [511, 172] on quentale-workspace at bounding box center [381, 172] width 763 height 345
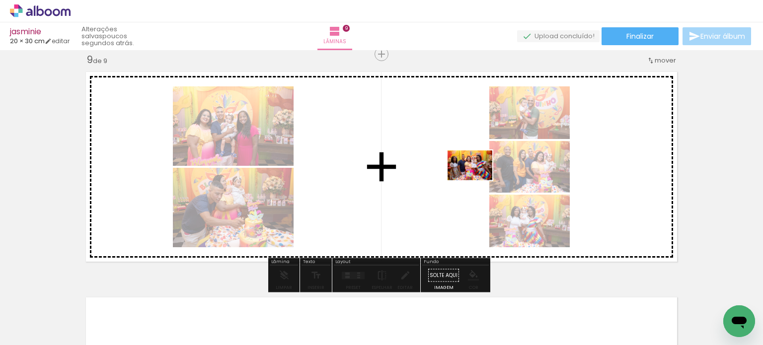
drag, startPoint x: 564, startPoint y: 310, endPoint x: 477, endPoint y: 180, distance: 155.7
click at [477, 180] on quentale-workspace at bounding box center [381, 172] width 763 height 345
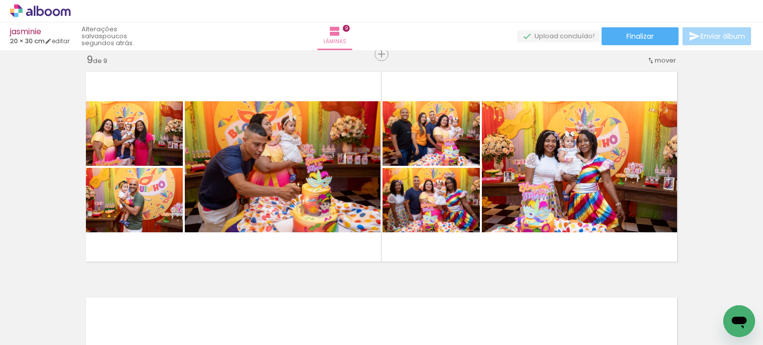
scroll to position [0, 2604]
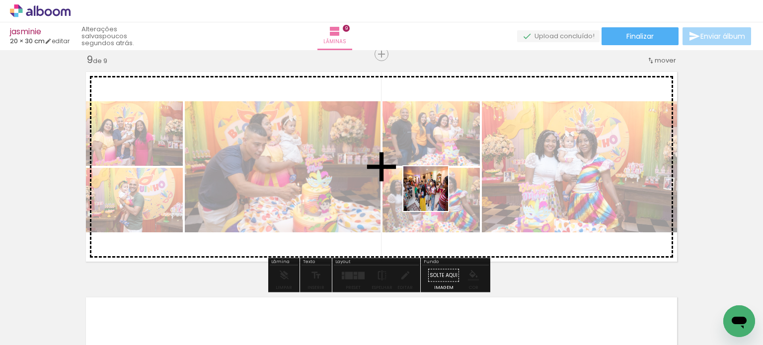
drag, startPoint x: 446, startPoint y: 313, endPoint x: 433, endPoint y: 196, distance: 117.4
click at [433, 196] on quentale-workspace at bounding box center [381, 172] width 763 height 345
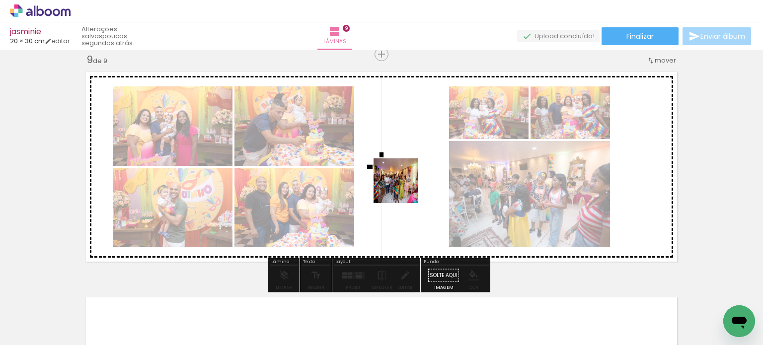
drag, startPoint x: 608, startPoint y: 311, endPoint x: 402, endPoint y: 186, distance: 241.3
click at [402, 186] on quentale-workspace at bounding box center [381, 172] width 763 height 345
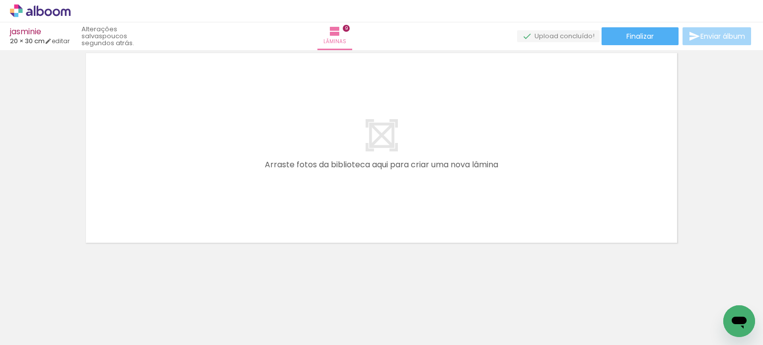
scroll to position [0, 3219]
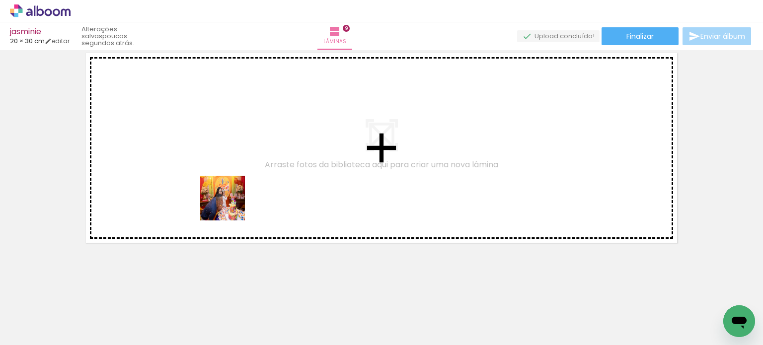
drag, startPoint x: 215, startPoint y: 309, endPoint x: 236, endPoint y: 166, distance: 144.5
click at [236, 166] on quentale-workspace at bounding box center [381, 172] width 763 height 345
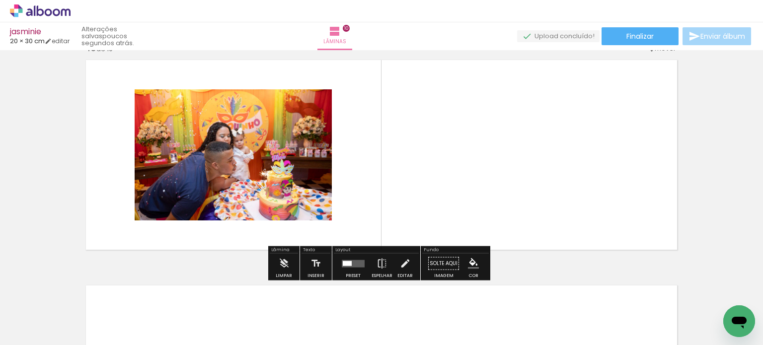
scroll to position [2041, 0]
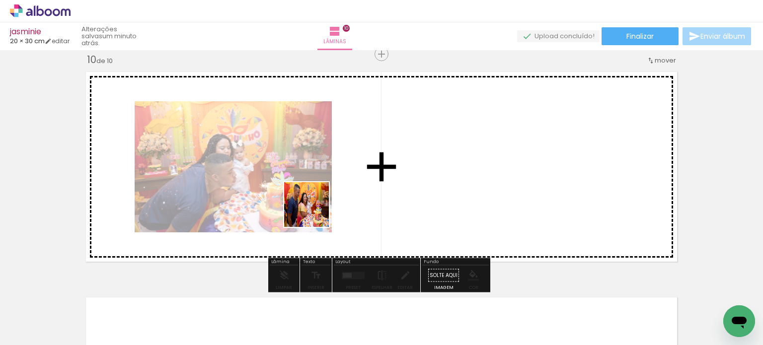
drag, startPoint x: 268, startPoint y: 316, endPoint x: 314, endPoint y: 207, distance: 118.6
click at [314, 207] on quentale-workspace at bounding box center [381, 172] width 763 height 345
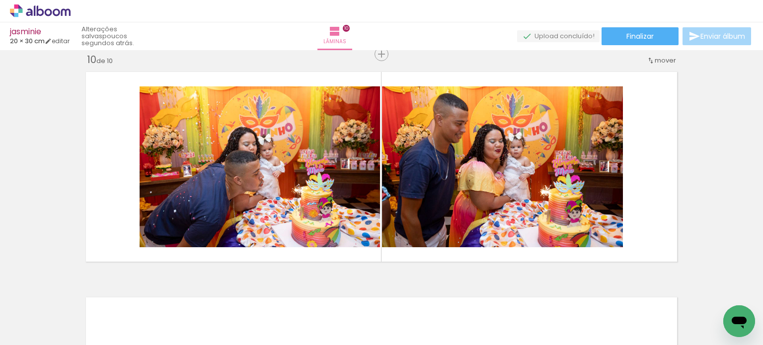
click at [695, 314] on div at bounding box center [707, 311] width 49 height 33
drag, startPoint x: 697, startPoint y: 319, endPoint x: 645, endPoint y: 285, distance: 62.0
click at [574, 201] on quentale-workspace at bounding box center [381, 172] width 763 height 345
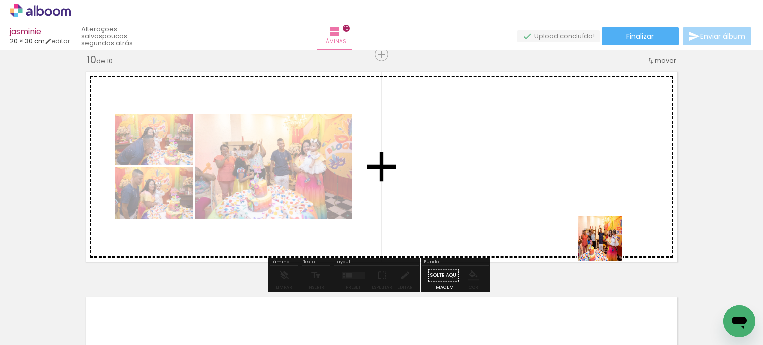
drag, startPoint x: 607, startPoint y: 246, endPoint x: 602, endPoint y: 281, distance: 35.1
click at [545, 157] on quentale-workspace at bounding box center [381, 172] width 763 height 345
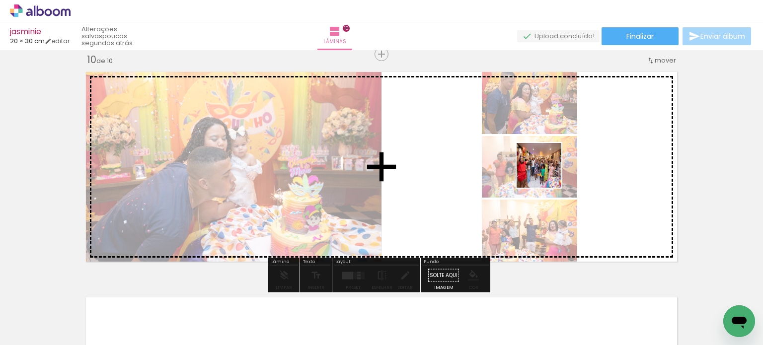
drag, startPoint x: 596, startPoint y: 309, endPoint x: 538, endPoint y: 148, distance: 170.6
click at [538, 148] on quentale-workspace at bounding box center [381, 172] width 763 height 345
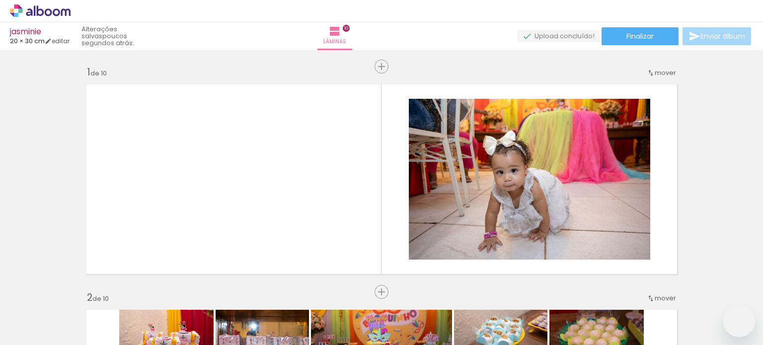
drag, startPoint x: 317, startPoint y: 206, endPoint x: 321, endPoint y: 202, distance: 6.0
click at [321, 202] on quentale-workspace at bounding box center [381, 172] width 763 height 345
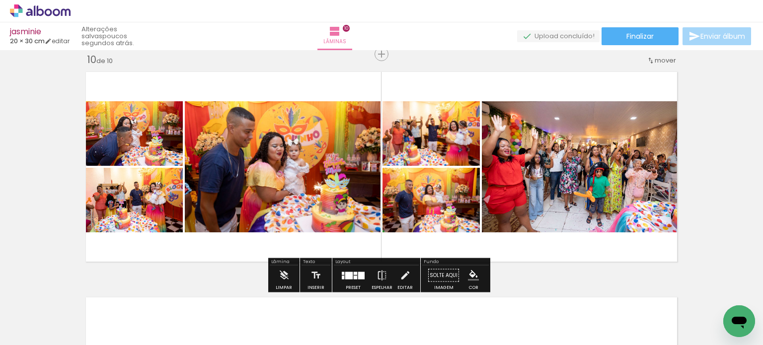
scroll to position [0, 3174]
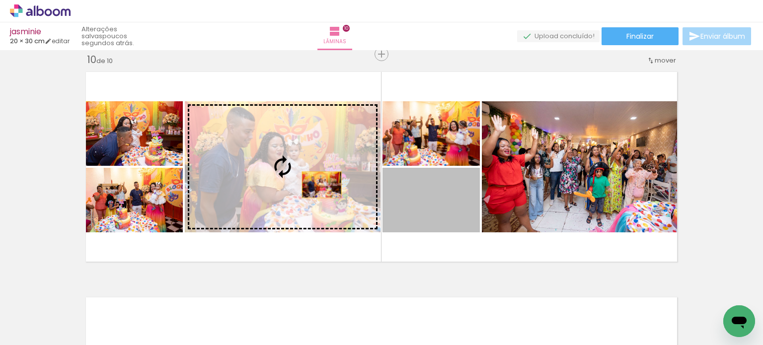
drag, startPoint x: 417, startPoint y: 216, endPoint x: 314, endPoint y: 184, distance: 108.1
click at [0, 0] on slot at bounding box center [0, 0] width 0 height 0
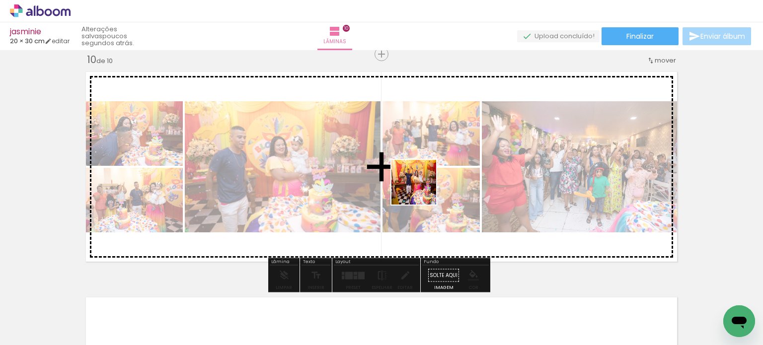
drag, startPoint x: 435, startPoint y: 323, endPoint x: 417, endPoint y: 217, distance: 107.7
click at [421, 180] on quentale-workspace at bounding box center [381, 172] width 763 height 345
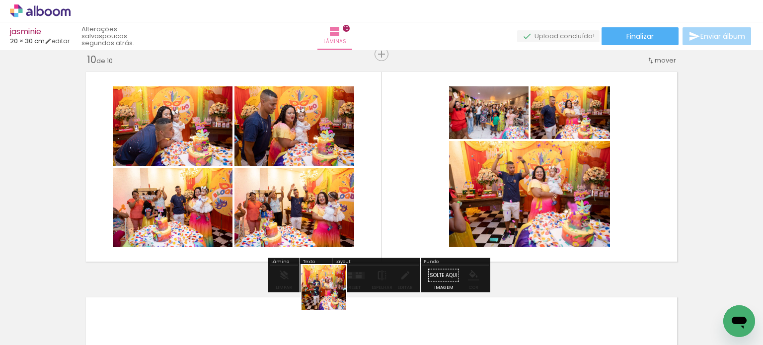
drag, startPoint x: 332, startPoint y: 311, endPoint x: 512, endPoint y: 324, distance: 180.7
click at [343, 149] on quentale-workspace at bounding box center [381, 172] width 763 height 345
